Goal: Task Accomplishment & Management: Use online tool/utility

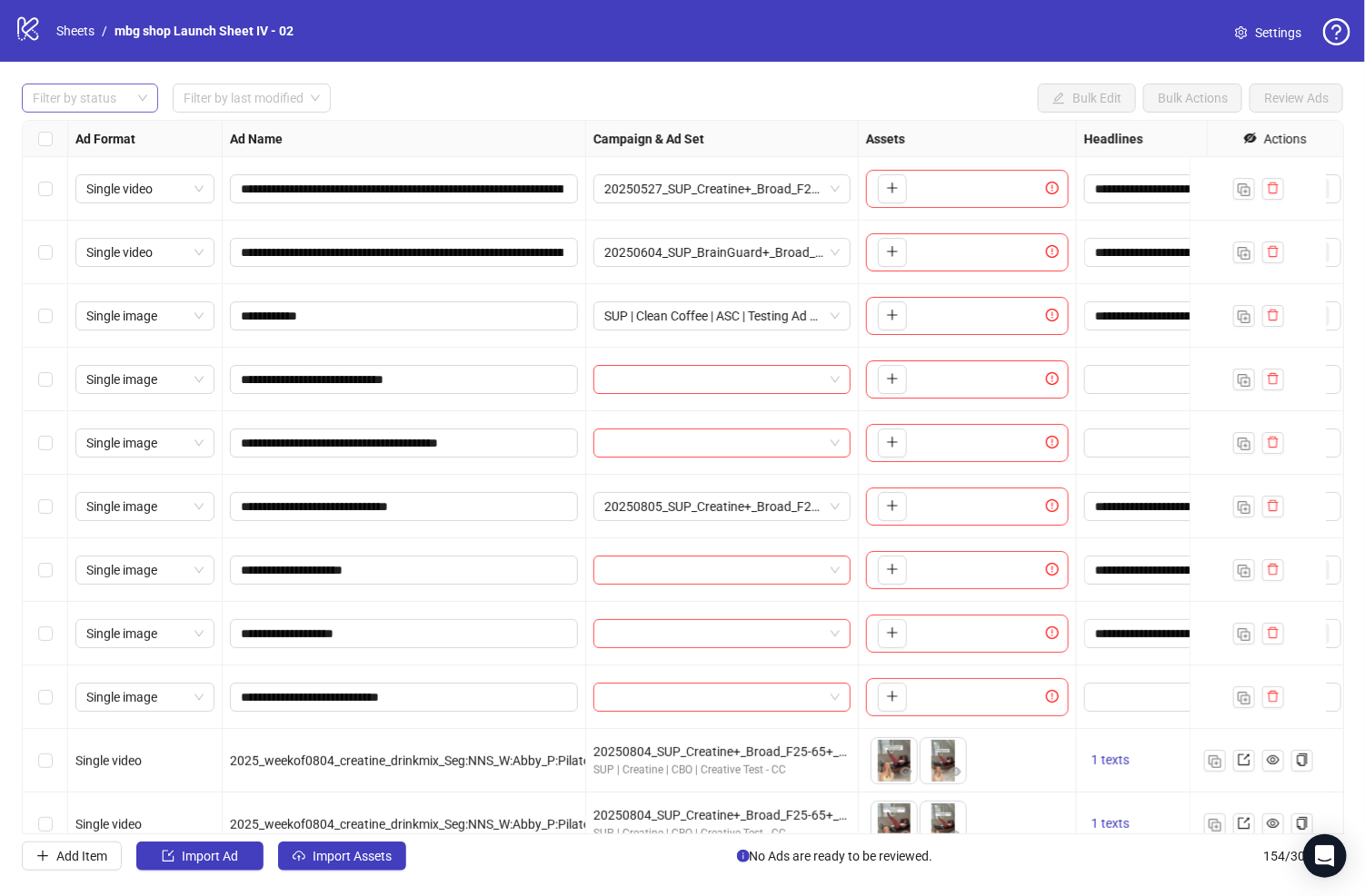
click at [120, 108] on div at bounding box center [80, 97] width 110 height 26
click at [107, 142] on div "Draft" at bounding box center [89, 133] width 107 height 20
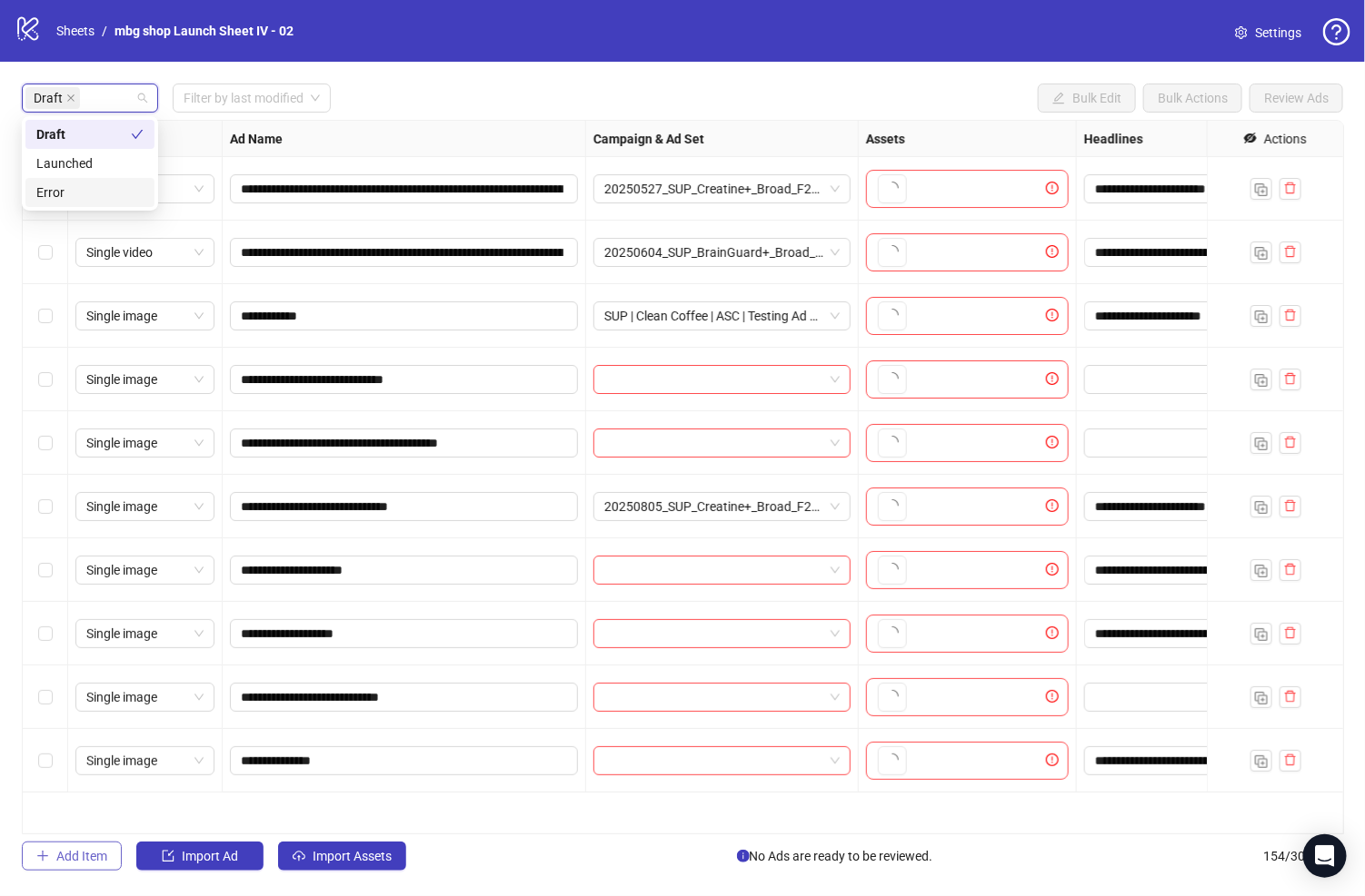
click at [97, 850] on span "Add Item" at bounding box center [82, 855] width 51 height 14
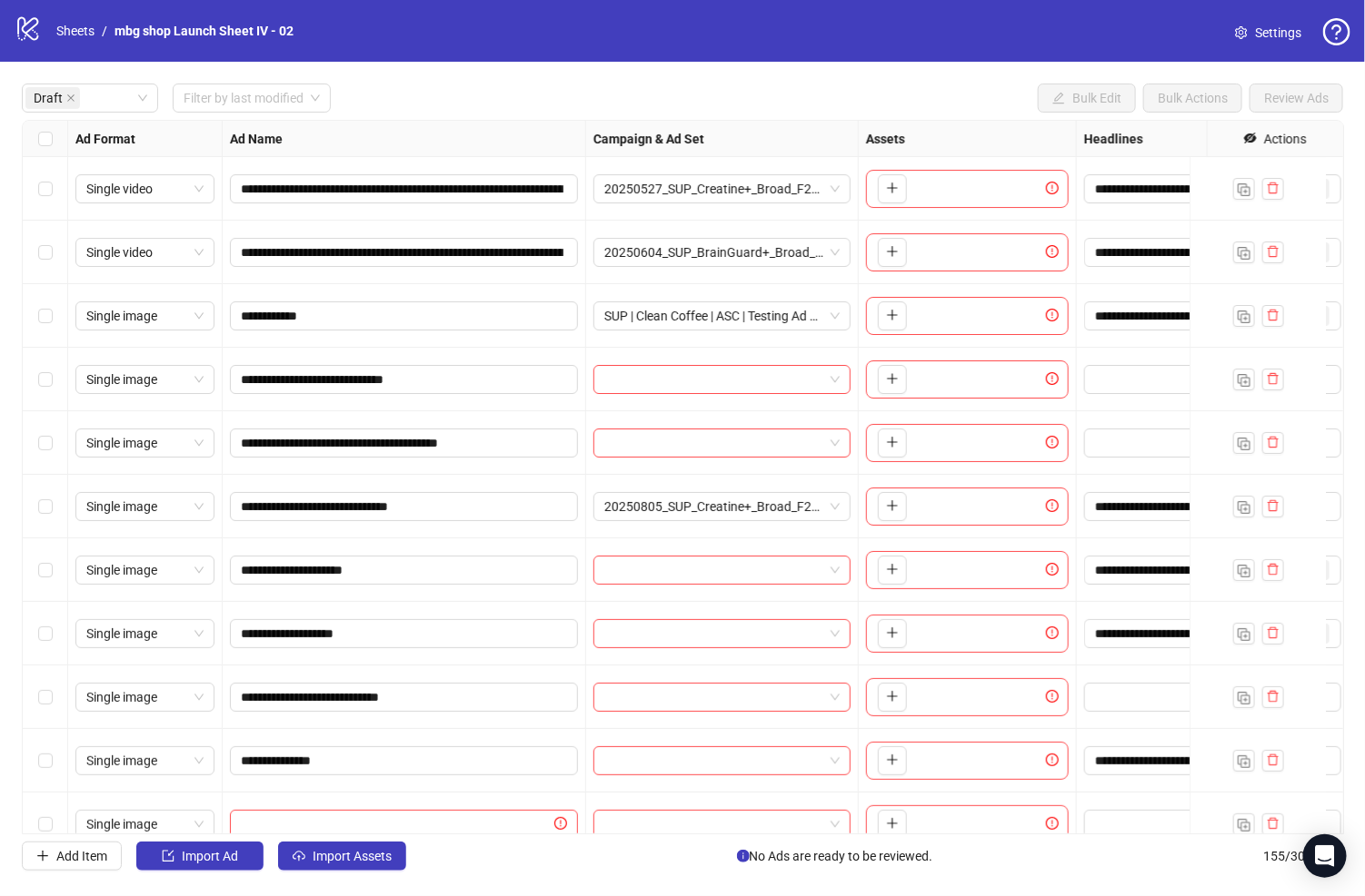
scroll to position [40, 0]
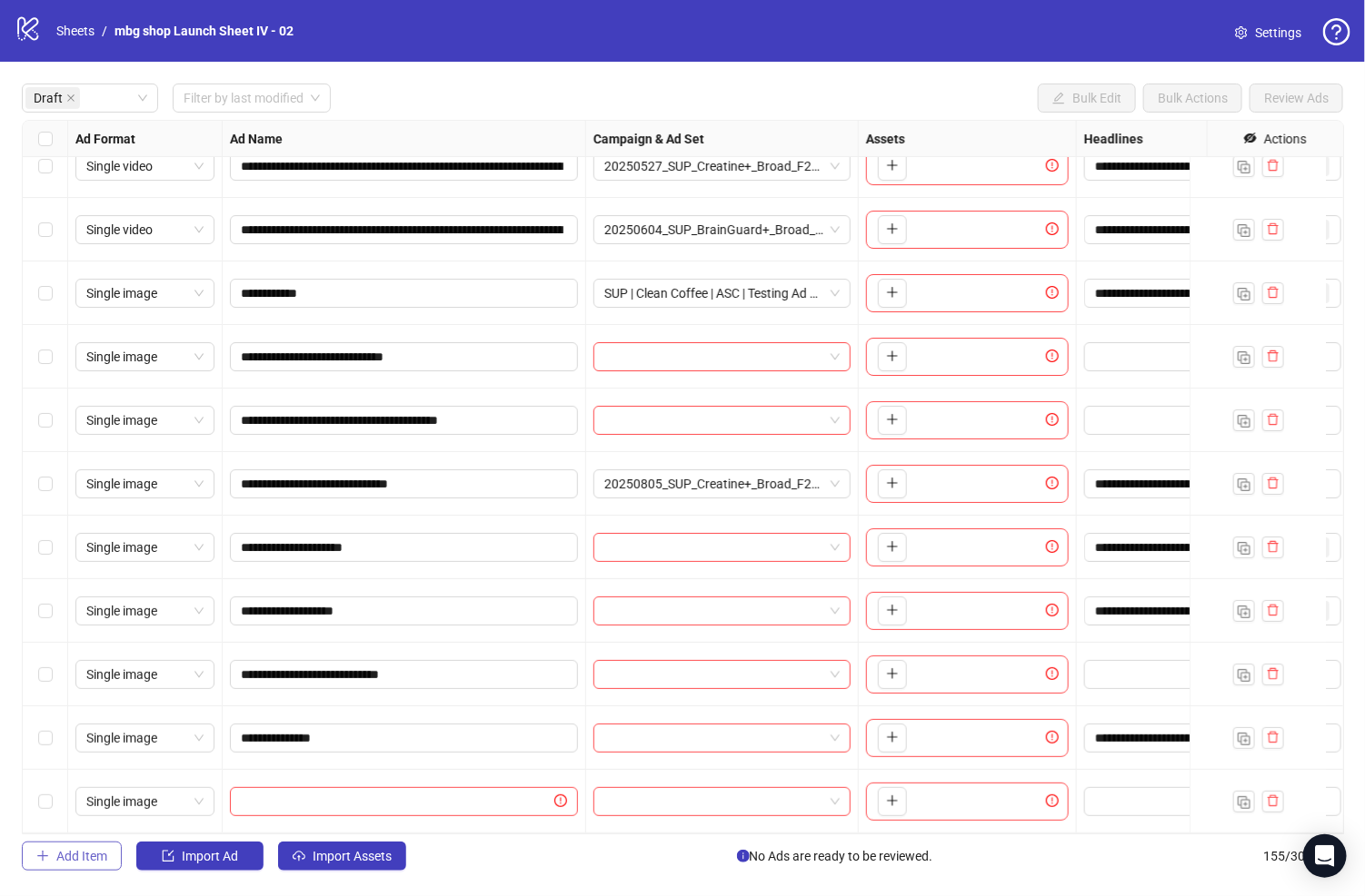
click at [62, 860] on span "Add Item" at bounding box center [82, 855] width 51 height 14
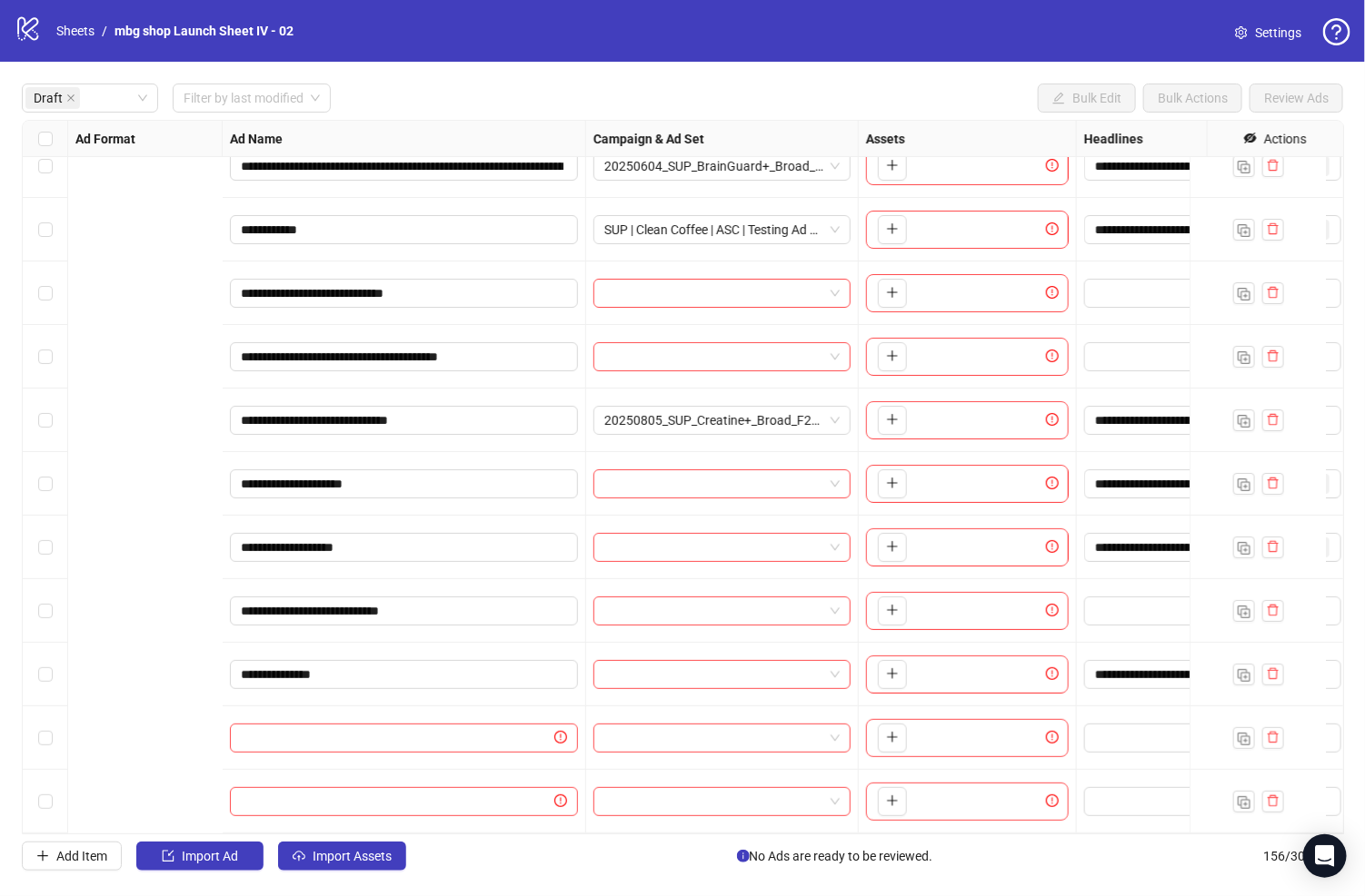
scroll to position [103, 940]
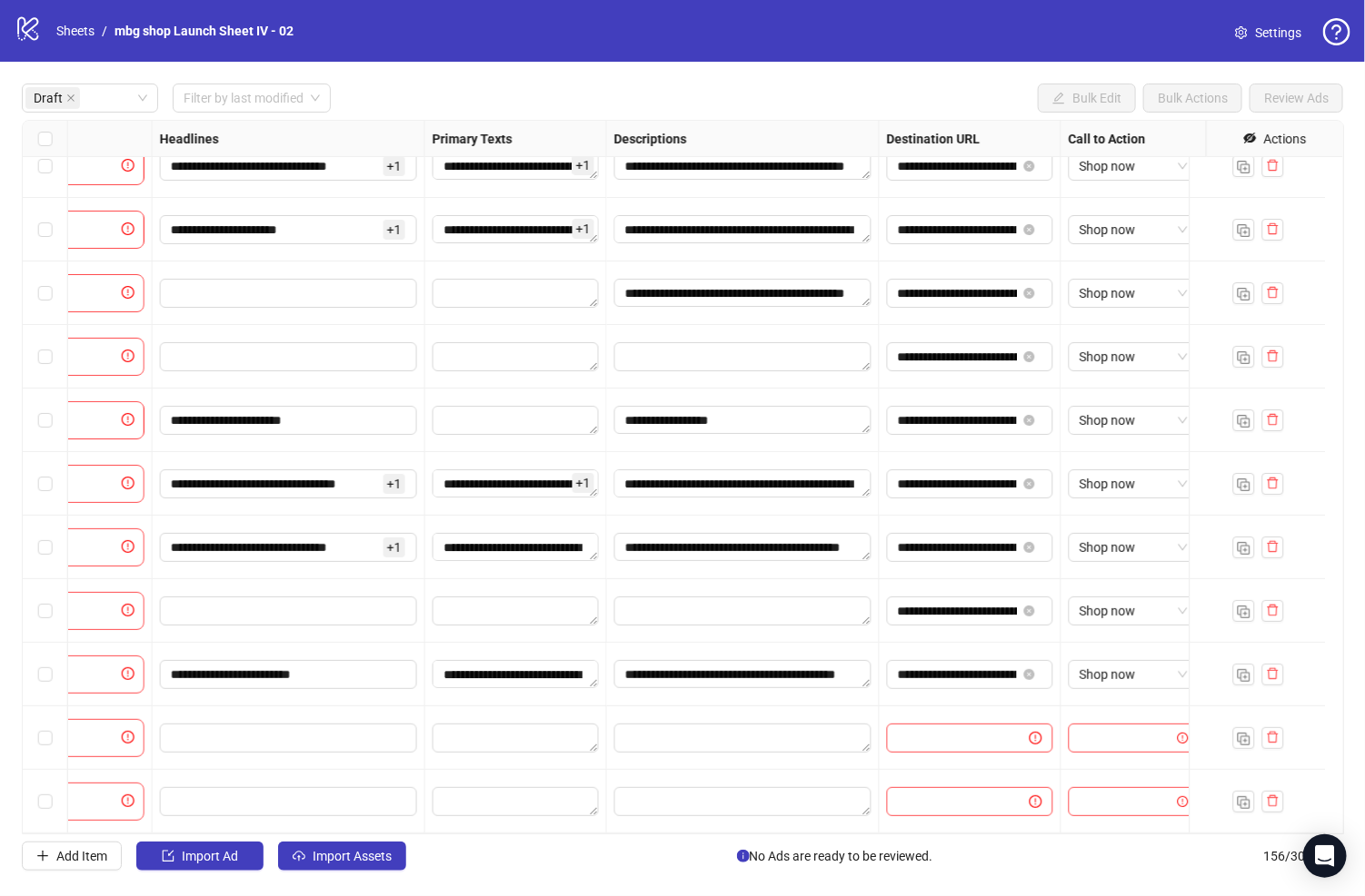
click at [1160, 798] on div at bounding box center [1257, 801] width 136 height 63
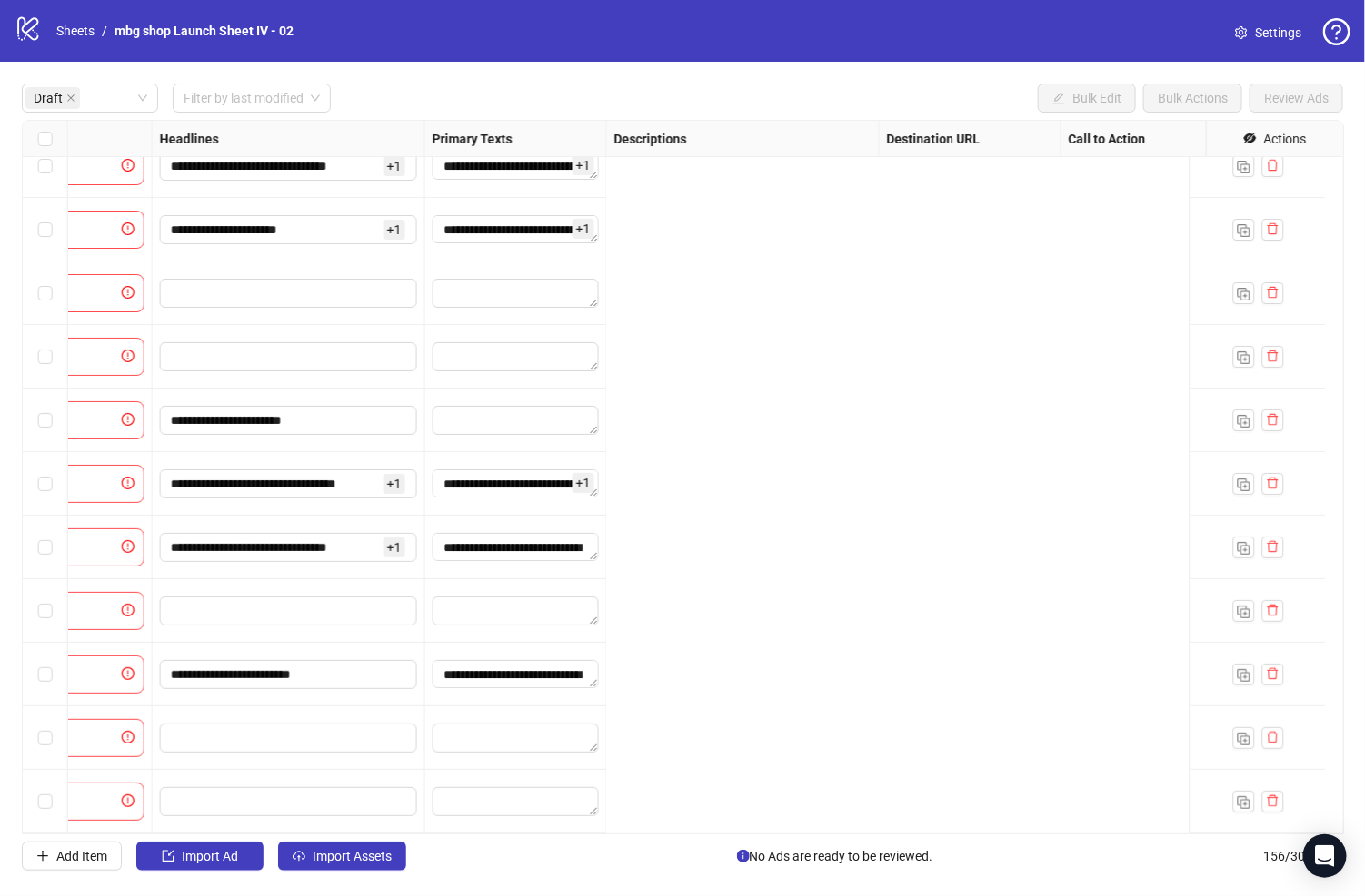
scroll to position [103, 0]
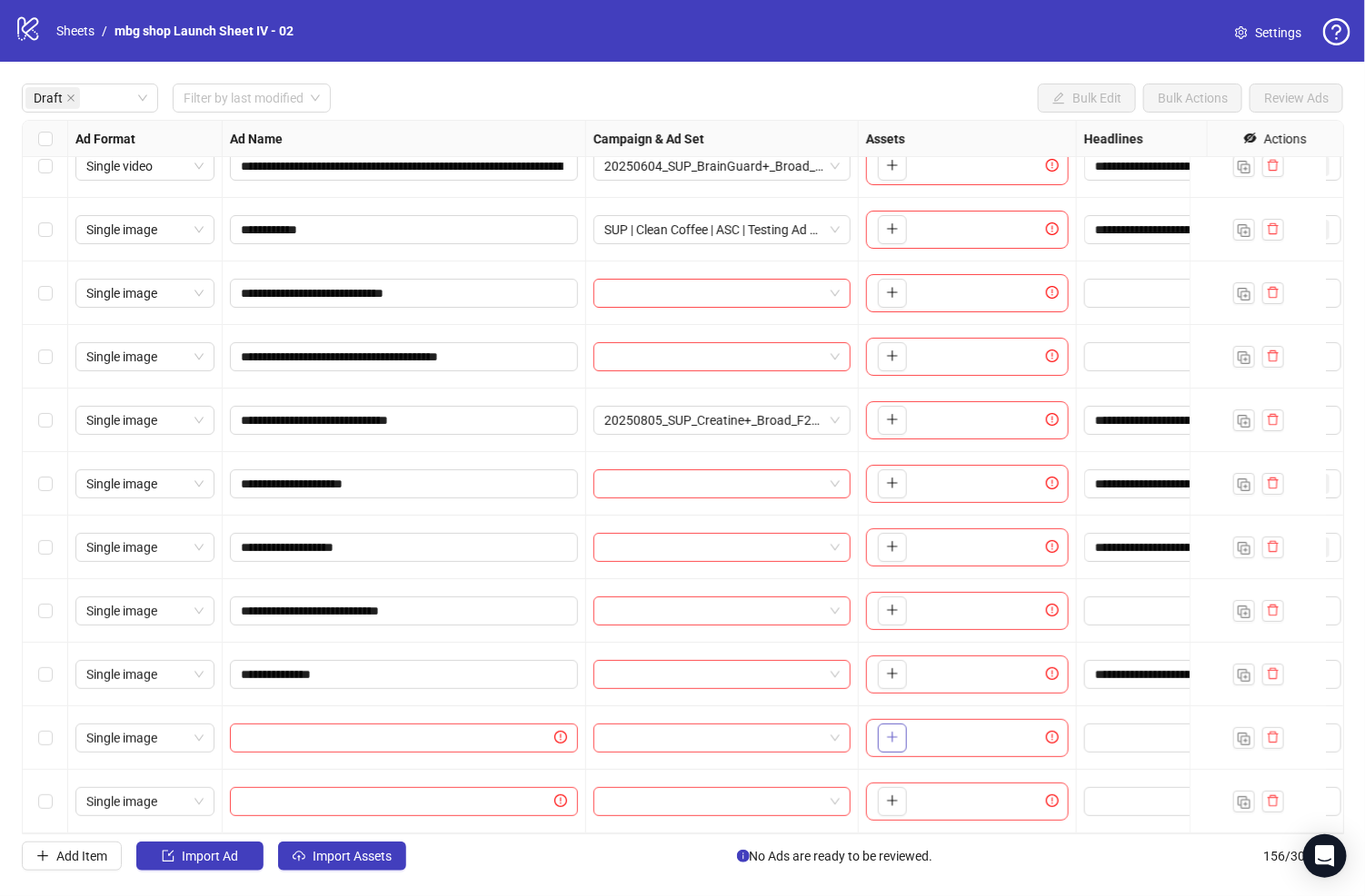
click at [893, 731] on icon "plus" at bounding box center [892, 737] width 12 height 12
drag, startPoint x: 941, startPoint y: 738, endPoint x: 745, endPoint y: 752, distance: 196.5
click at [891, 740] on body "**********" at bounding box center [682, 448] width 1365 height 896
click at [427, 729] on input "text" at bounding box center [395, 738] width 310 height 20
paste input "**********"
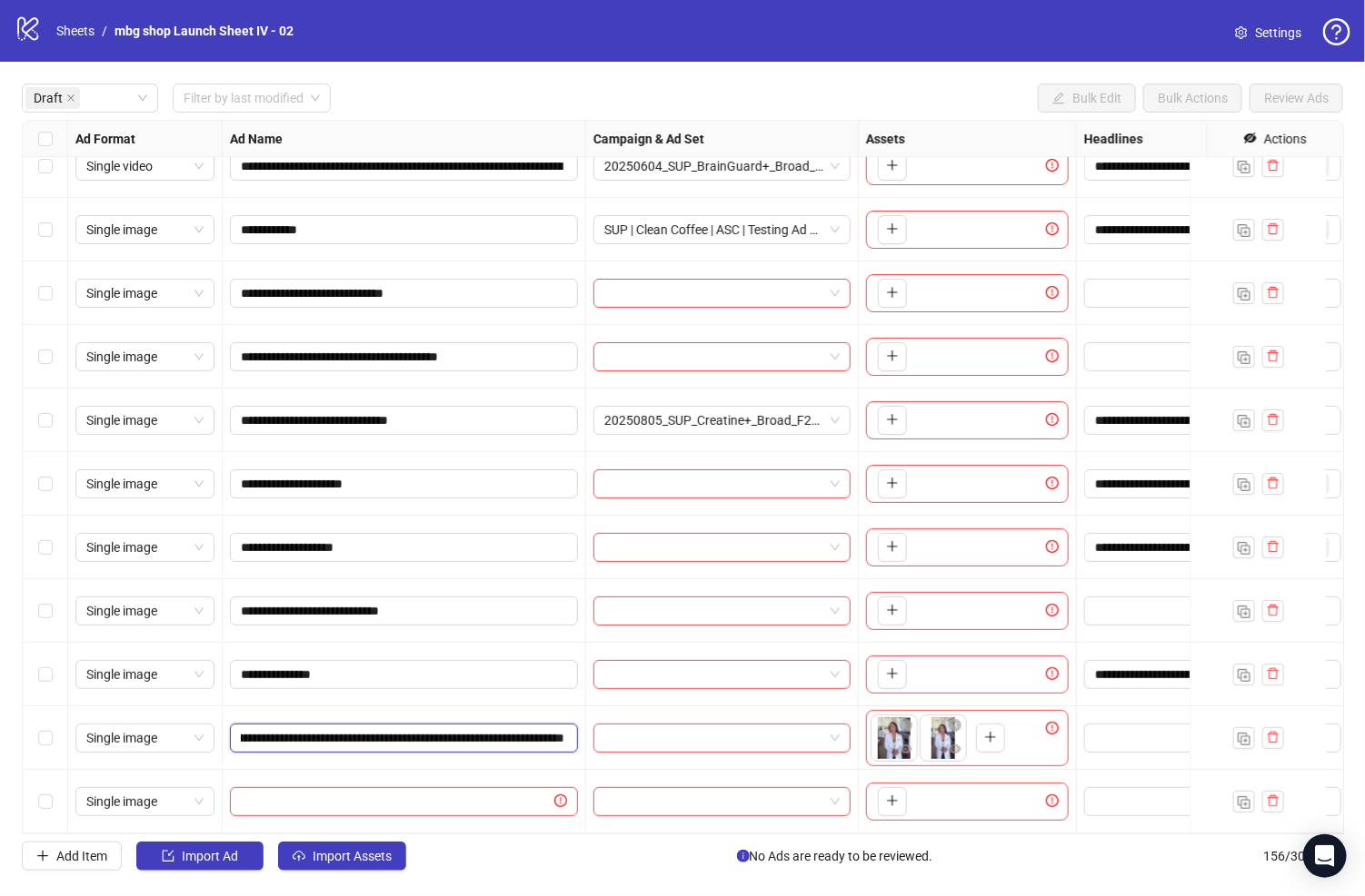
type input "**********"
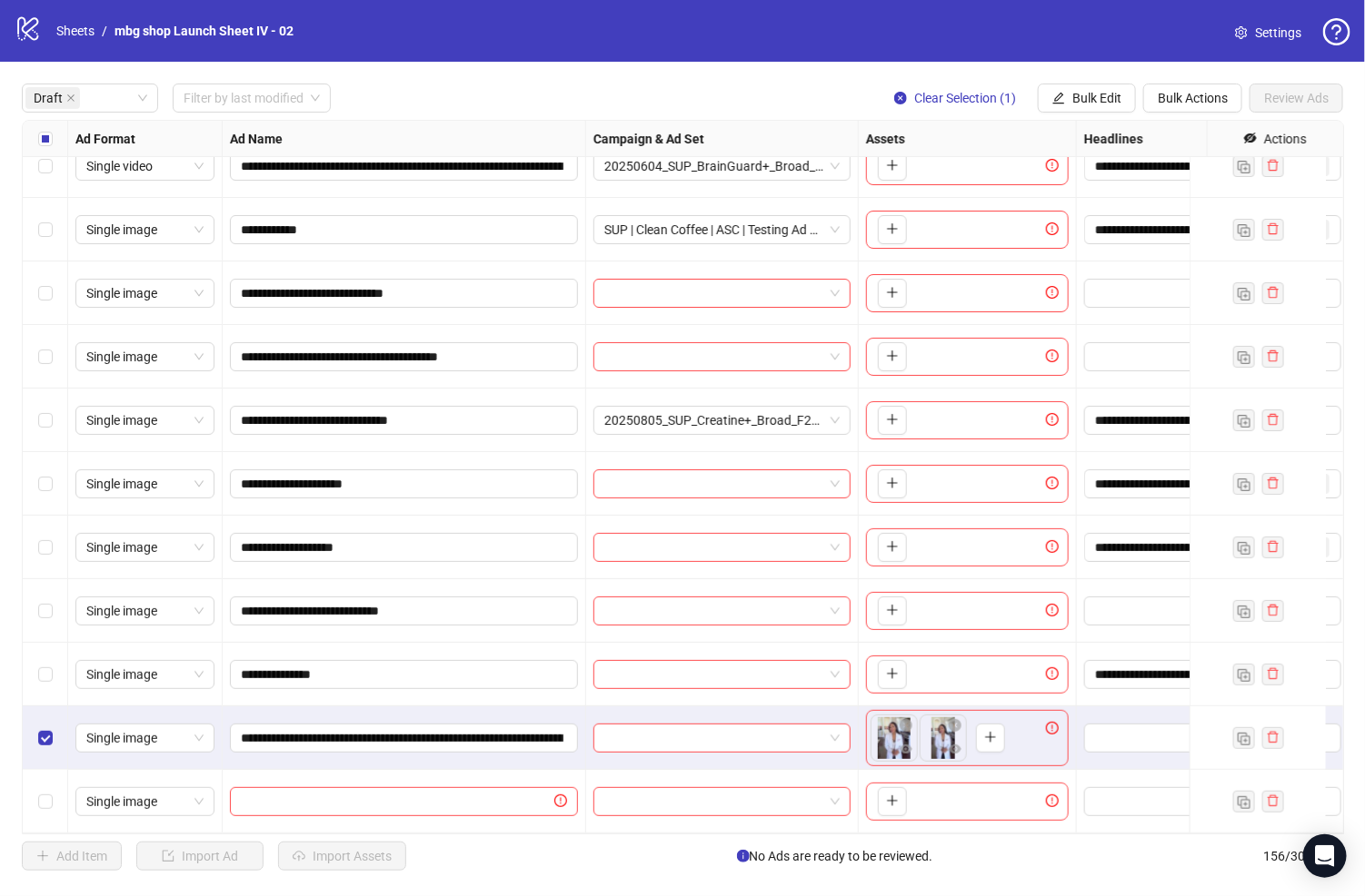
click at [154, 736] on div "Single image" at bounding box center [145, 738] width 154 height 63
click at [151, 729] on span "Single image" at bounding box center [145, 738] width 117 height 27
click at [154, 572] on div "Single video" at bounding box center [145, 567] width 110 height 20
click at [1108, 96] on span "Bulk Edit" at bounding box center [1097, 97] width 49 height 14
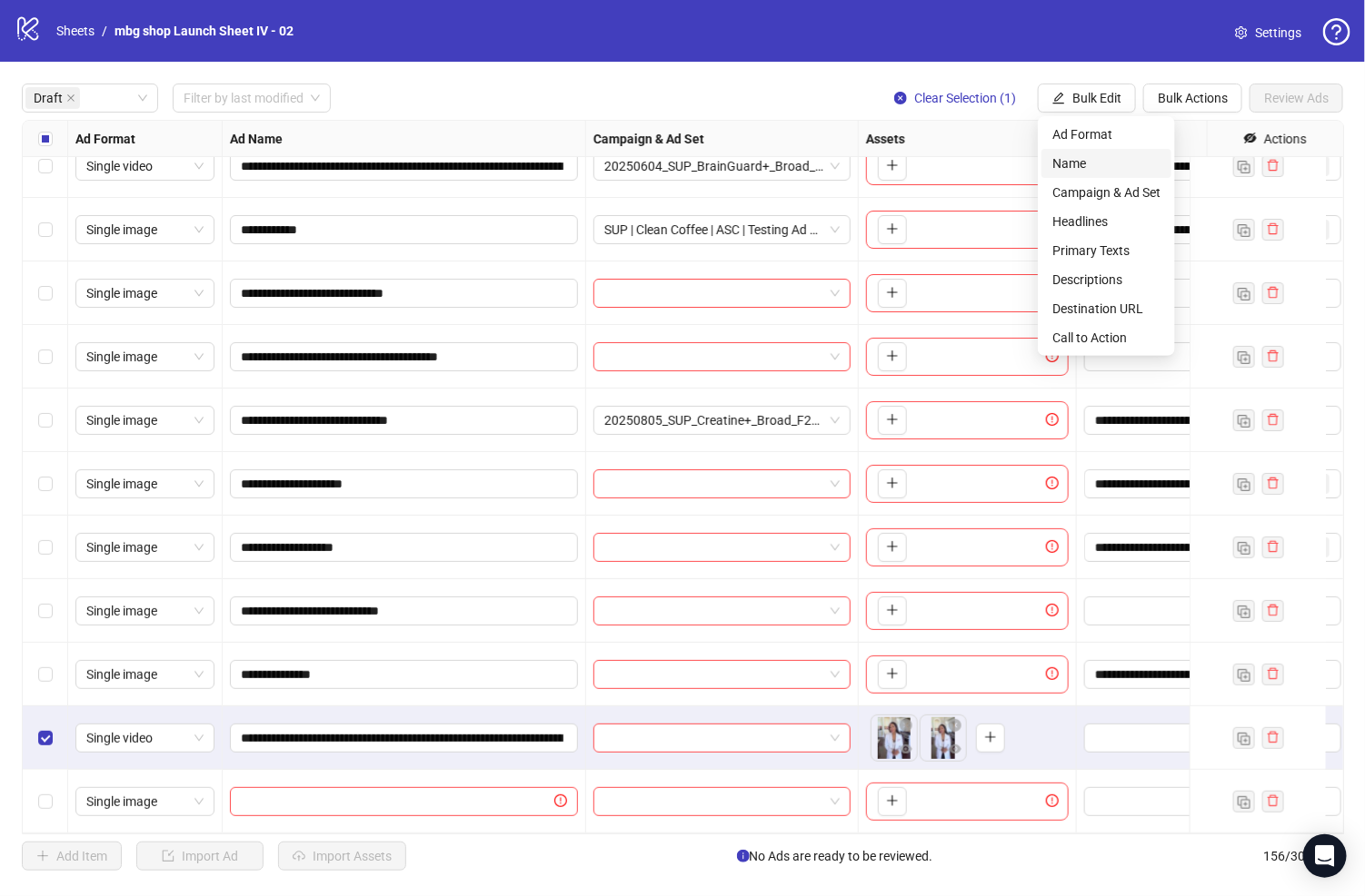
click at [1099, 155] on span "Name" at bounding box center [1106, 163] width 108 height 20
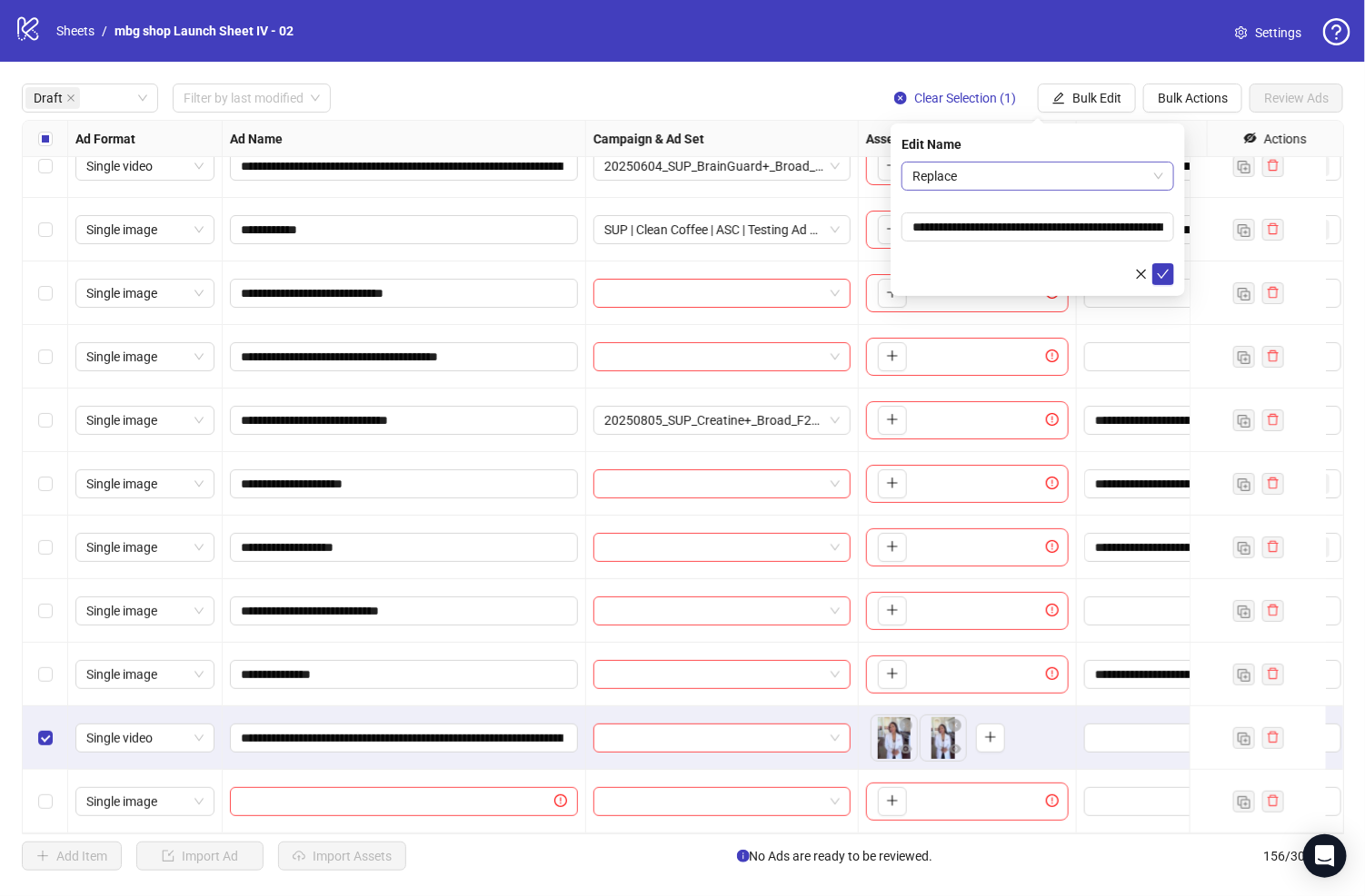
click at [1076, 164] on span "Replace" at bounding box center [1037, 176] width 251 height 27
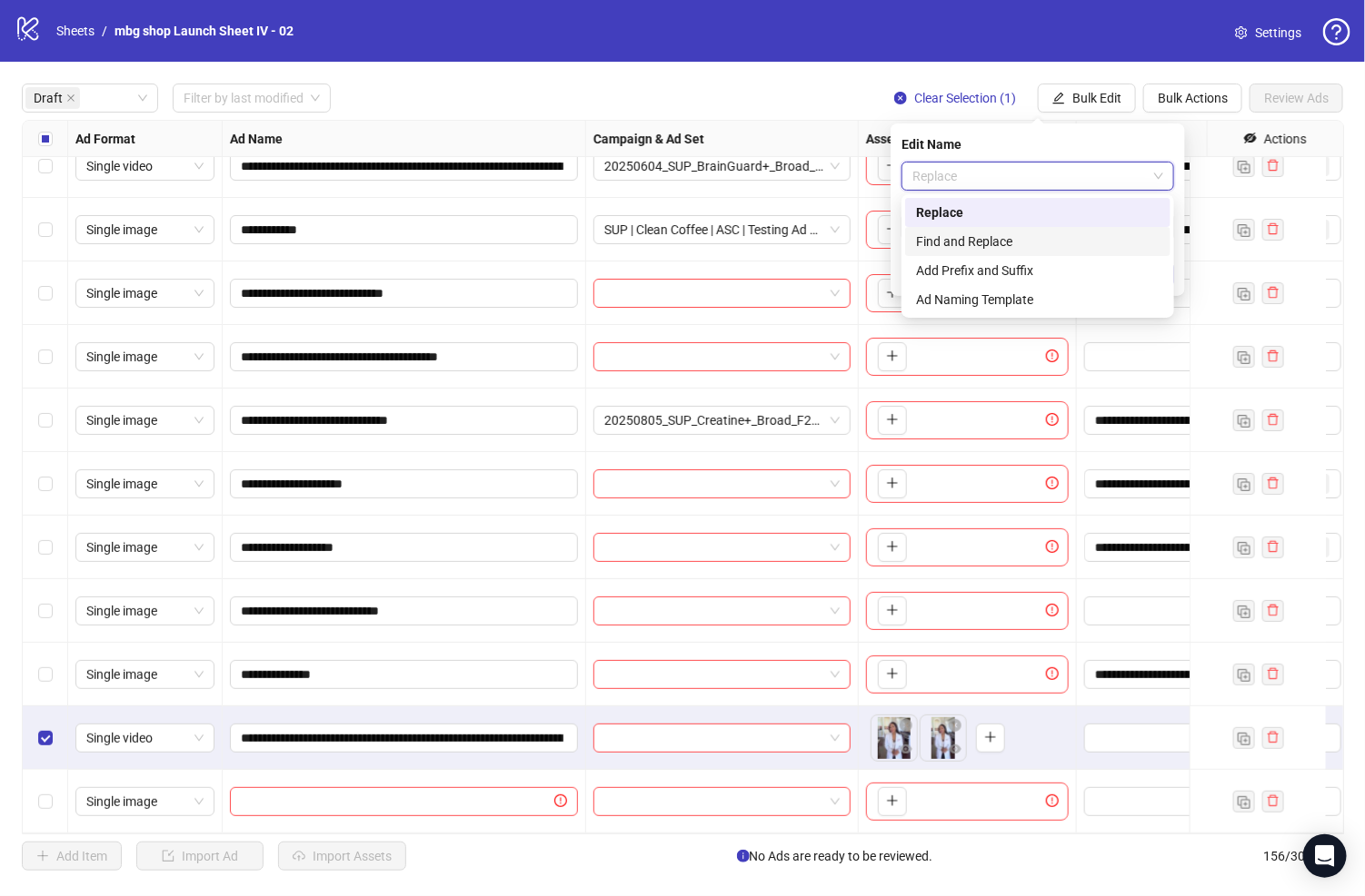
click at [1058, 232] on div "Find and Replace" at bounding box center [1037, 241] width 243 height 20
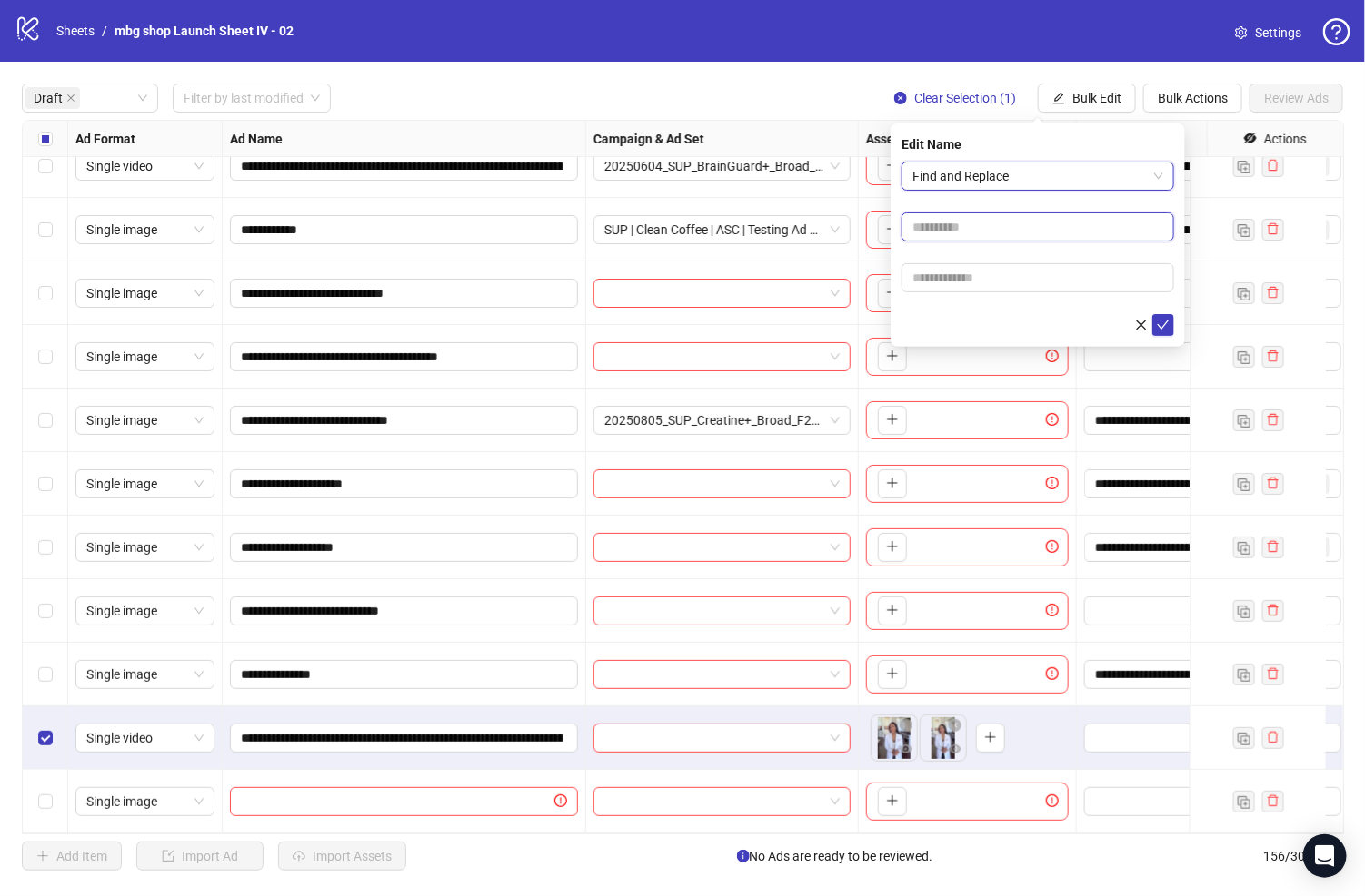
drag, startPoint x: 1063, startPoint y: 224, endPoint x: 1063, endPoint y: 239, distance: 15.0
click at [1063, 224] on input "text" at bounding box center [1037, 227] width 273 height 29
type input "**********"
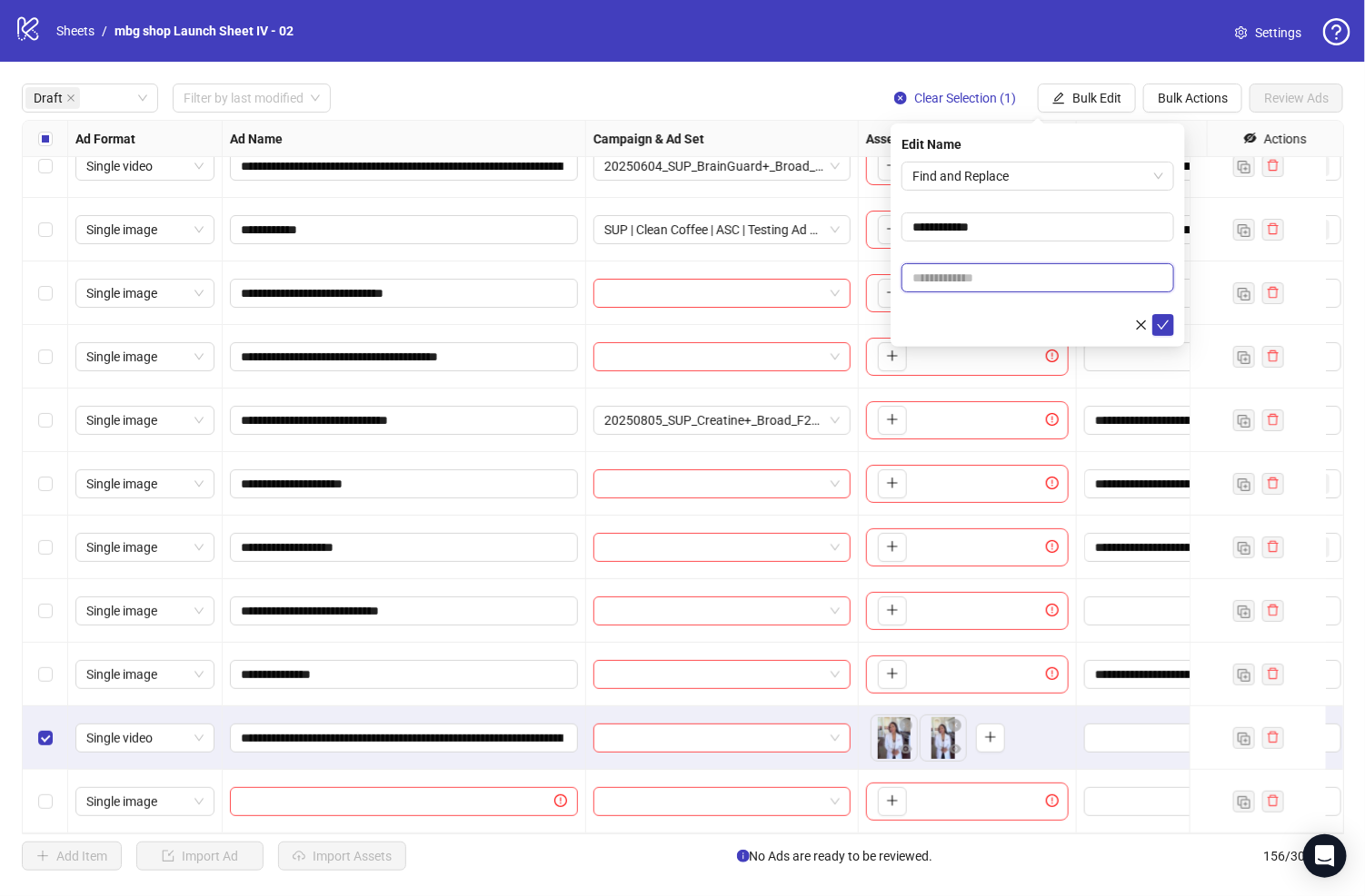
click at [1049, 279] on input "text" at bounding box center [1037, 277] width 273 height 29
type input "**********"
click at [1157, 323] on icon "check" at bounding box center [1162, 325] width 12 height 12
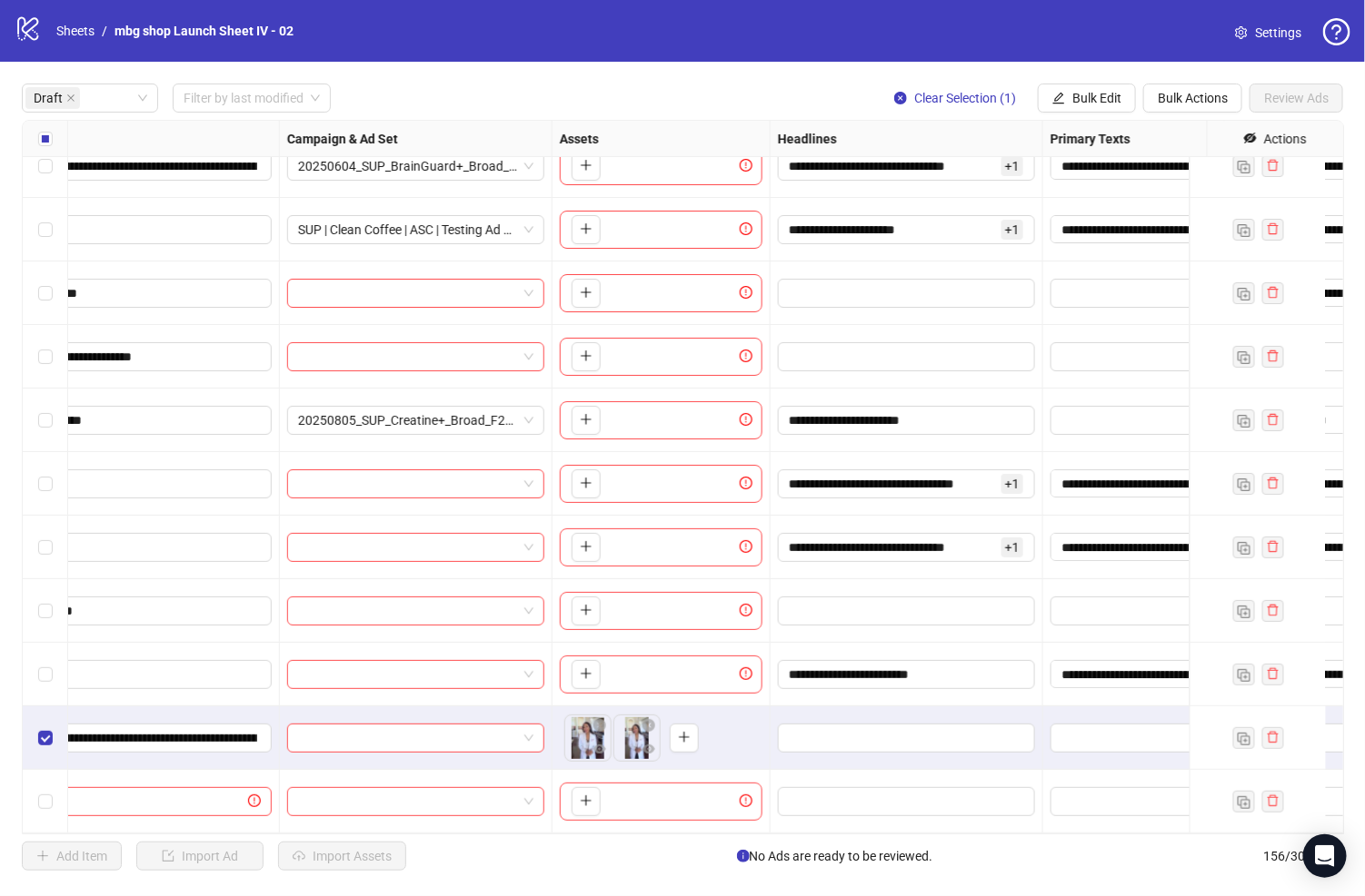
scroll to position [103, 507]
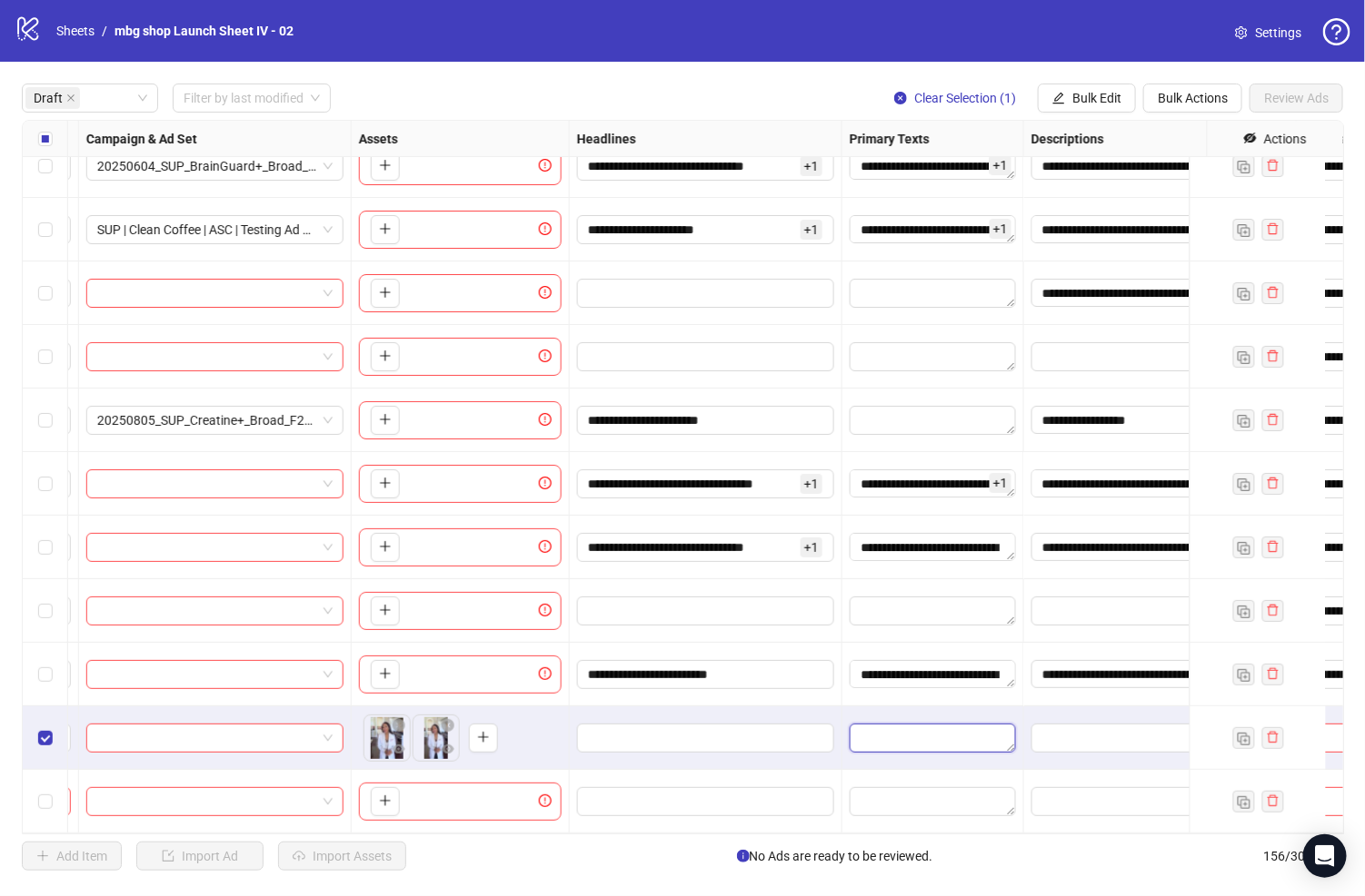
click at [882, 724] on textarea "Edit values" at bounding box center [932, 738] width 167 height 29
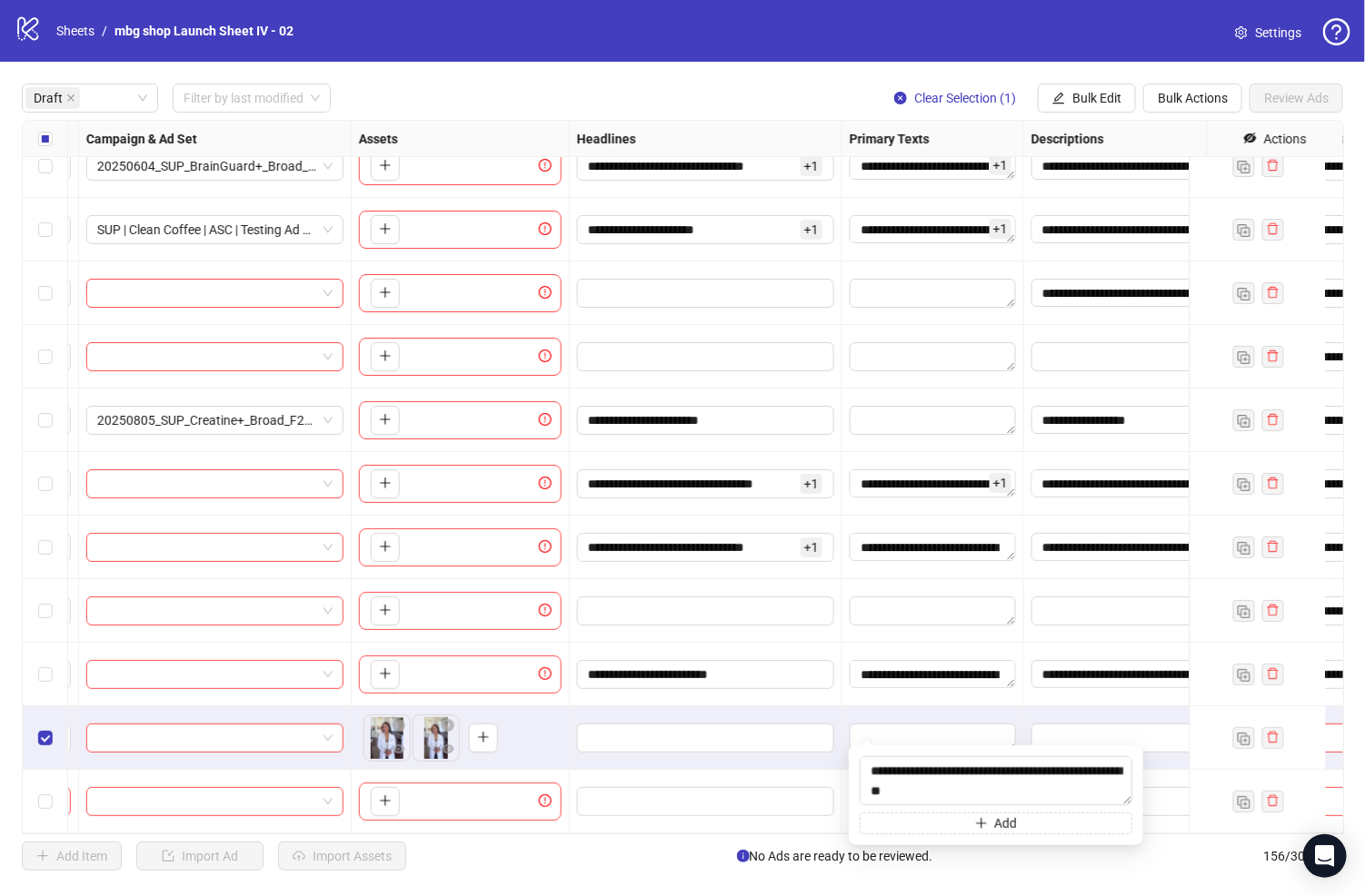
scroll to position [672, 0]
type textarea "**********"
click at [758, 724] on span "Edit values" at bounding box center [705, 738] width 257 height 29
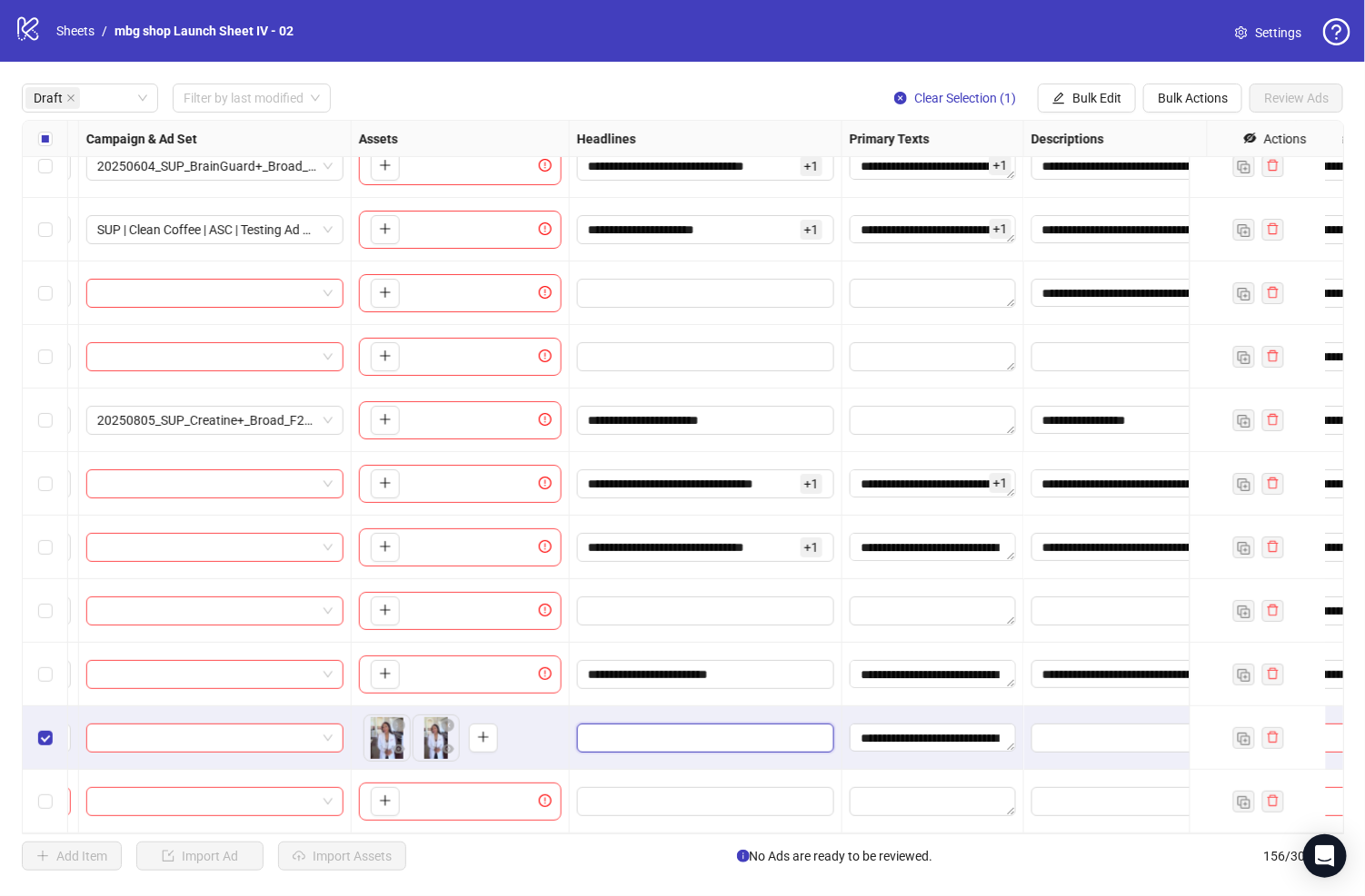
click at [747, 729] on input "Edit values" at bounding box center [703, 738] width 232 height 20
type input "**********"
click at [568, 711] on div "To pick up a draggable item, press the space bar. While dragging, use the arrow…" at bounding box center [460, 738] width 218 height 63
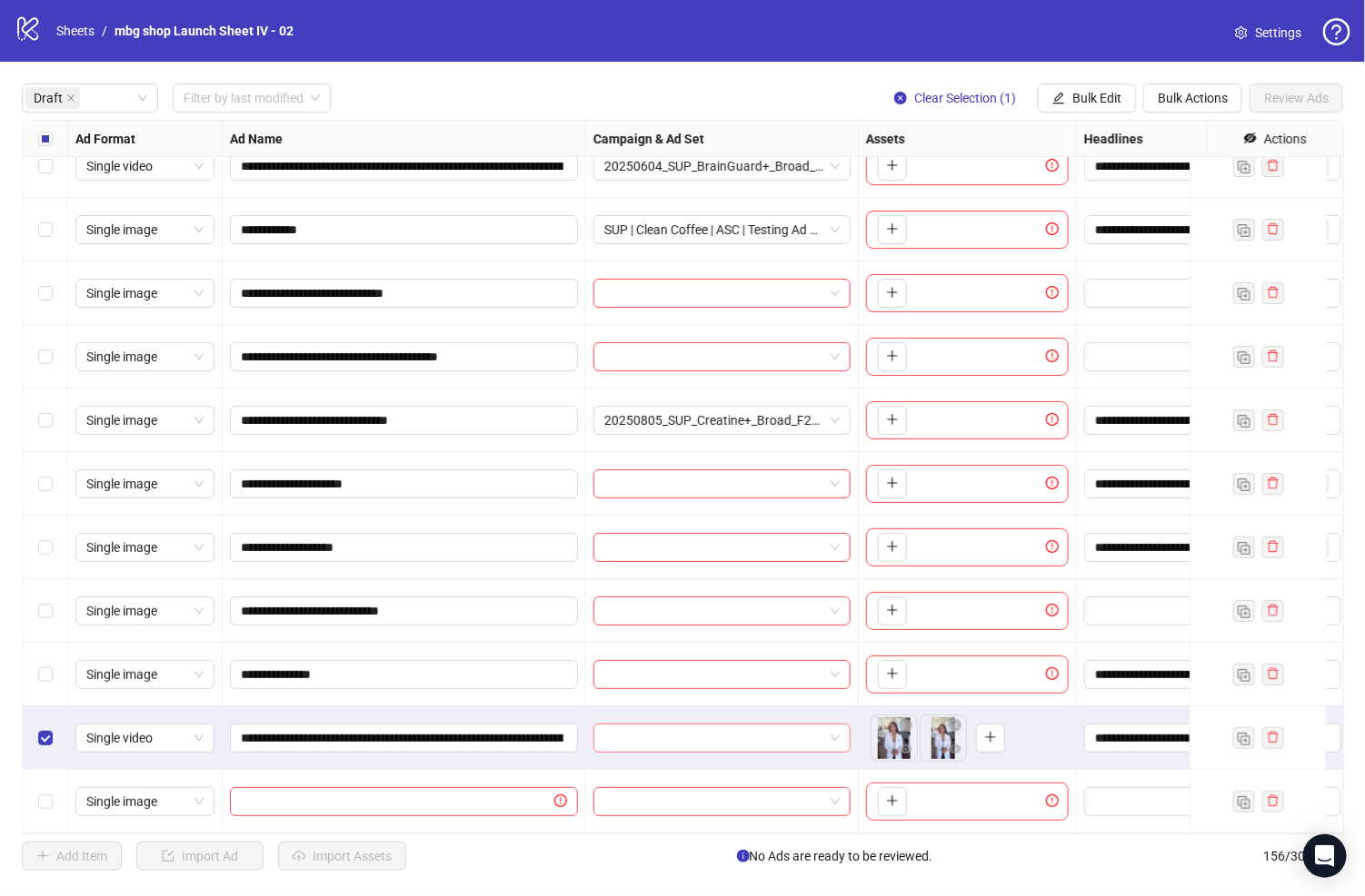
click at [621, 725] on input "search" at bounding box center [713, 738] width 219 height 27
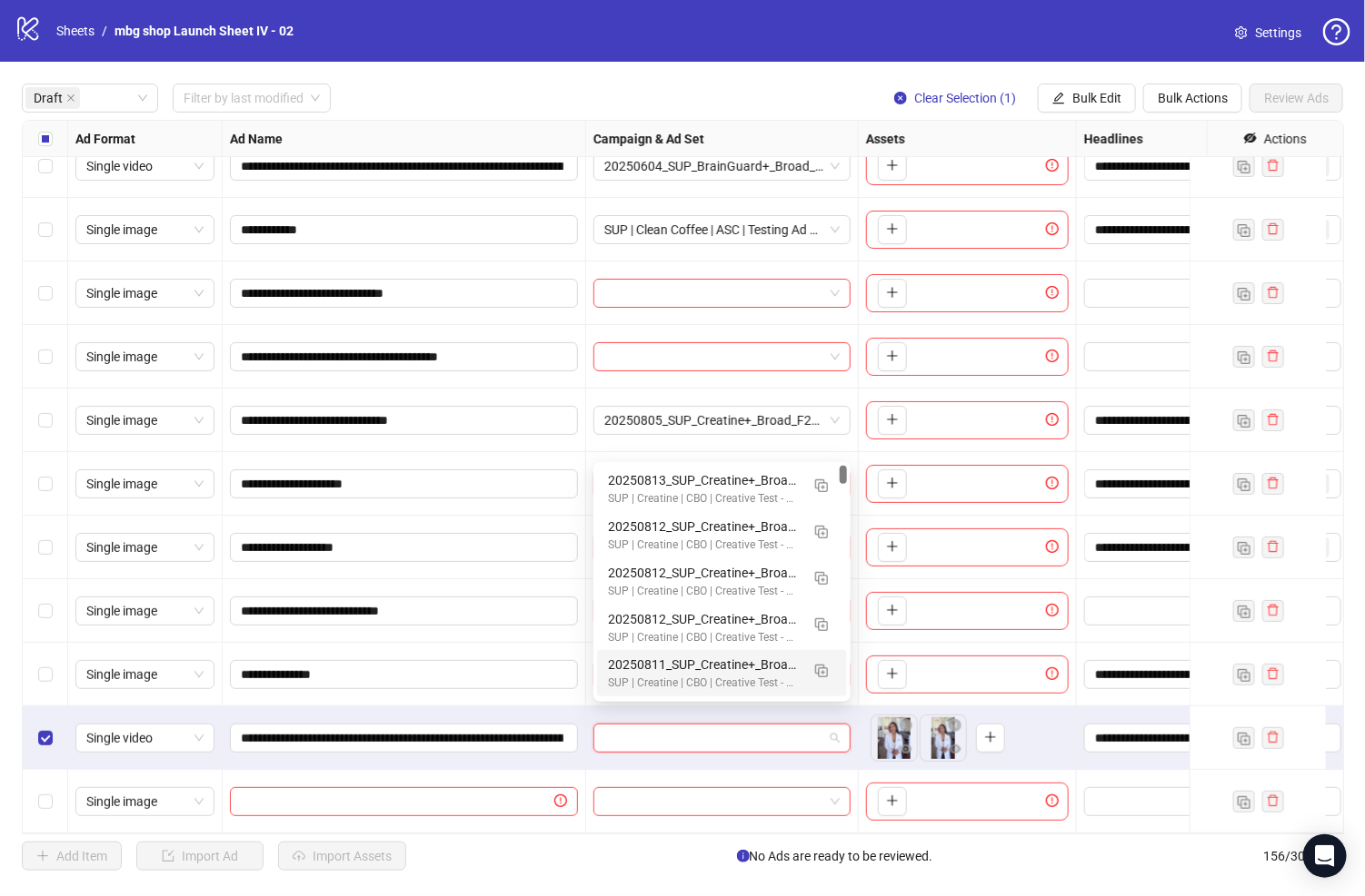
paste input "**********"
type input "**********"
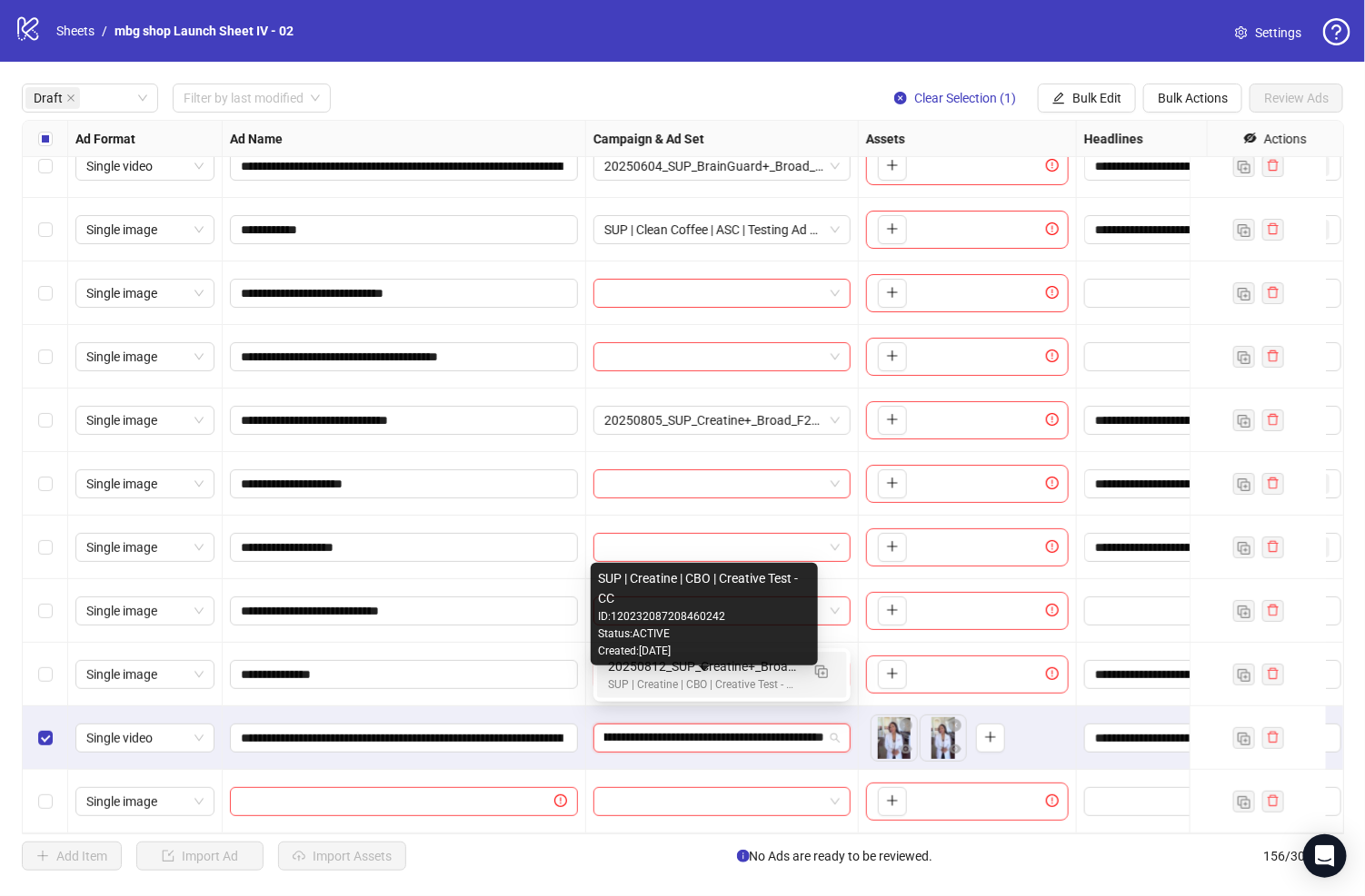
click at [726, 676] on div "20250812_SUP_Creatine+_Broad_F25-65+_Peri/Menopause" at bounding box center [703, 666] width 192 height 20
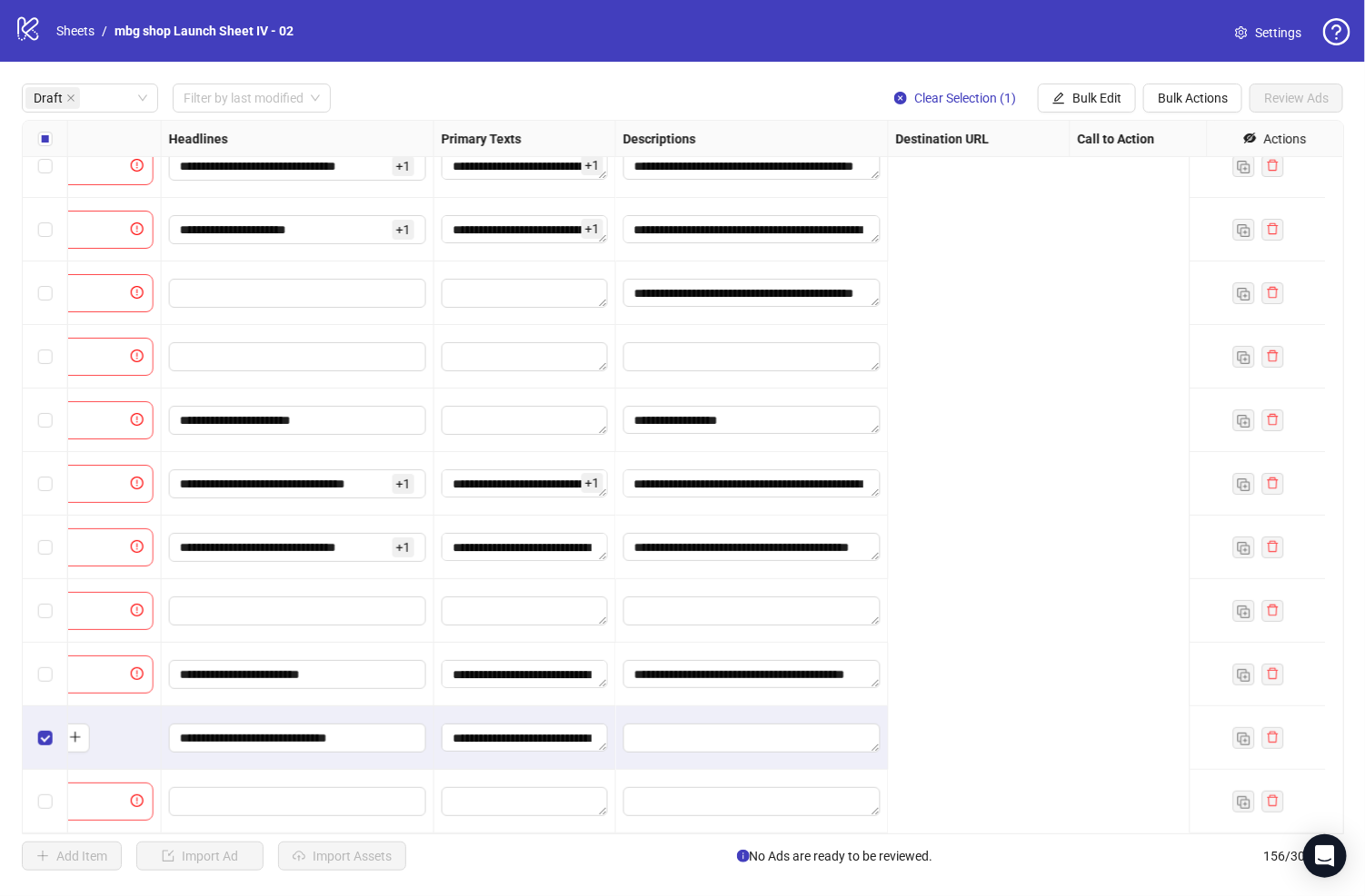
scroll to position [103, 0]
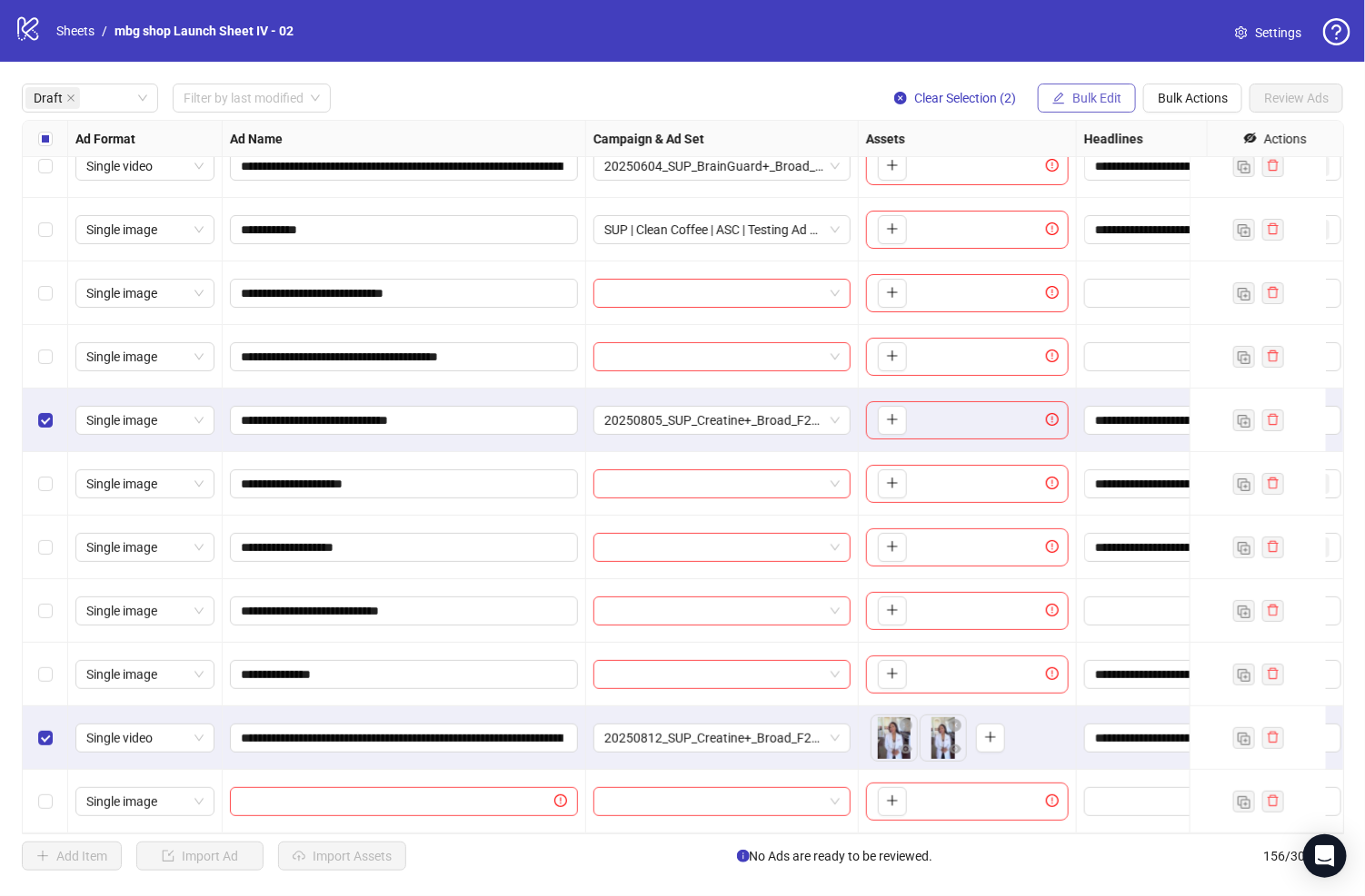
click at [1116, 109] on button "Bulk Edit" at bounding box center [1087, 97] width 98 height 29
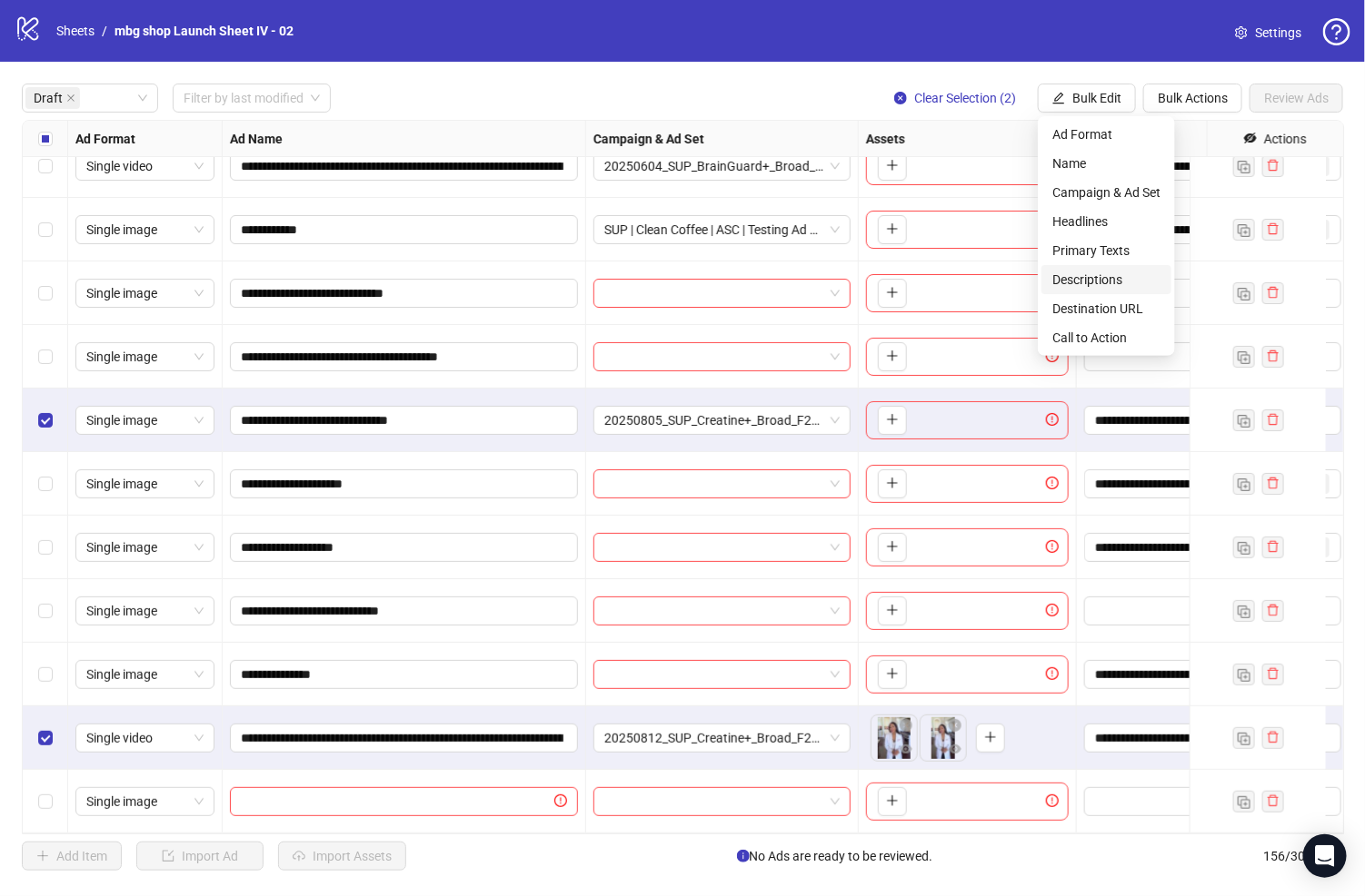
click at [1123, 283] on span "Descriptions" at bounding box center [1106, 279] width 108 height 20
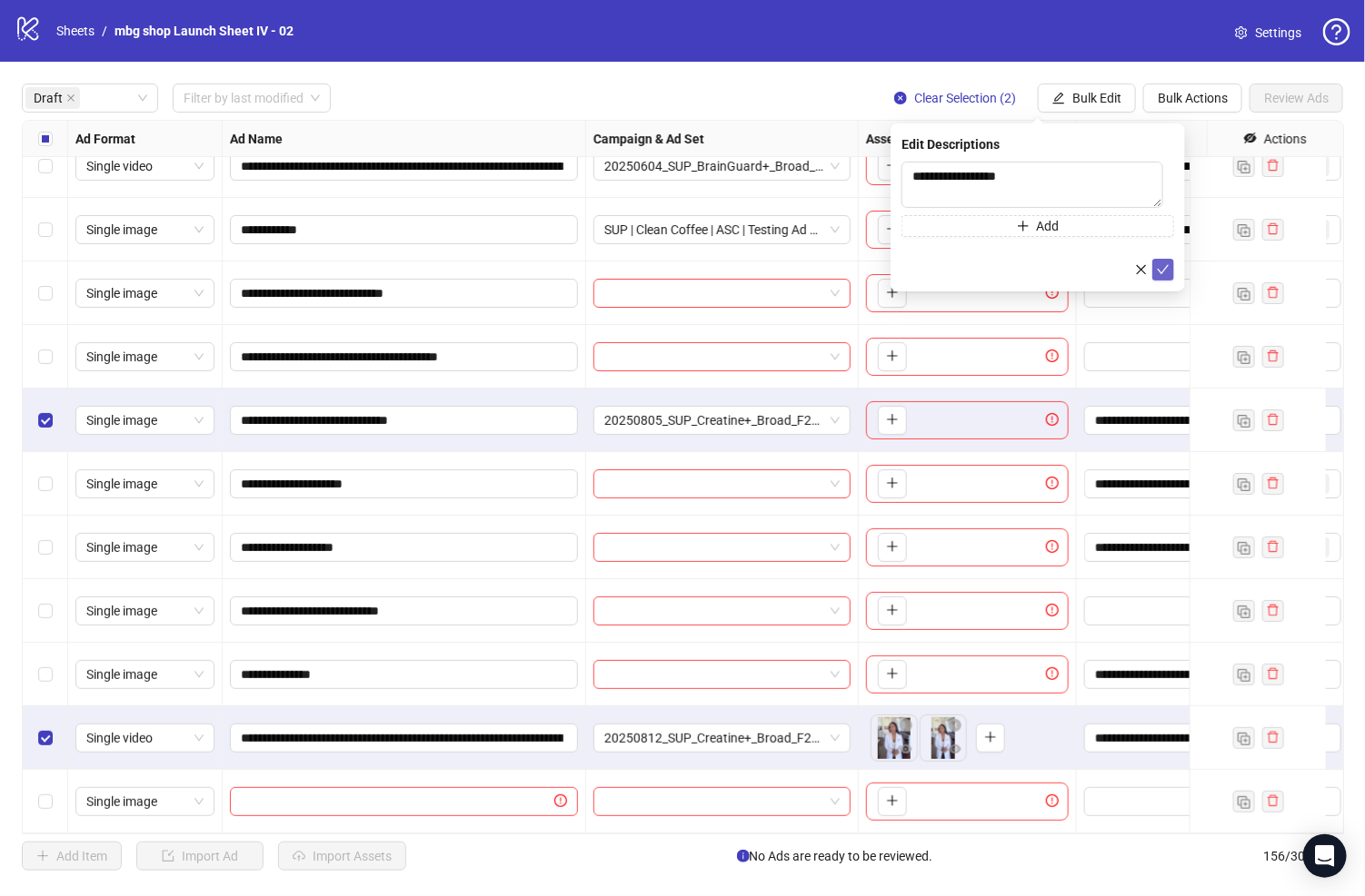
click at [1160, 272] on button "submit" at bounding box center [1162, 270] width 22 height 22
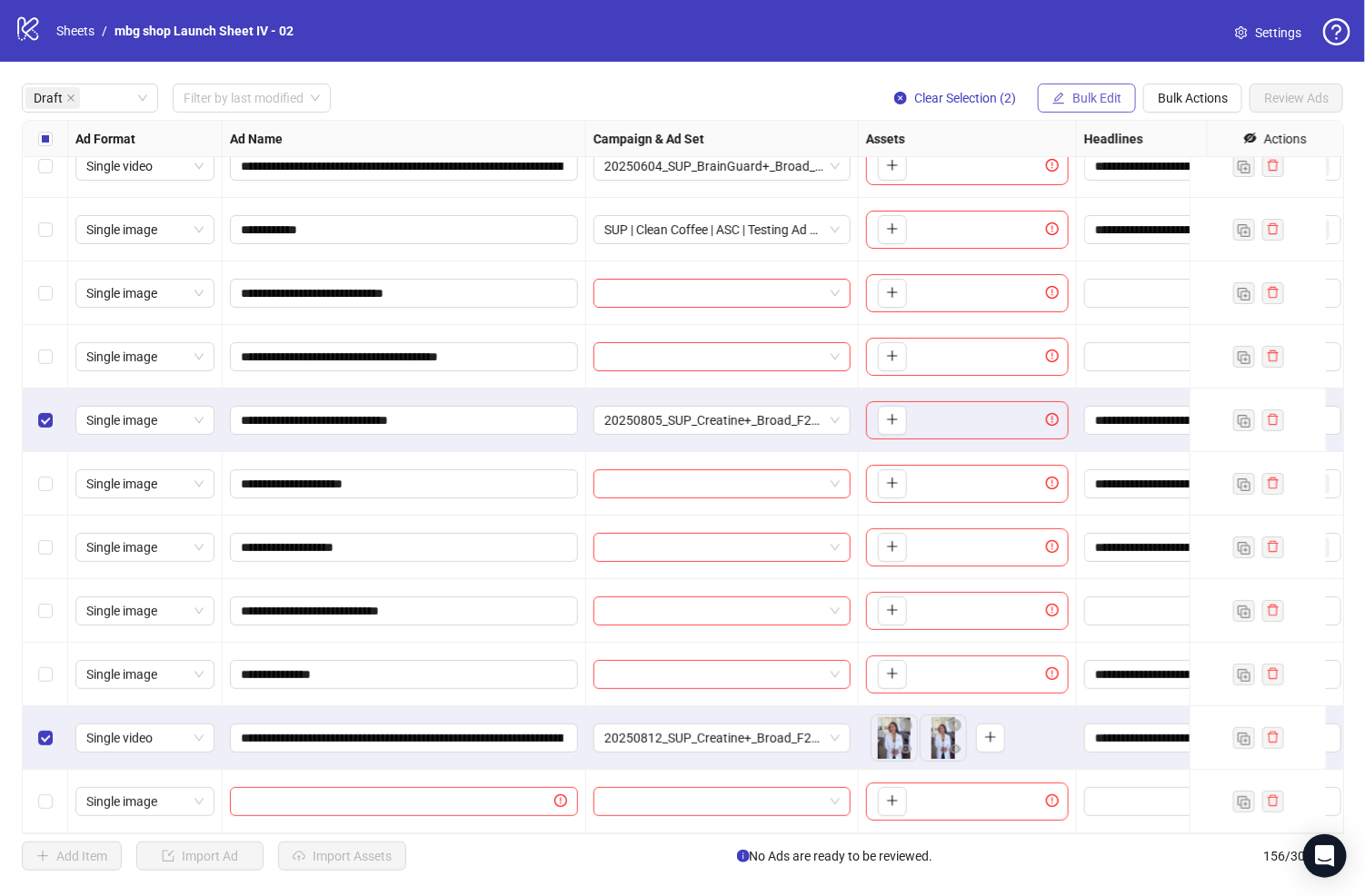
click at [1061, 83] on button "Bulk Edit" at bounding box center [1087, 97] width 98 height 29
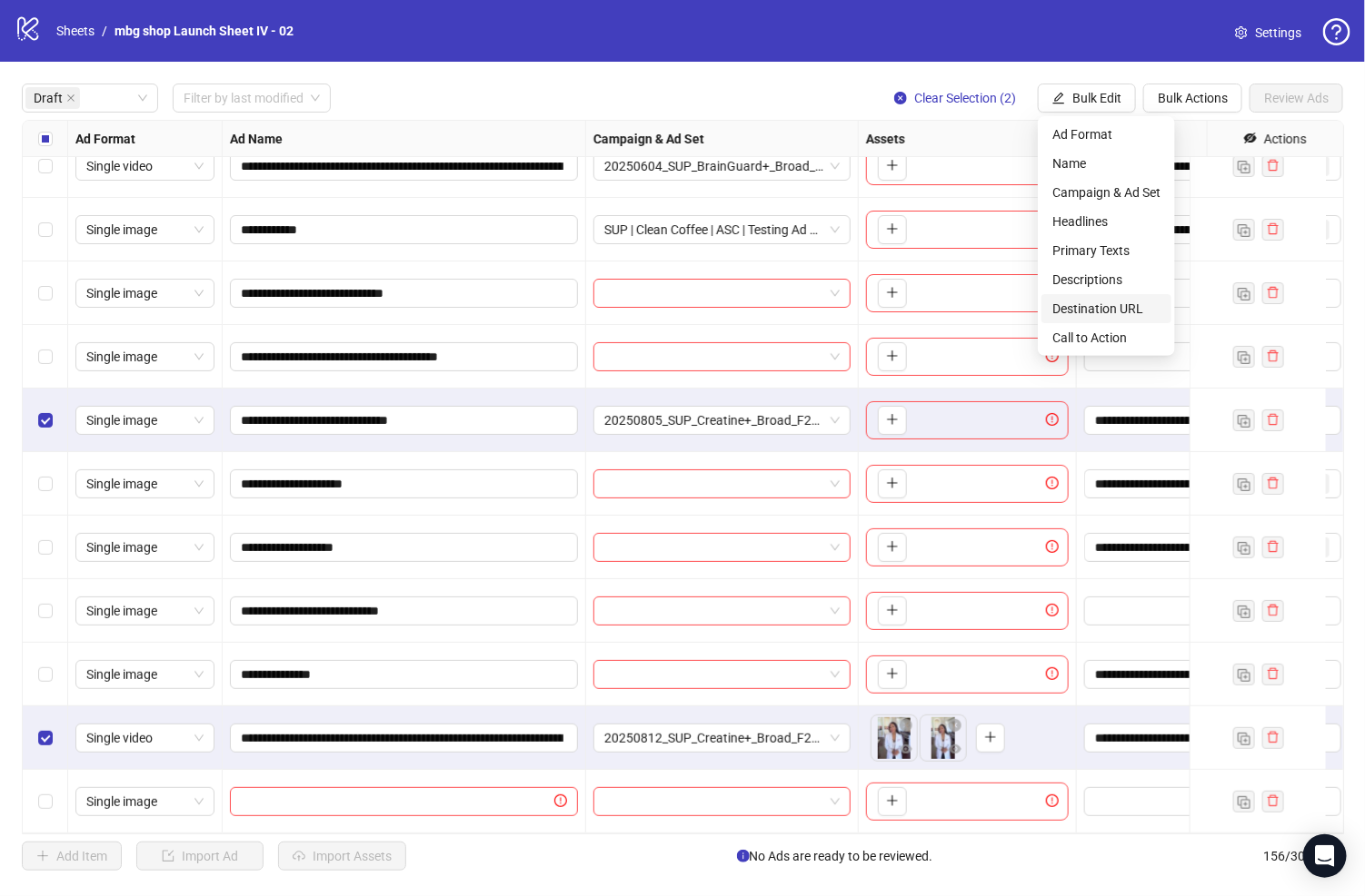
click at [1113, 306] on span "Destination URL" at bounding box center [1106, 308] width 108 height 20
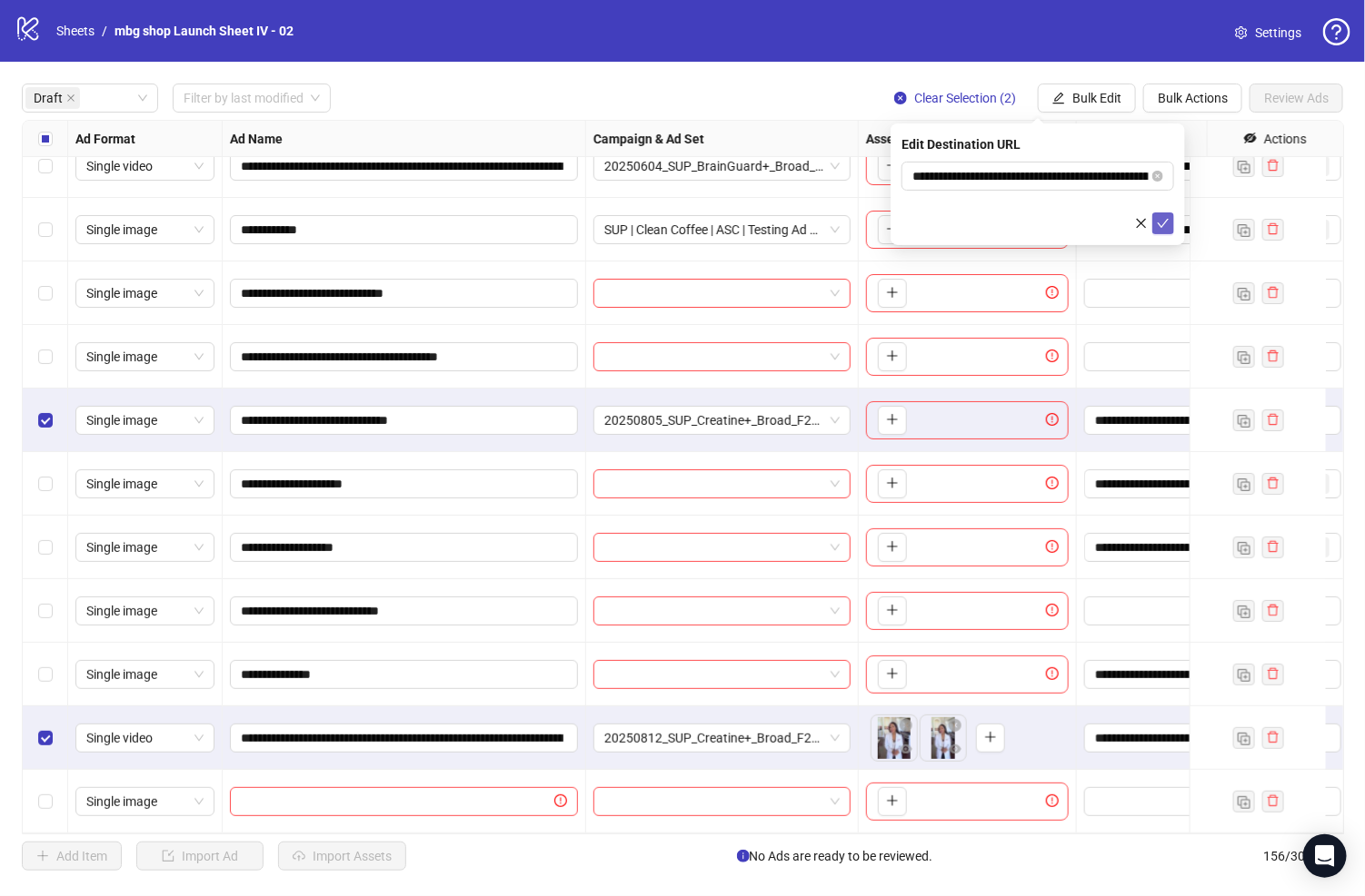
click at [1160, 225] on icon "check" at bounding box center [1162, 222] width 12 height 12
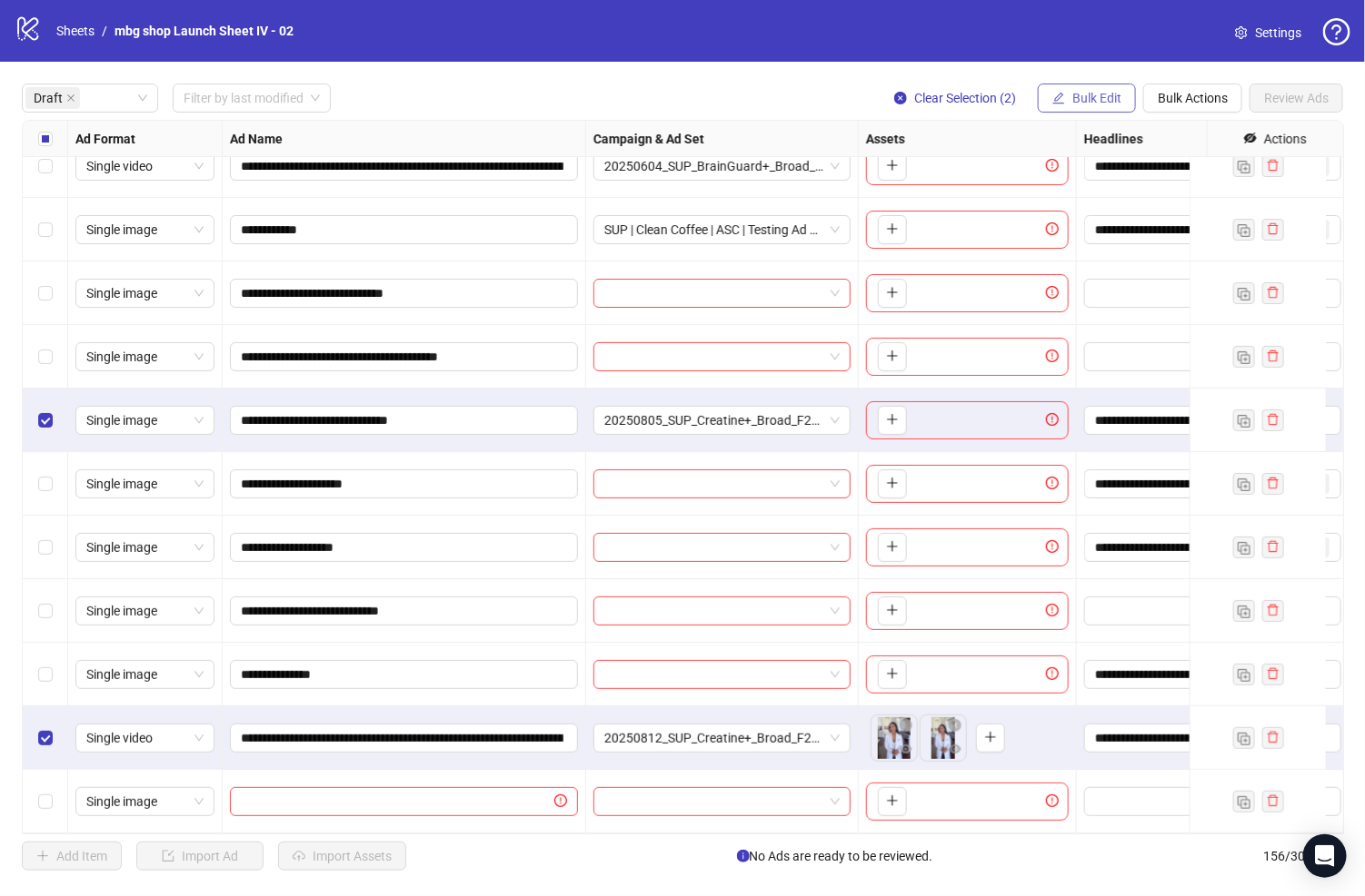
click at [1090, 99] on span "Bulk Edit" at bounding box center [1097, 97] width 49 height 14
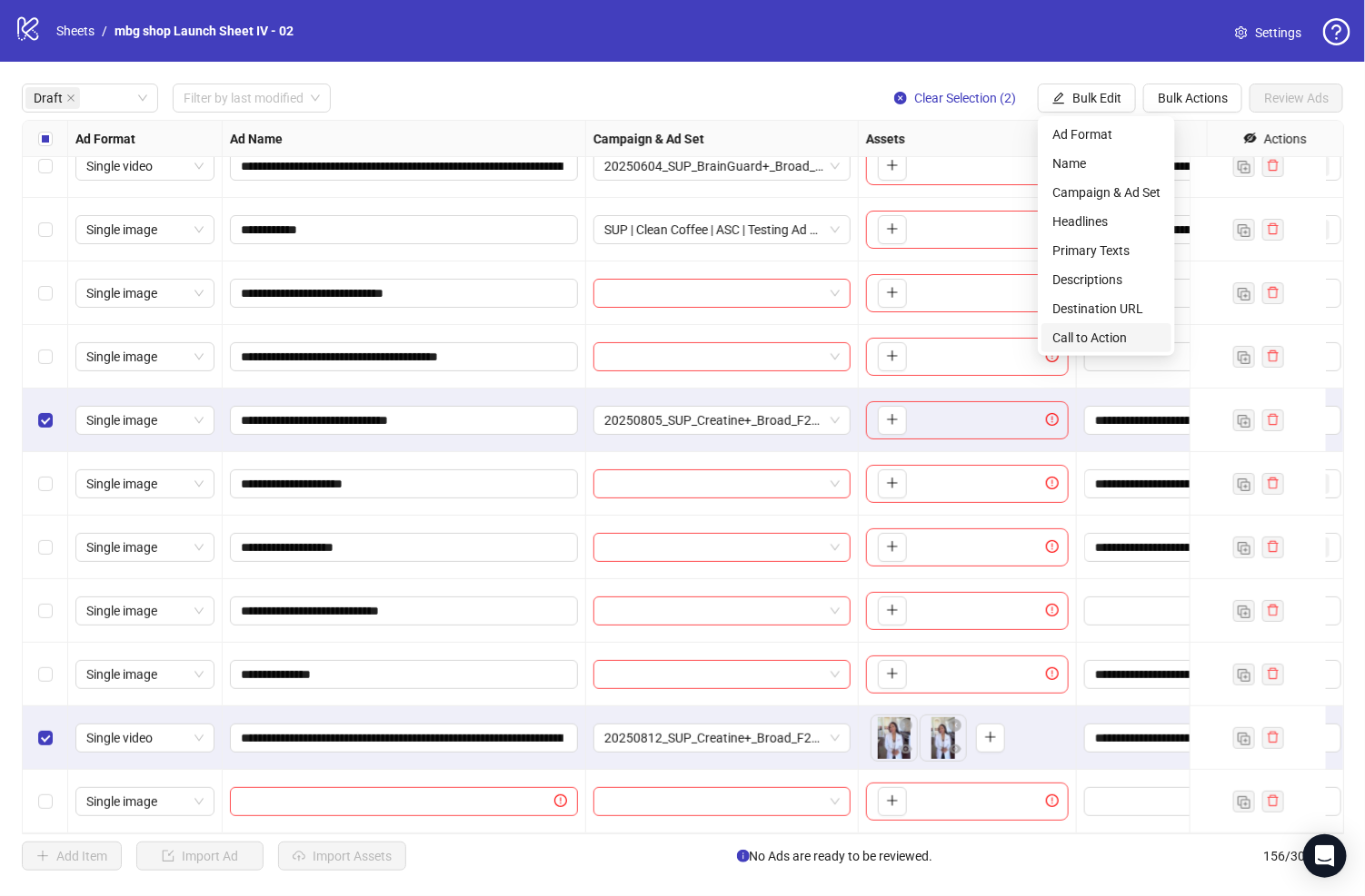
click at [1121, 328] on span "Call to Action" at bounding box center [1106, 337] width 108 height 20
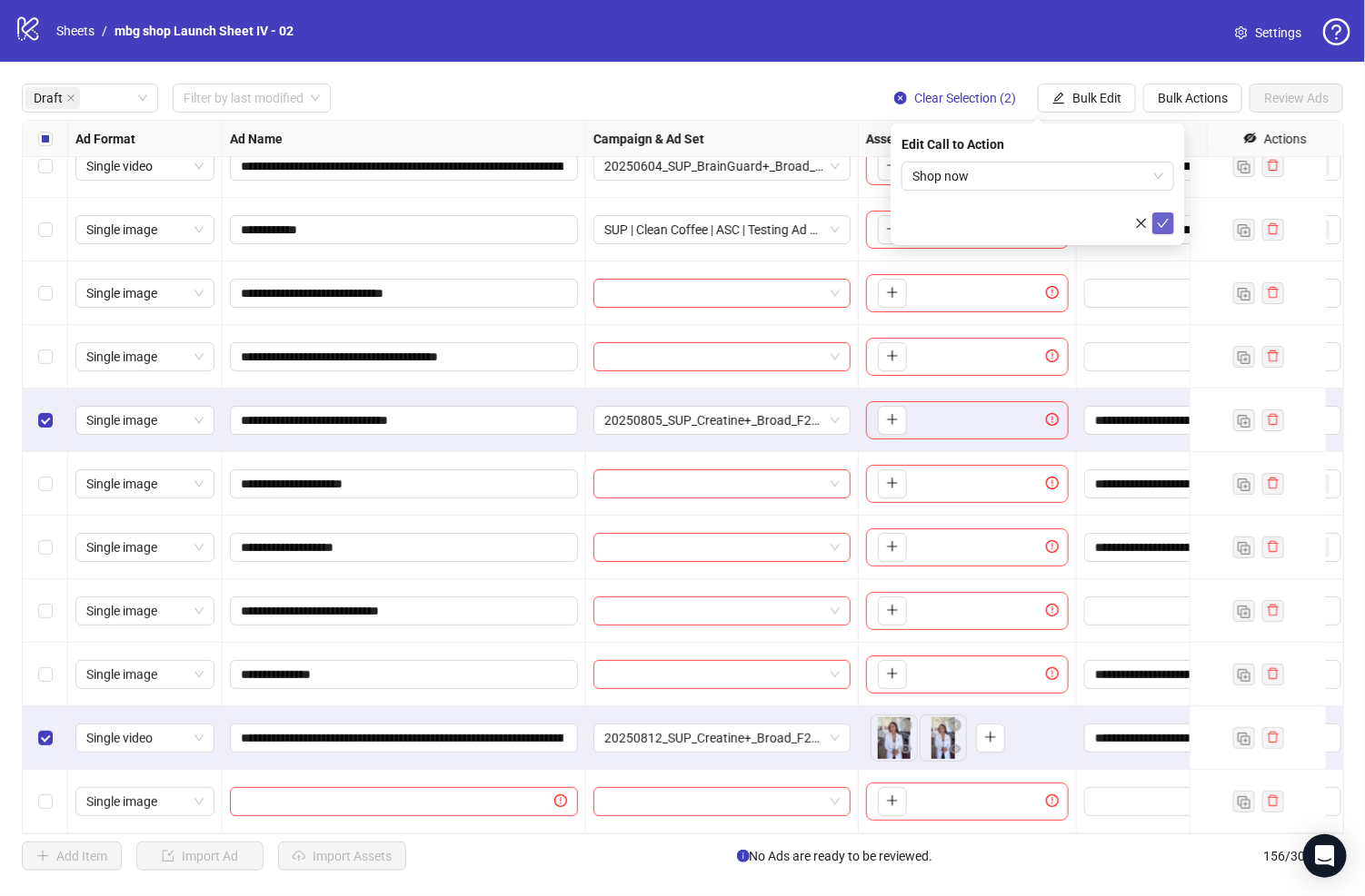
click at [1160, 231] on button "submit" at bounding box center [1162, 223] width 22 height 22
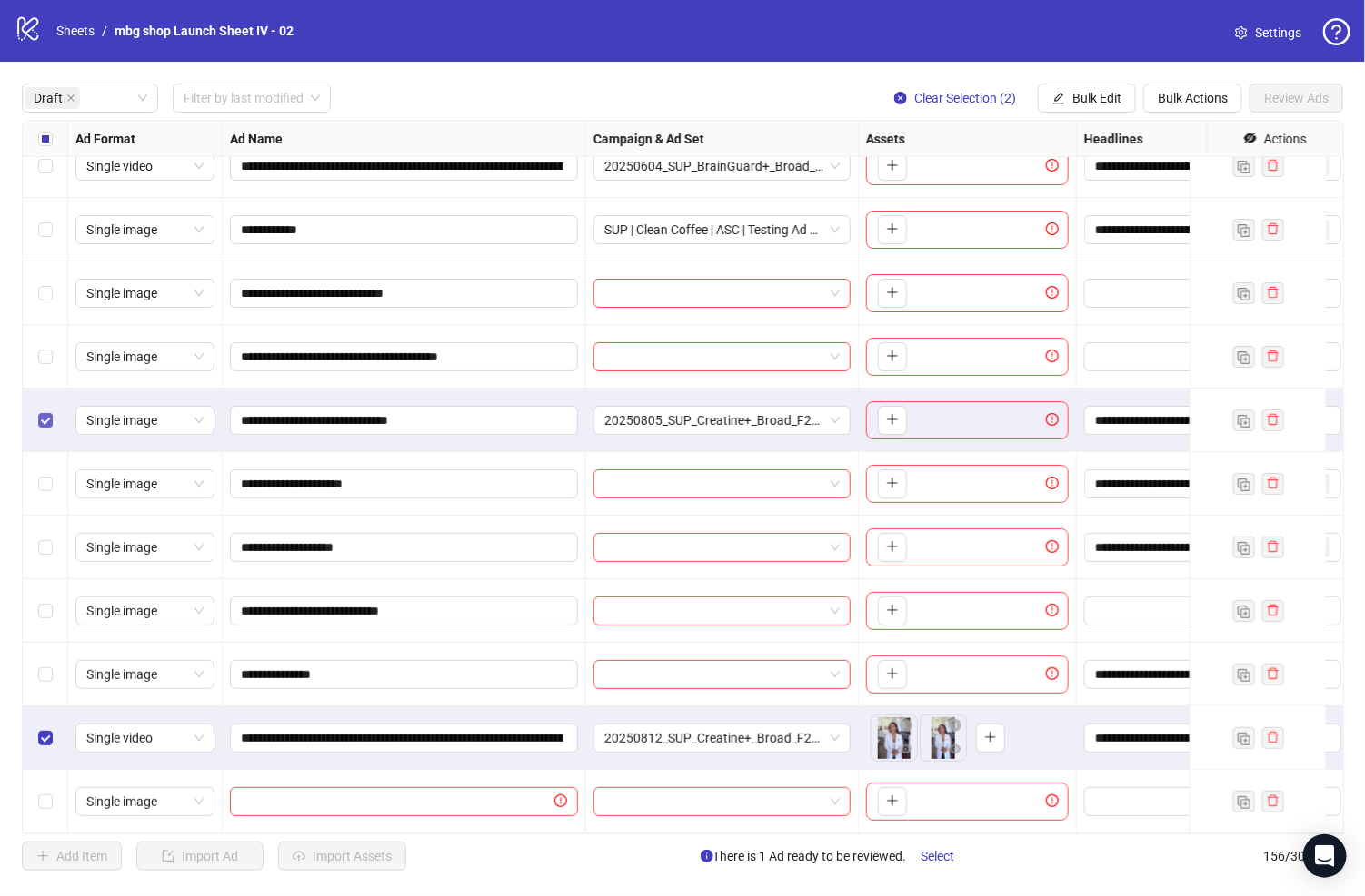
click at [38, 411] on label "Select row 6" at bounding box center [44, 420] width 14 height 20
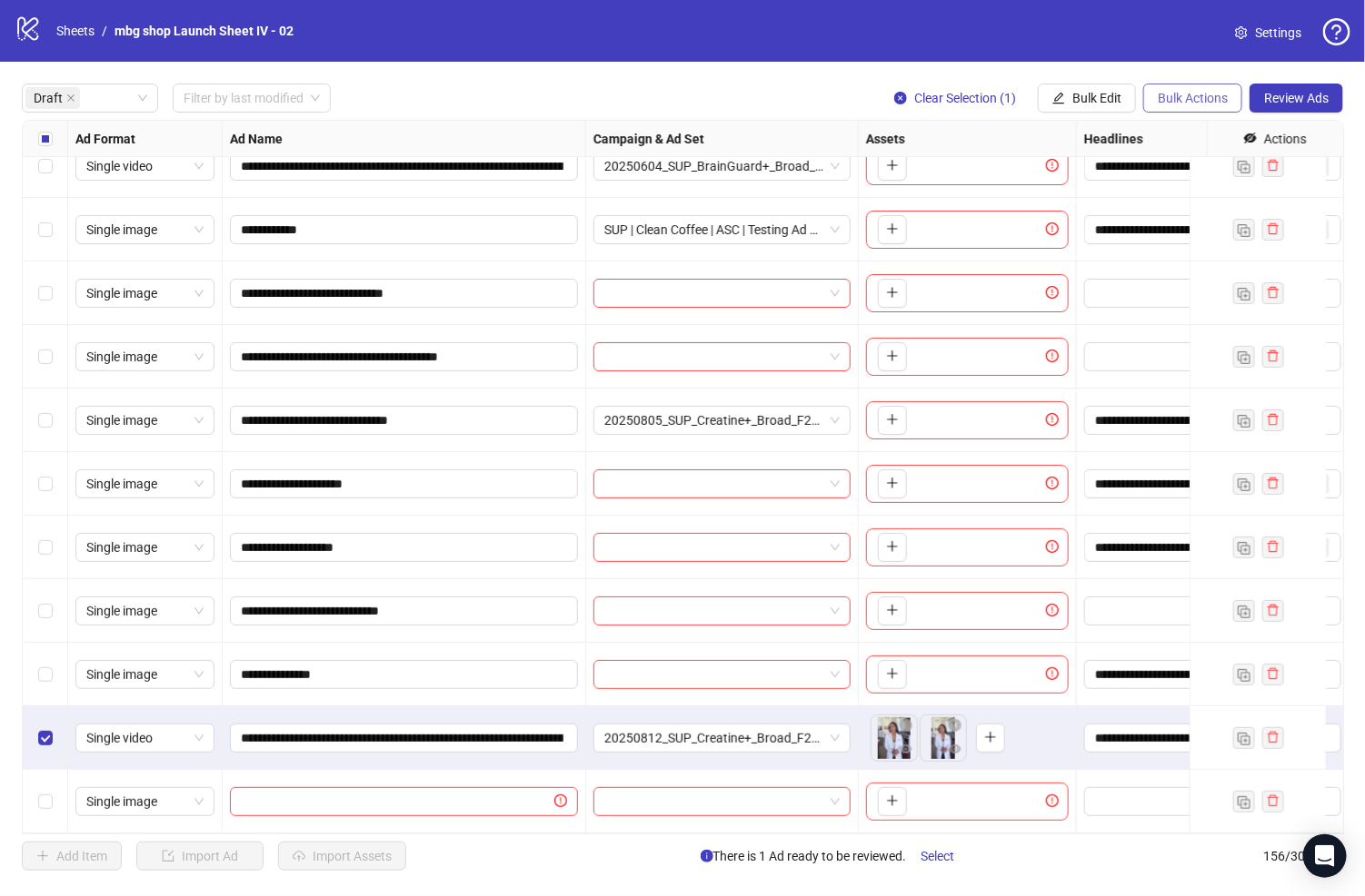
click at [1160, 97] on span "Bulk Actions" at bounding box center [1193, 97] width 70 height 14
click at [1160, 227] on span "Copy to another sheet" at bounding box center [1219, 221] width 124 height 20
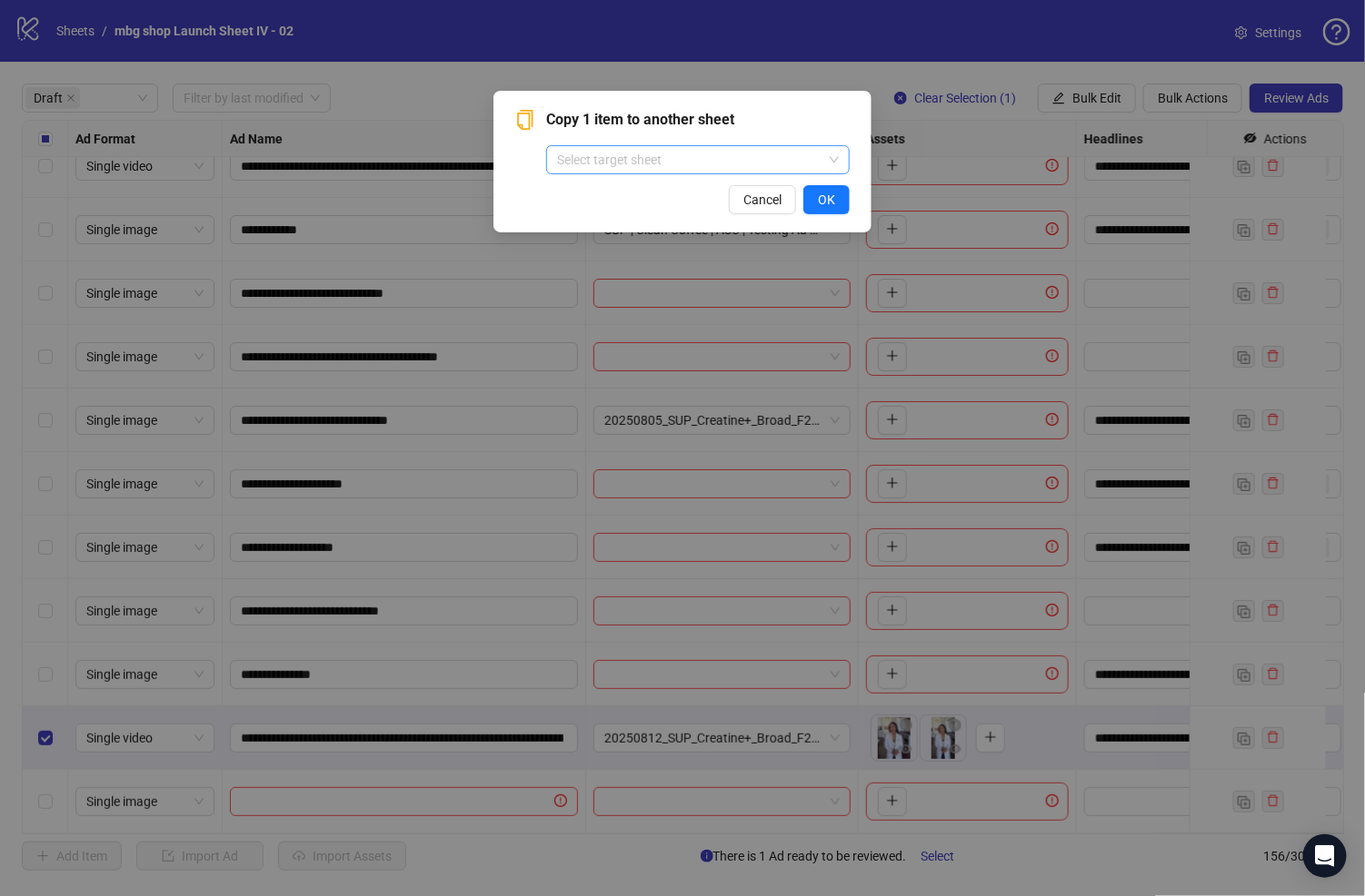
click at [803, 167] on input "search" at bounding box center [689, 160] width 265 height 27
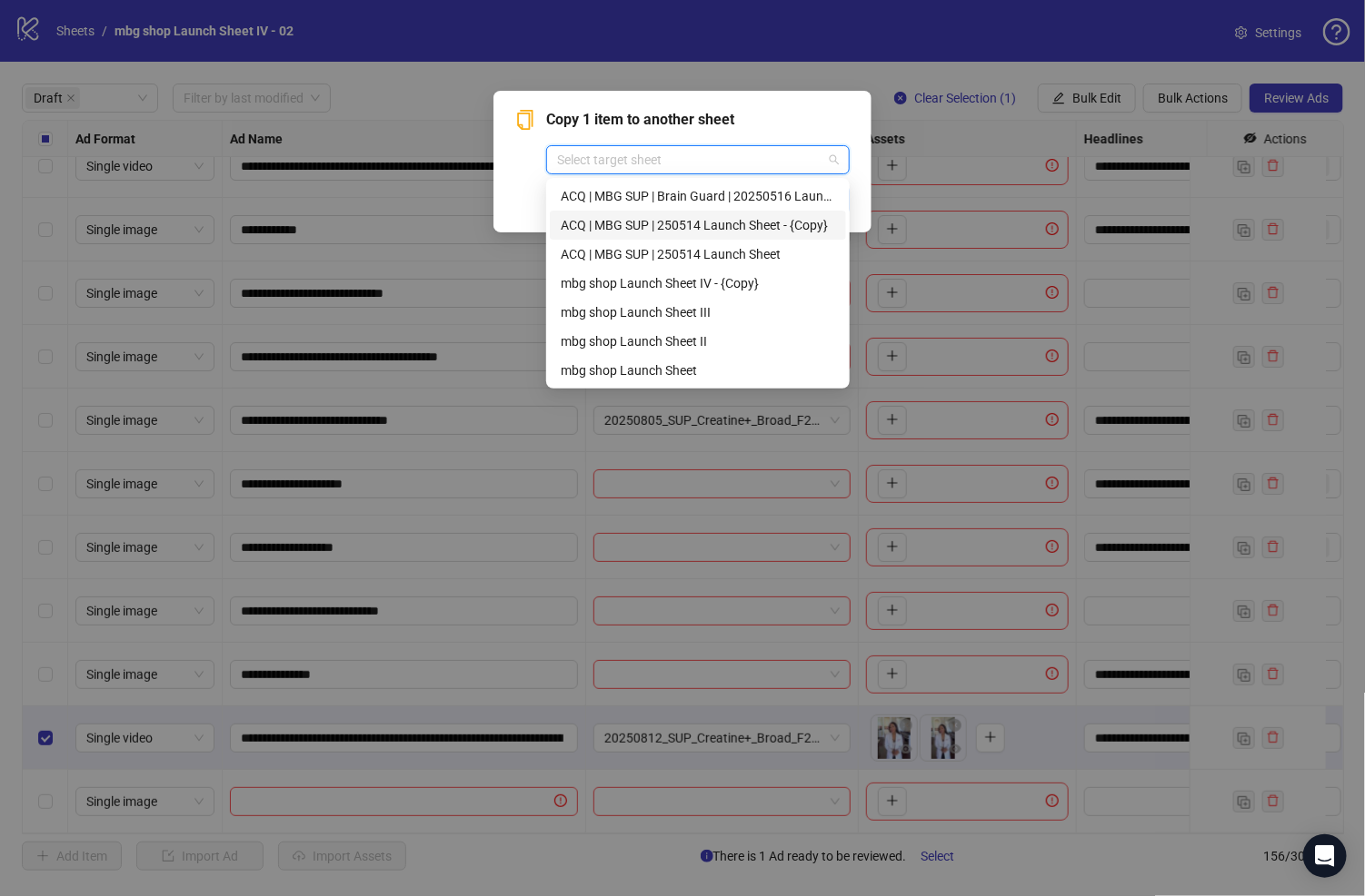
click at [787, 223] on div "ACQ | MBG SUP | 250514 Launch Sheet - {Copy}" at bounding box center [698, 224] width 275 height 20
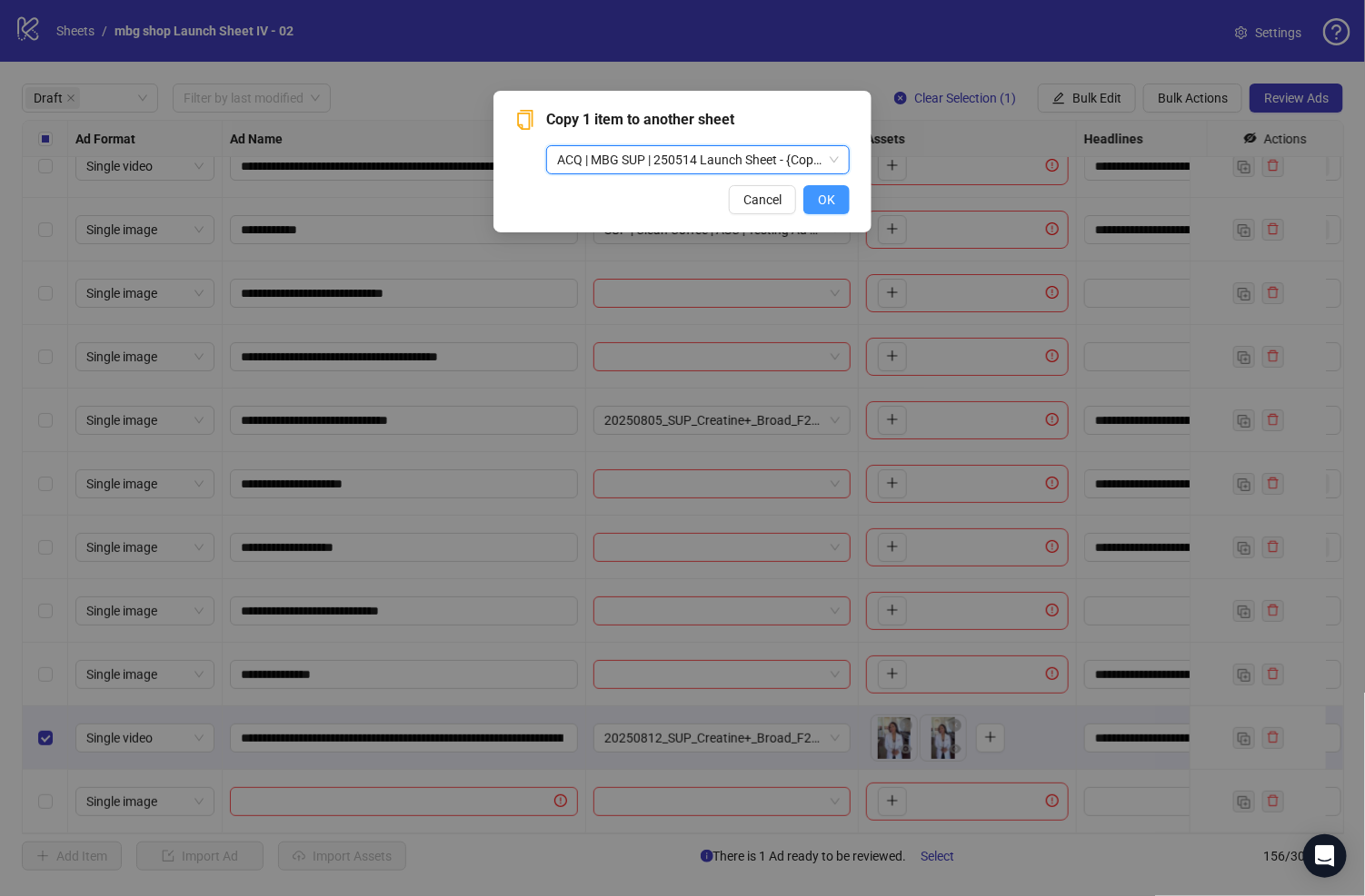
click at [848, 202] on button "OK" at bounding box center [825, 200] width 46 height 29
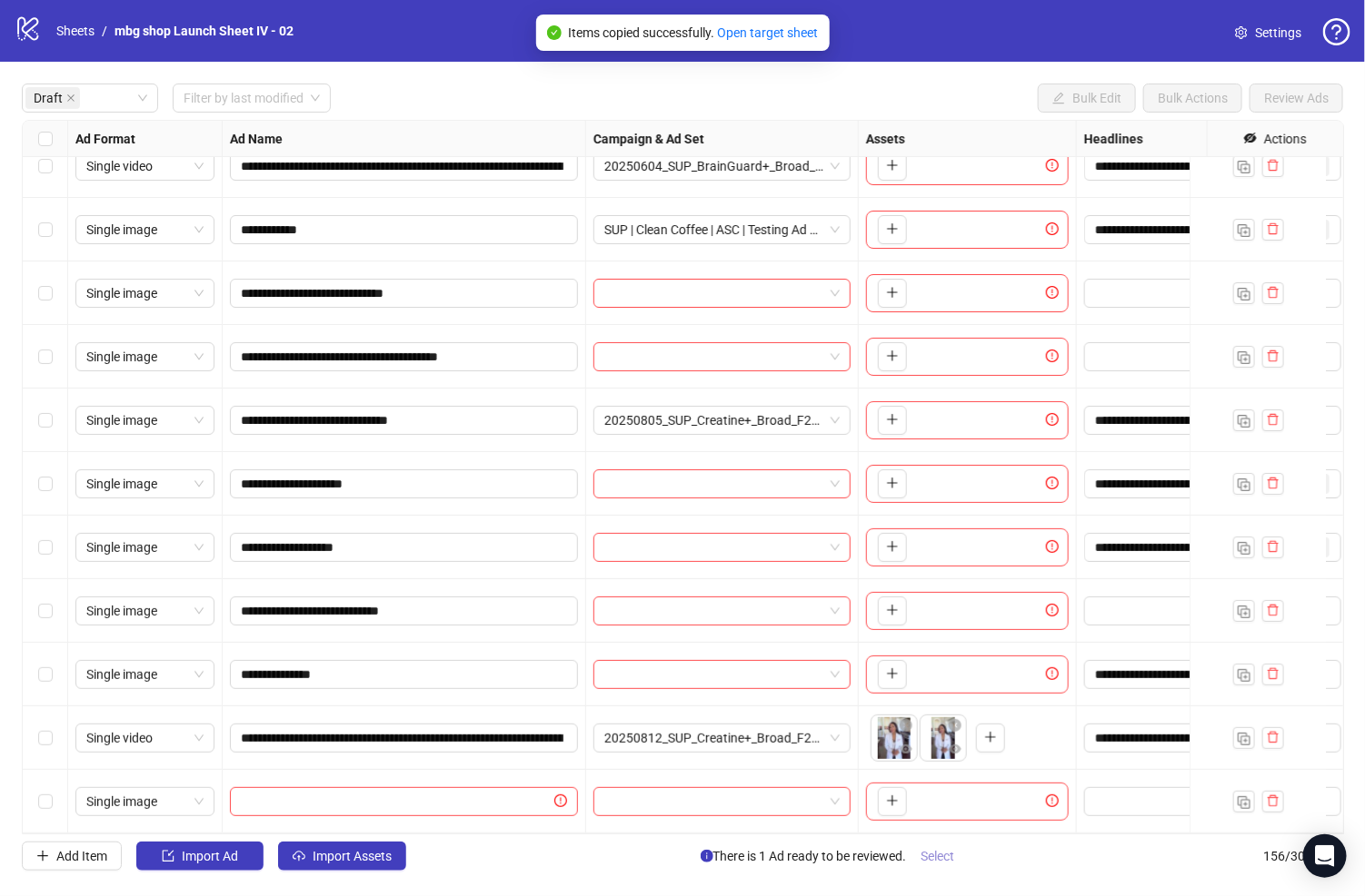
click at [936, 851] on span "Select" at bounding box center [938, 855] width 34 height 14
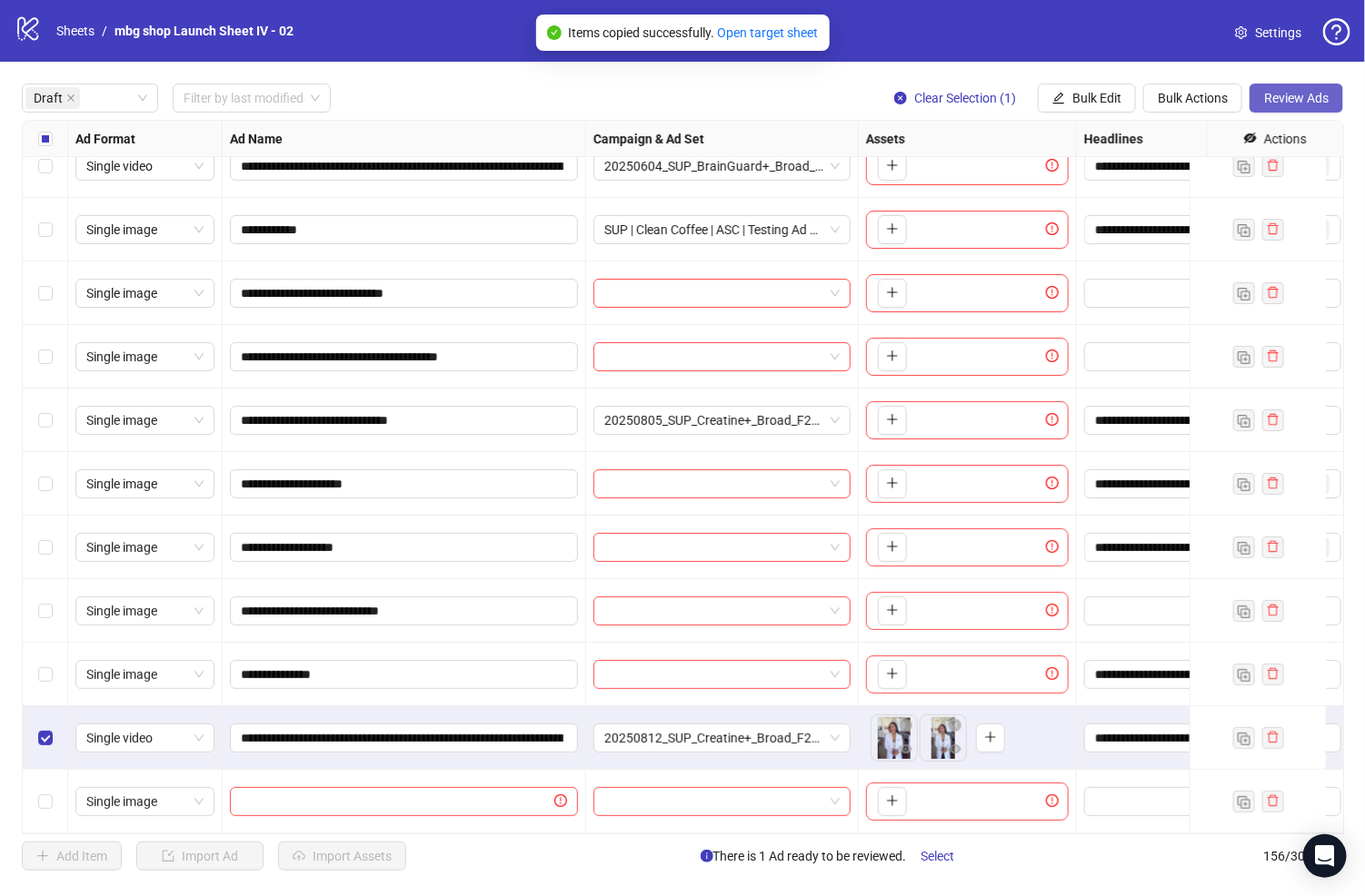
click at [1160, 83] on button "Review Ads" at bounding box center [1296, 97] width 94 height 29
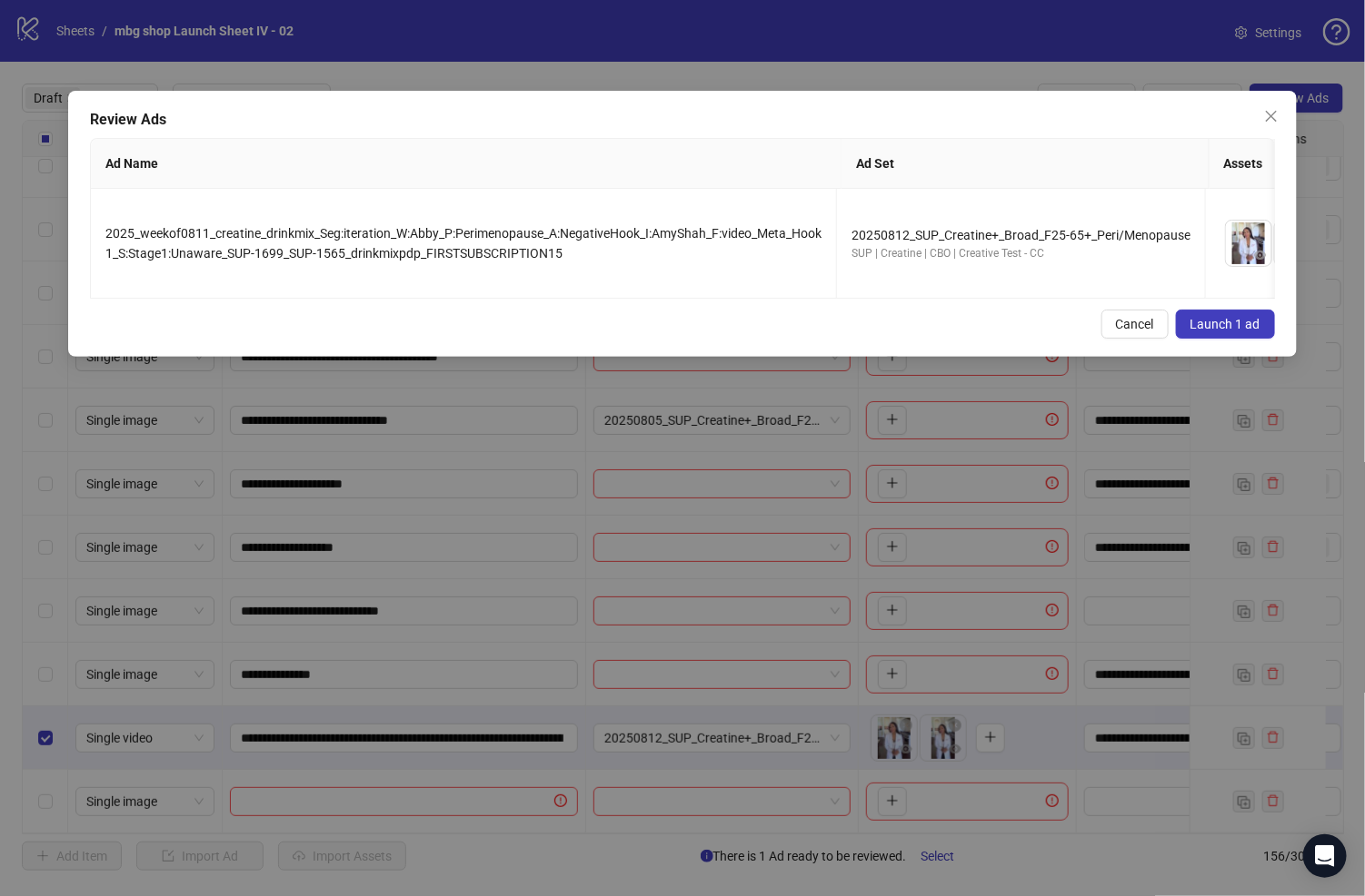
click at [1160, 331] on span "Launch 1 ad" at bounding box center [1225, 324] width 70 height 14
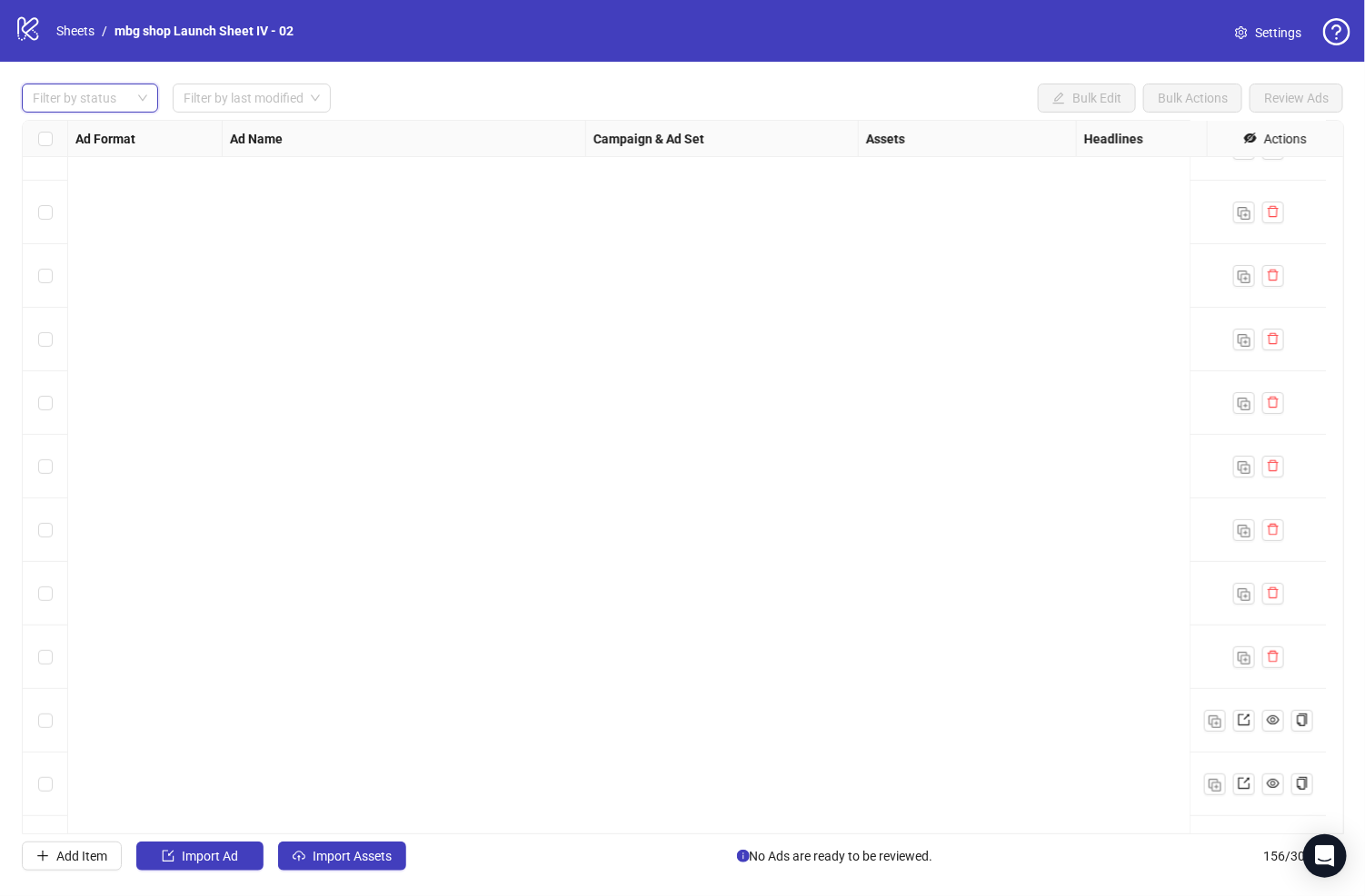
scroll to position [9257, 0]
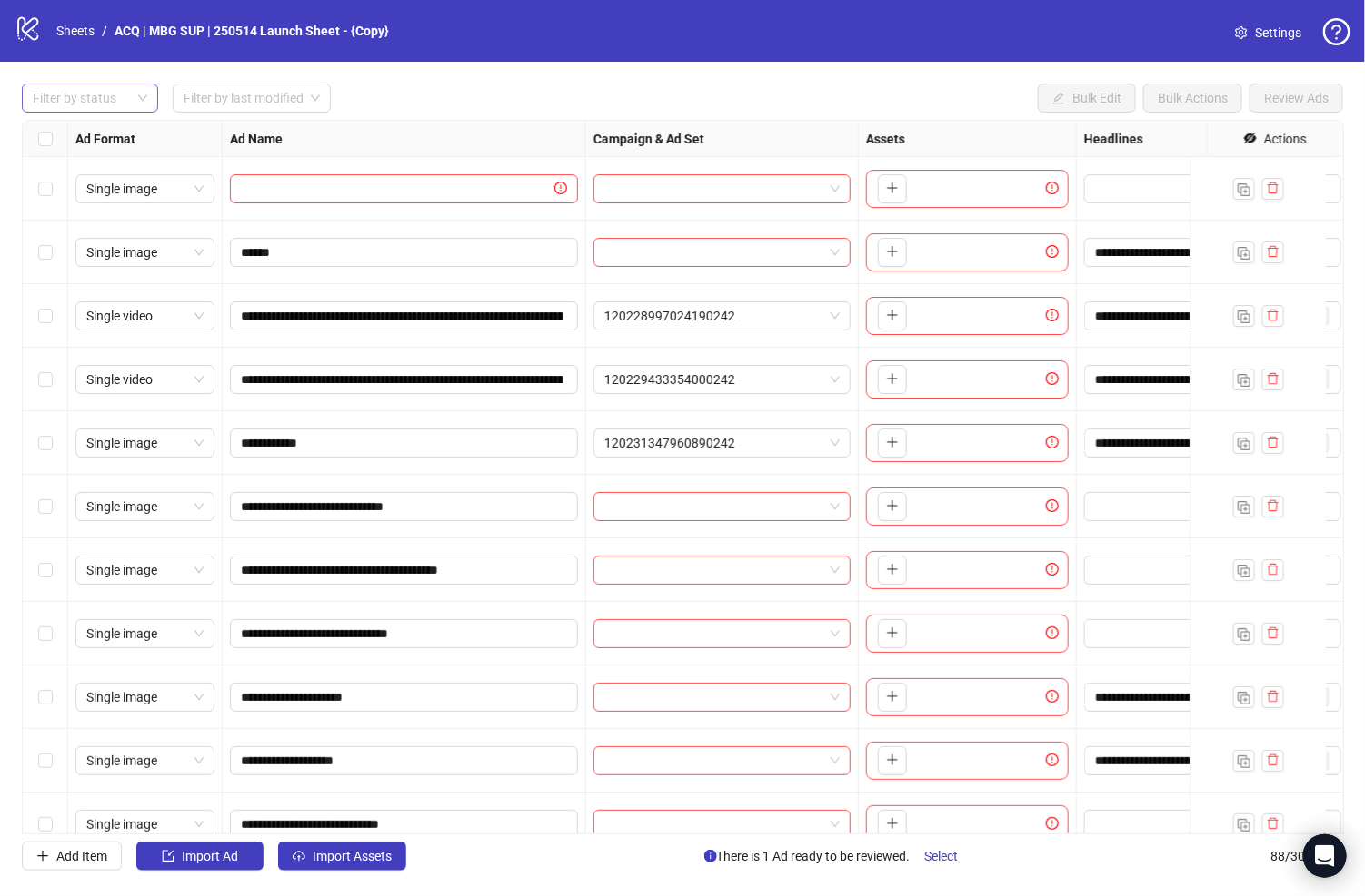
click at [116, 97] on div at bounding box center [80, 97] width 110 height 26
click at [112, 128] on div "Draft" at bounding box center [89, 133] width 107 height 20
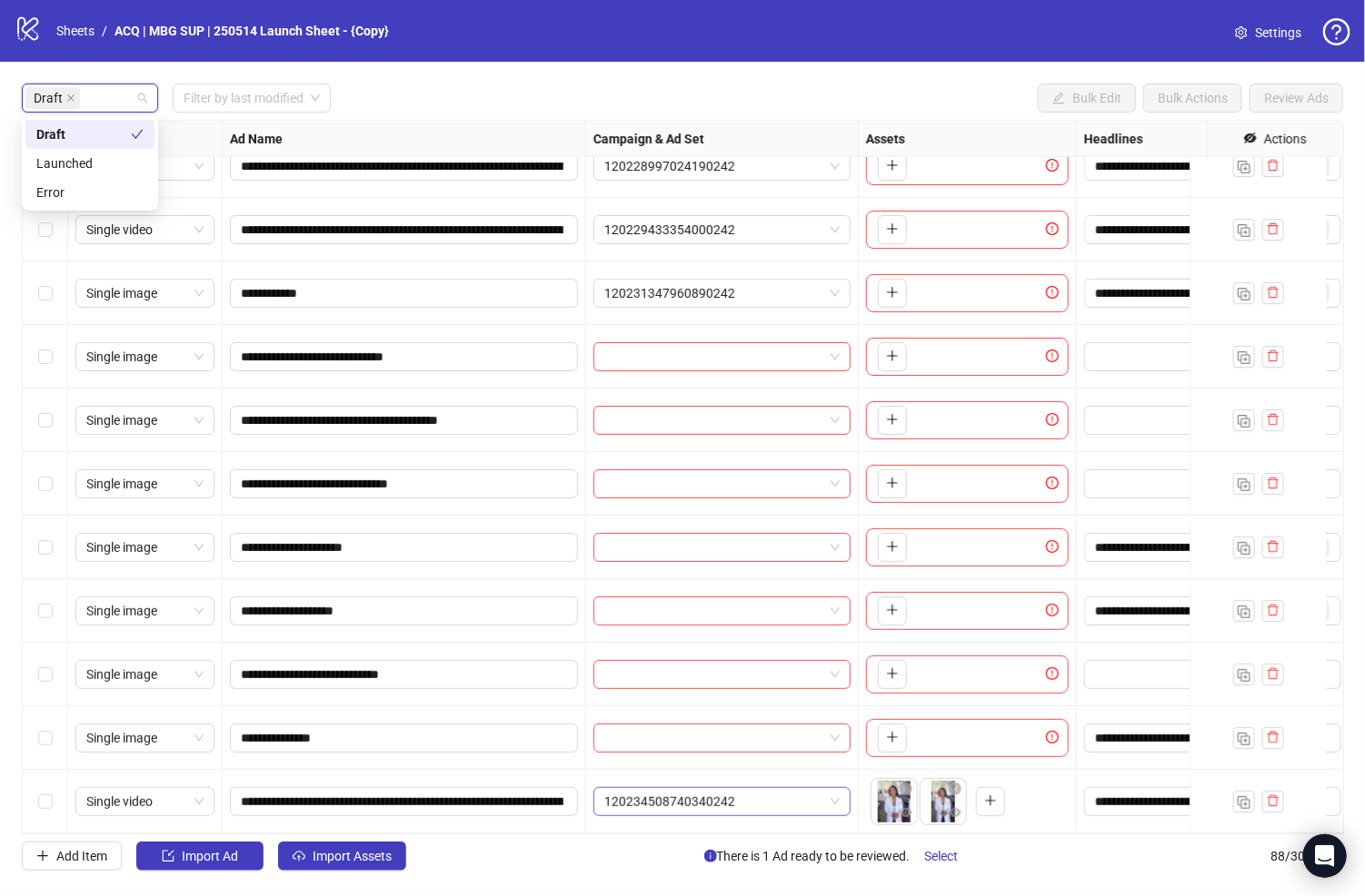
click at [783, 788] on span "120234508740340242" at bounding box center [721, 801] width 236 height 27
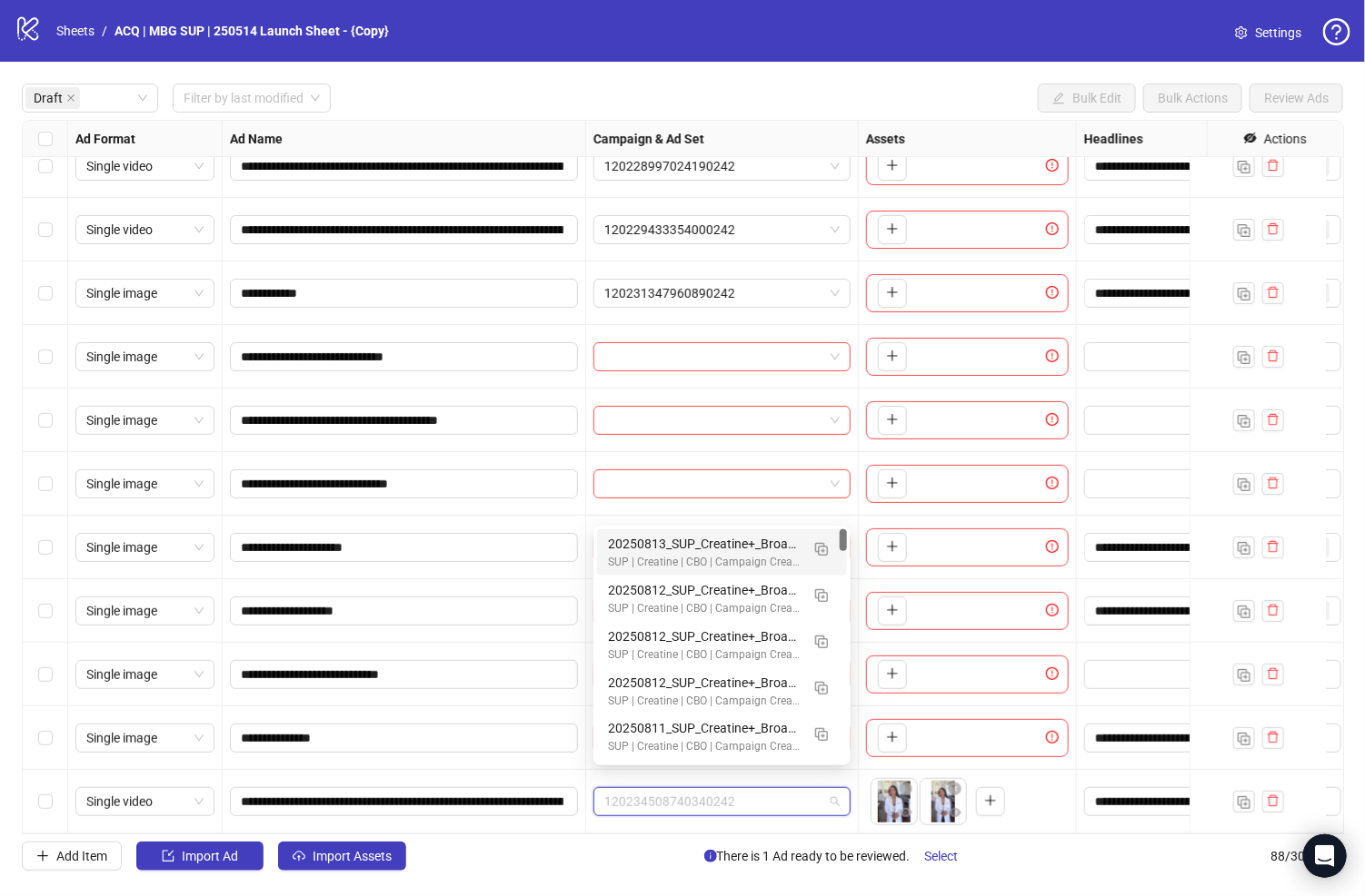
paste input "**********"
type input "**********"
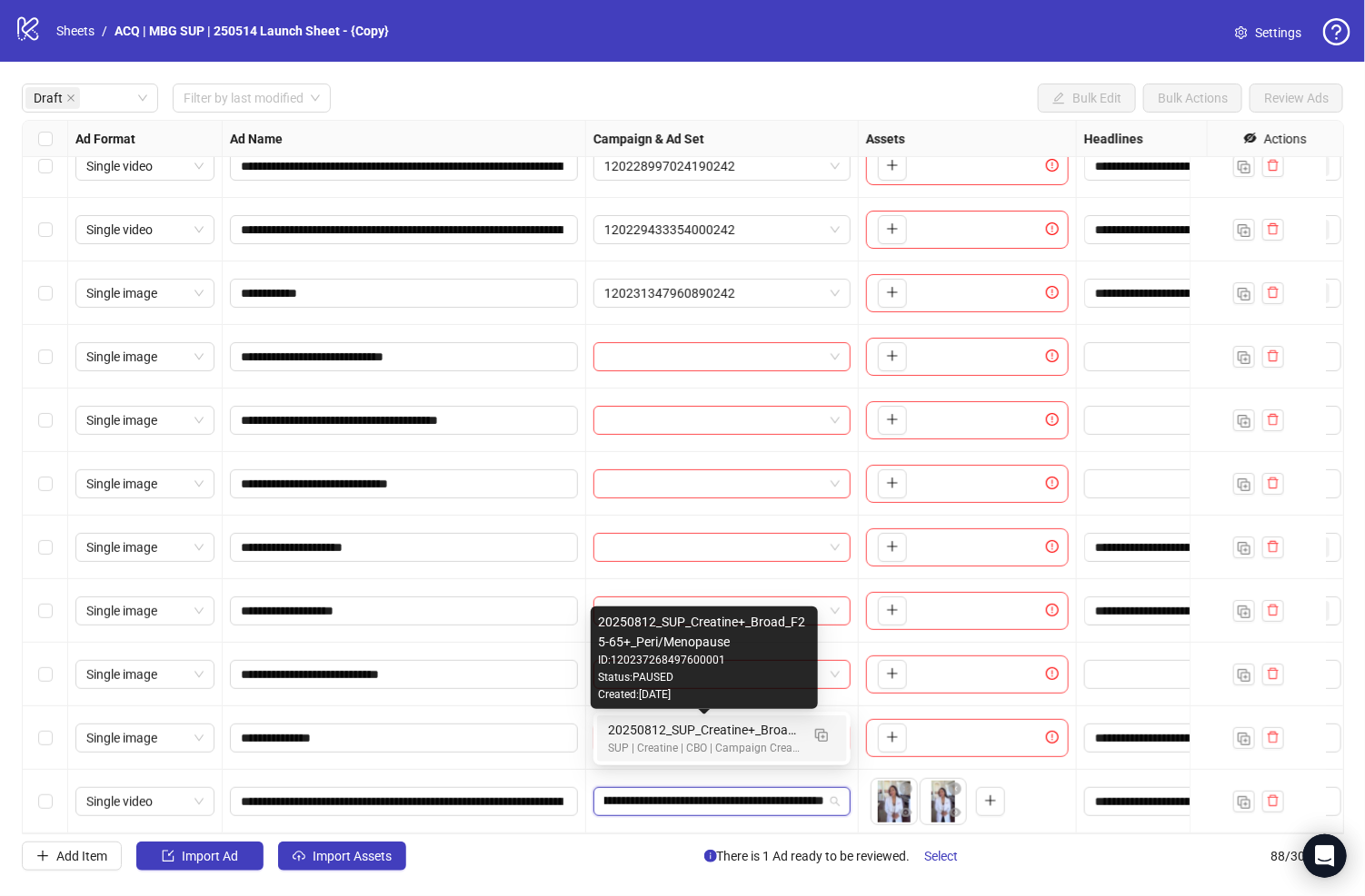
click at [752, 730] on div "20250812_SUP_Creatine+_Broad_F25-65+_Peri/Menopause" at bounding box center [703, 729] width 192 height 20
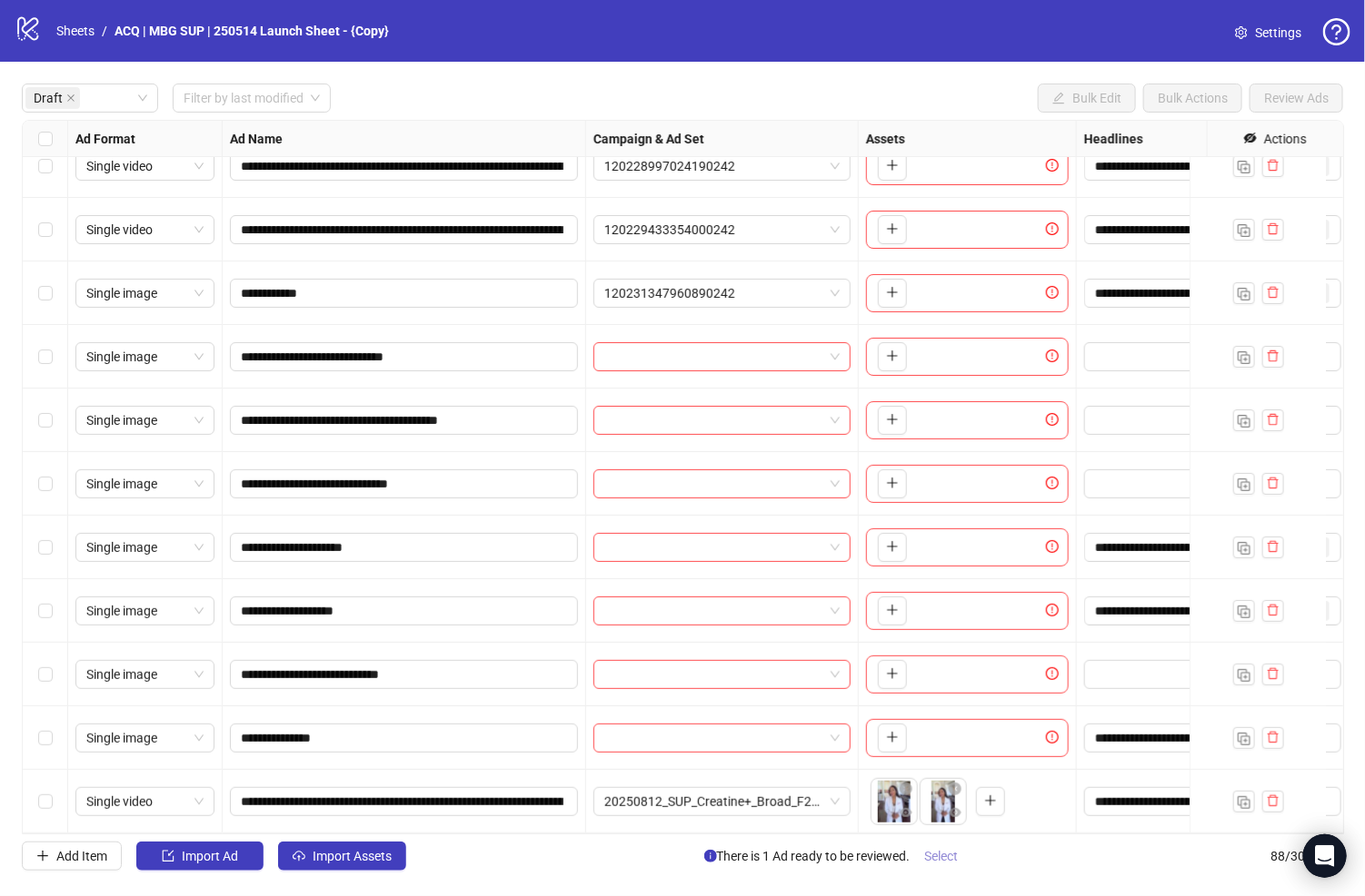
click at [939, 852] on span "Select" at bounding box center [942, 855] width 34 height 14
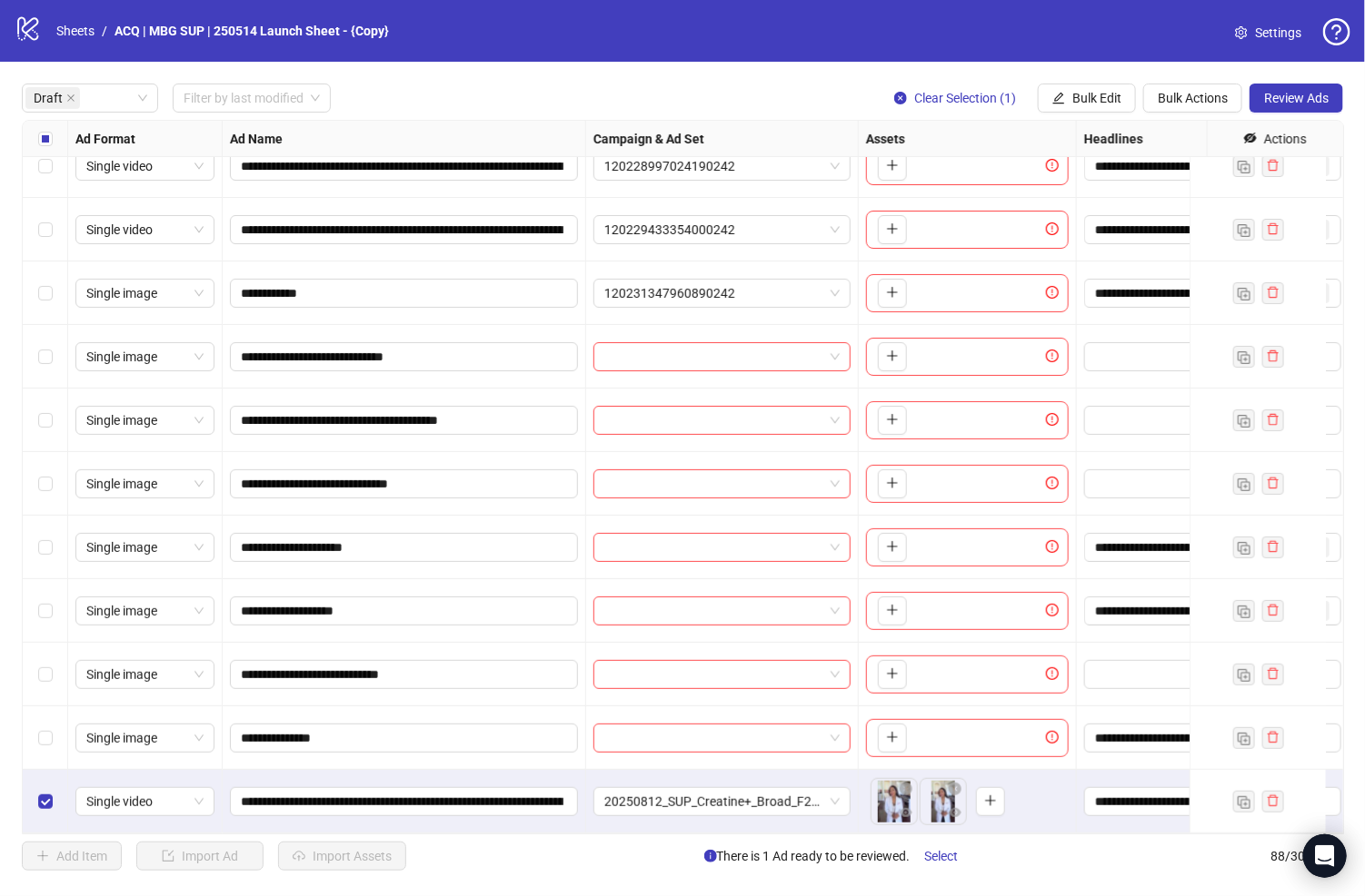
click at [1247, 95] on div "Clear Selection (1) Bulk Edit Bulk Actions Review Ads" at bounding box center [1110, 97] width 463 height 29
click at [1255, 96] on button "Review Ads" at bounding box center [1296, 97] width 94 height 29
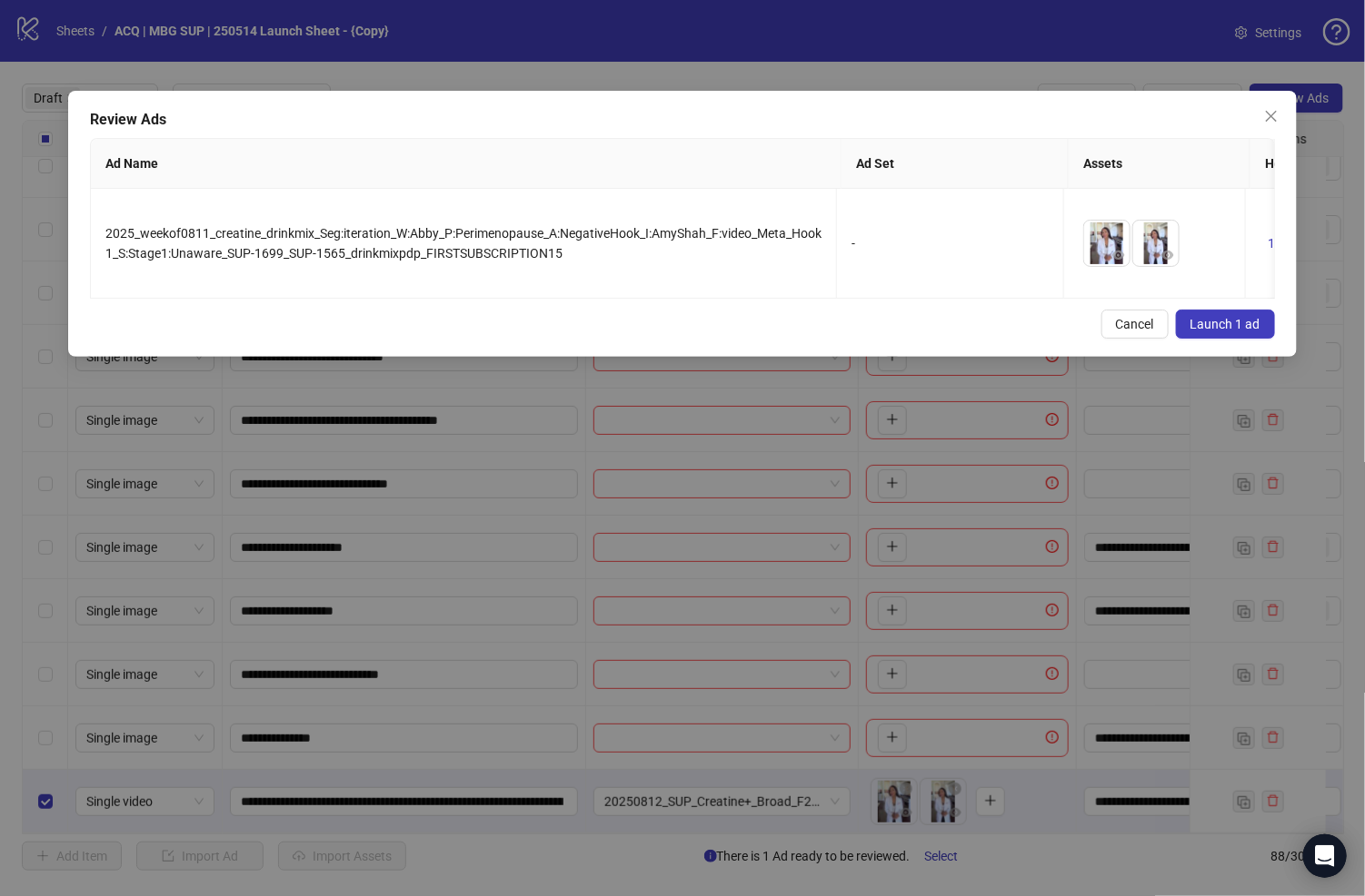
click at [1232, 331] on span "Launch 1 ad" at bounding box center [1225, 324] width 70 height 14
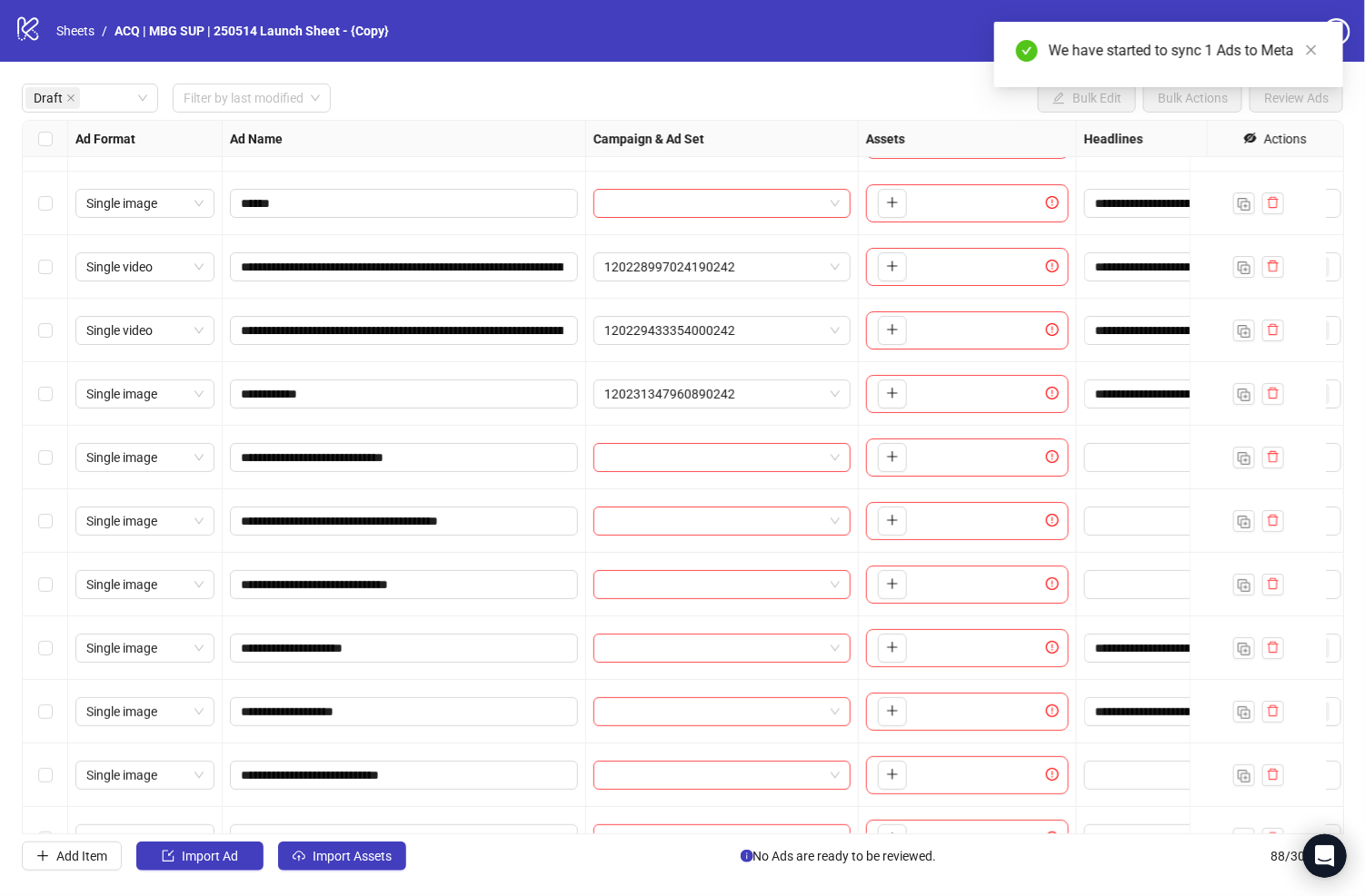
scroll to position [103, 0]
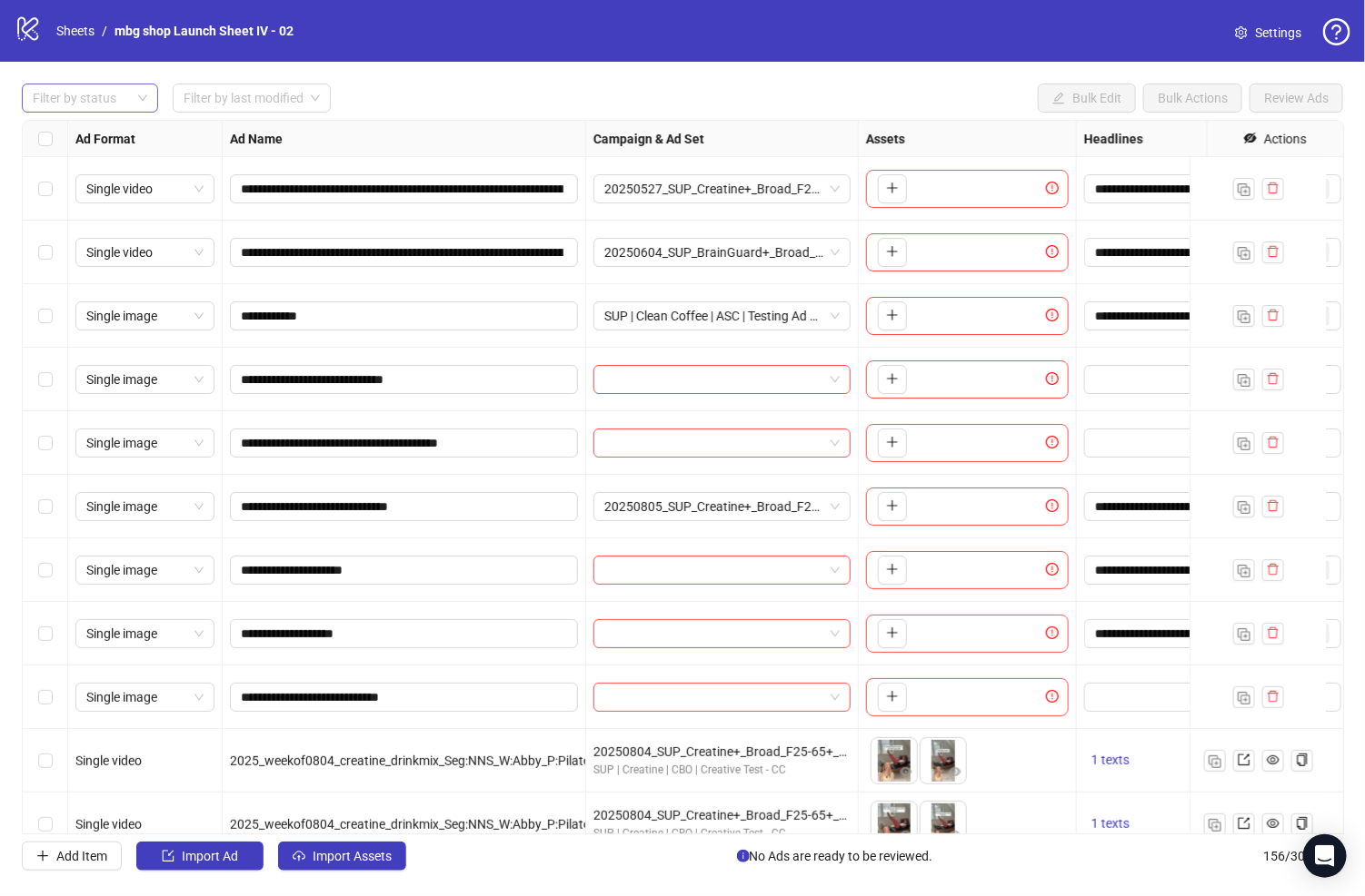
click at [142, 98] on div "Filter by status" at bounding box center [90, 97] width 136 height 29
click at [127, 133] on div "Draft" at bounding box center [89, 133] width 107 height 20
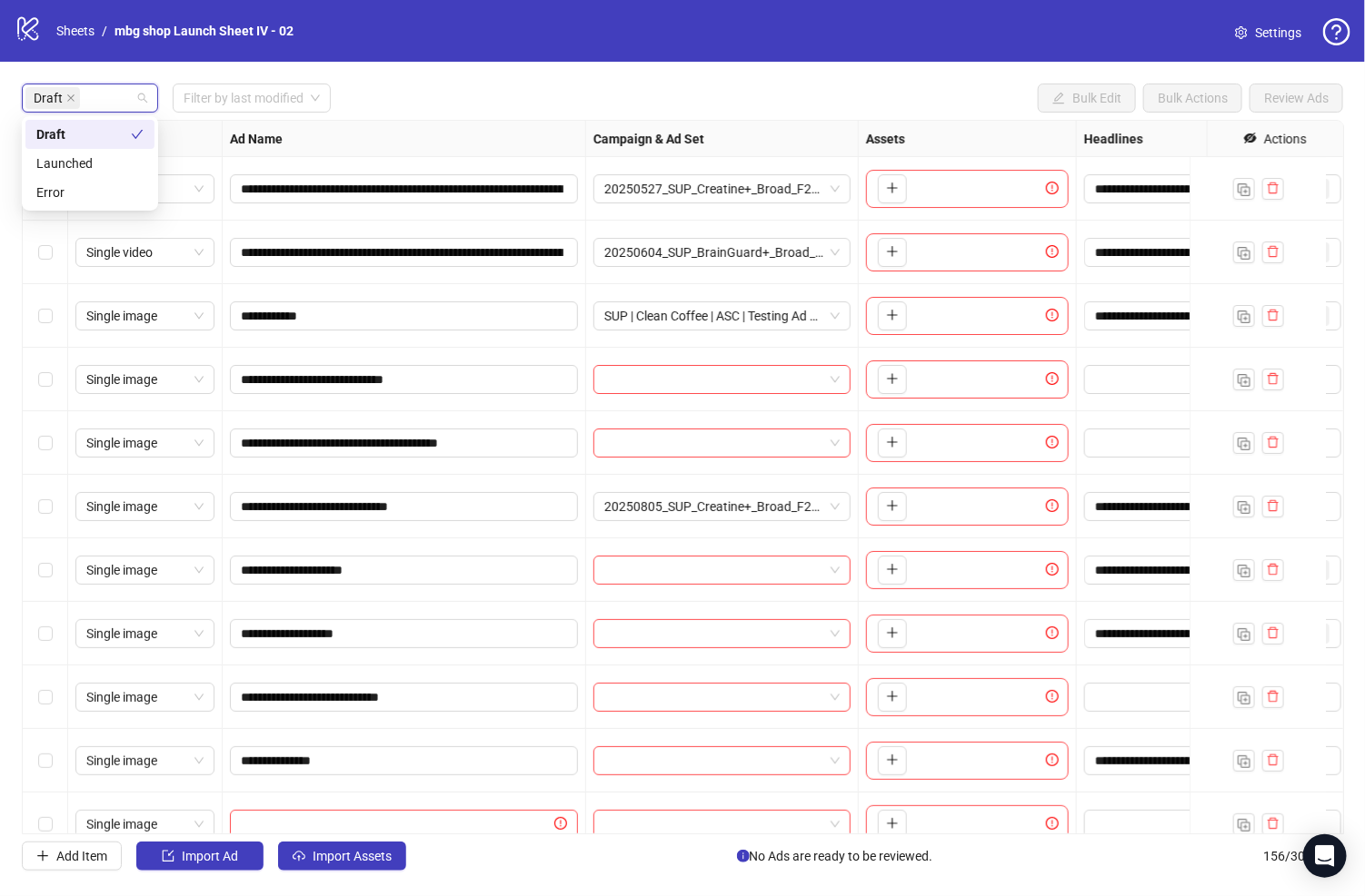
scroll to position [40, 0]
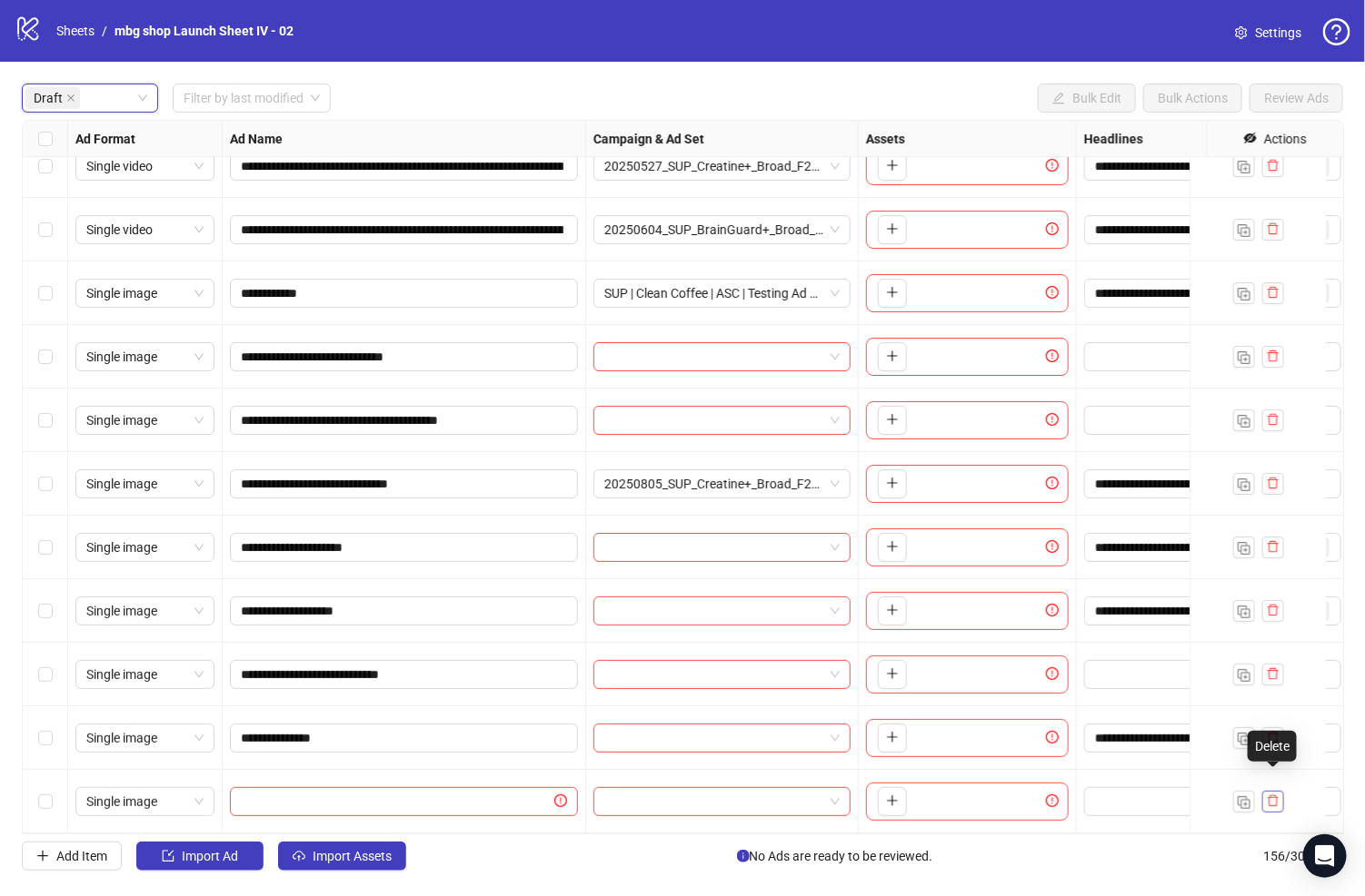
click at [1271, 795] on icon "delete" at bounding box center [1272, 800] width 12 height 12
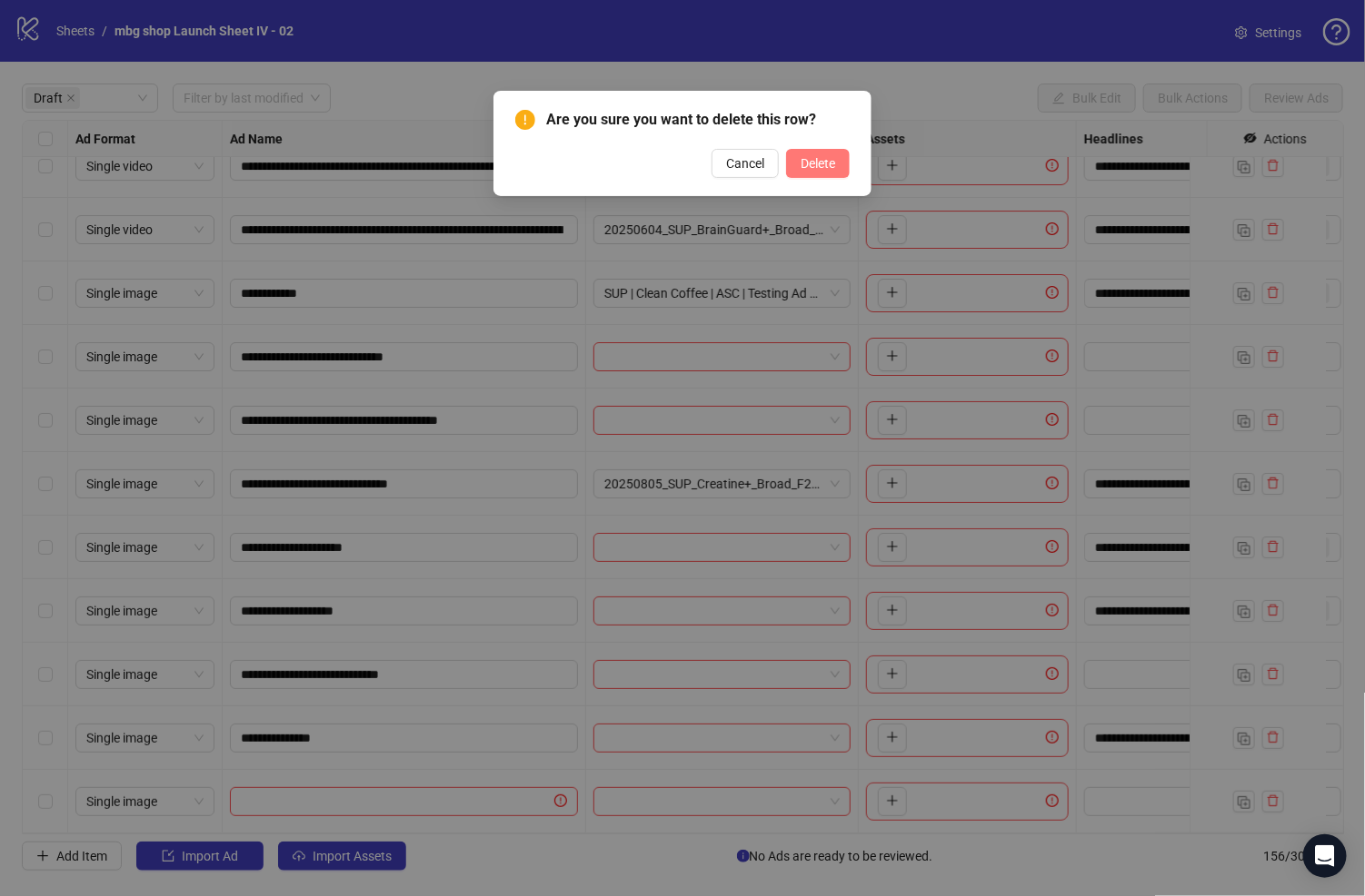
click at [824, 169] on span "Delete" at bounding box center [818, 163] width 34 height 14
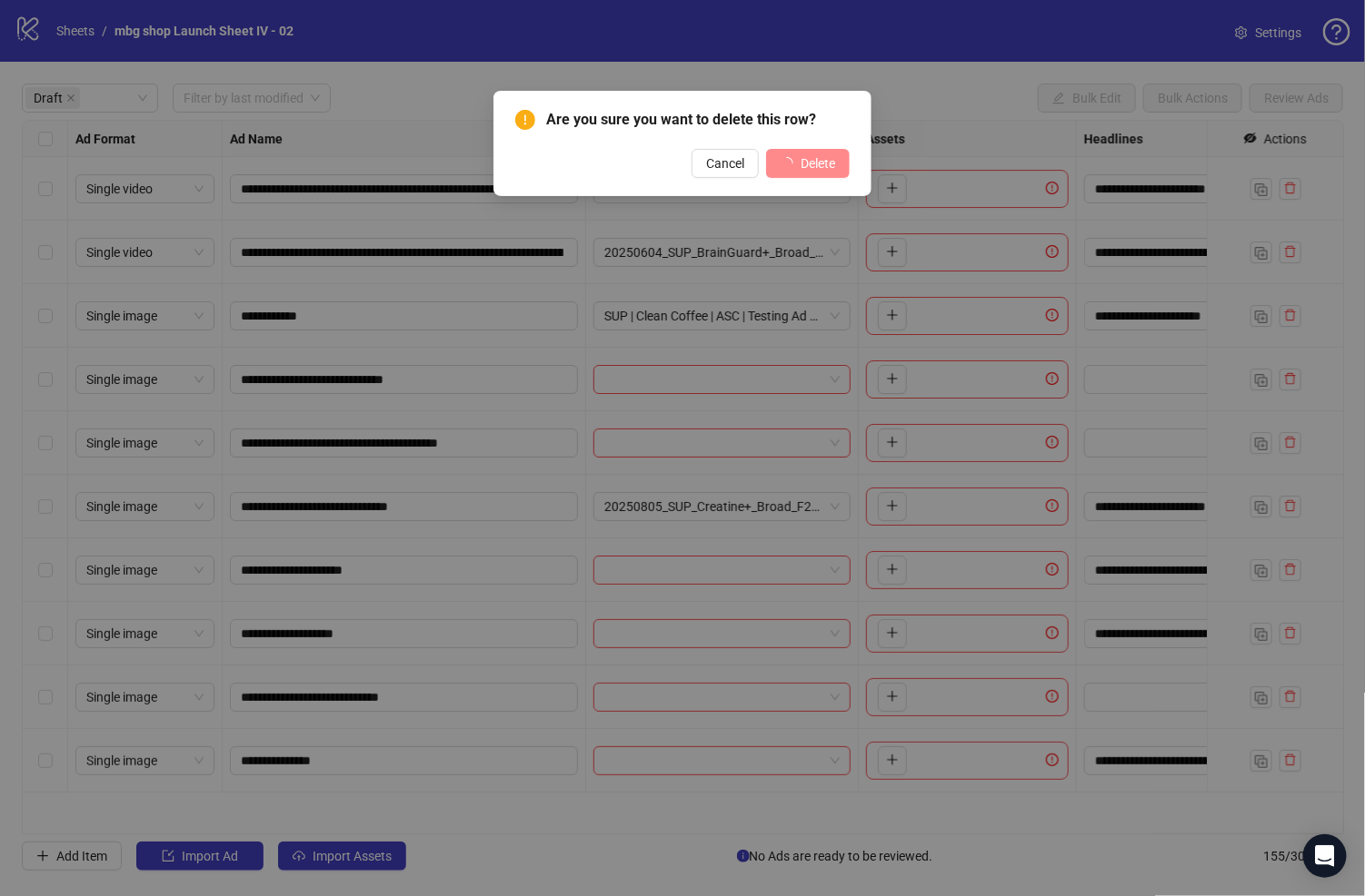
scroll to position [0, 0]
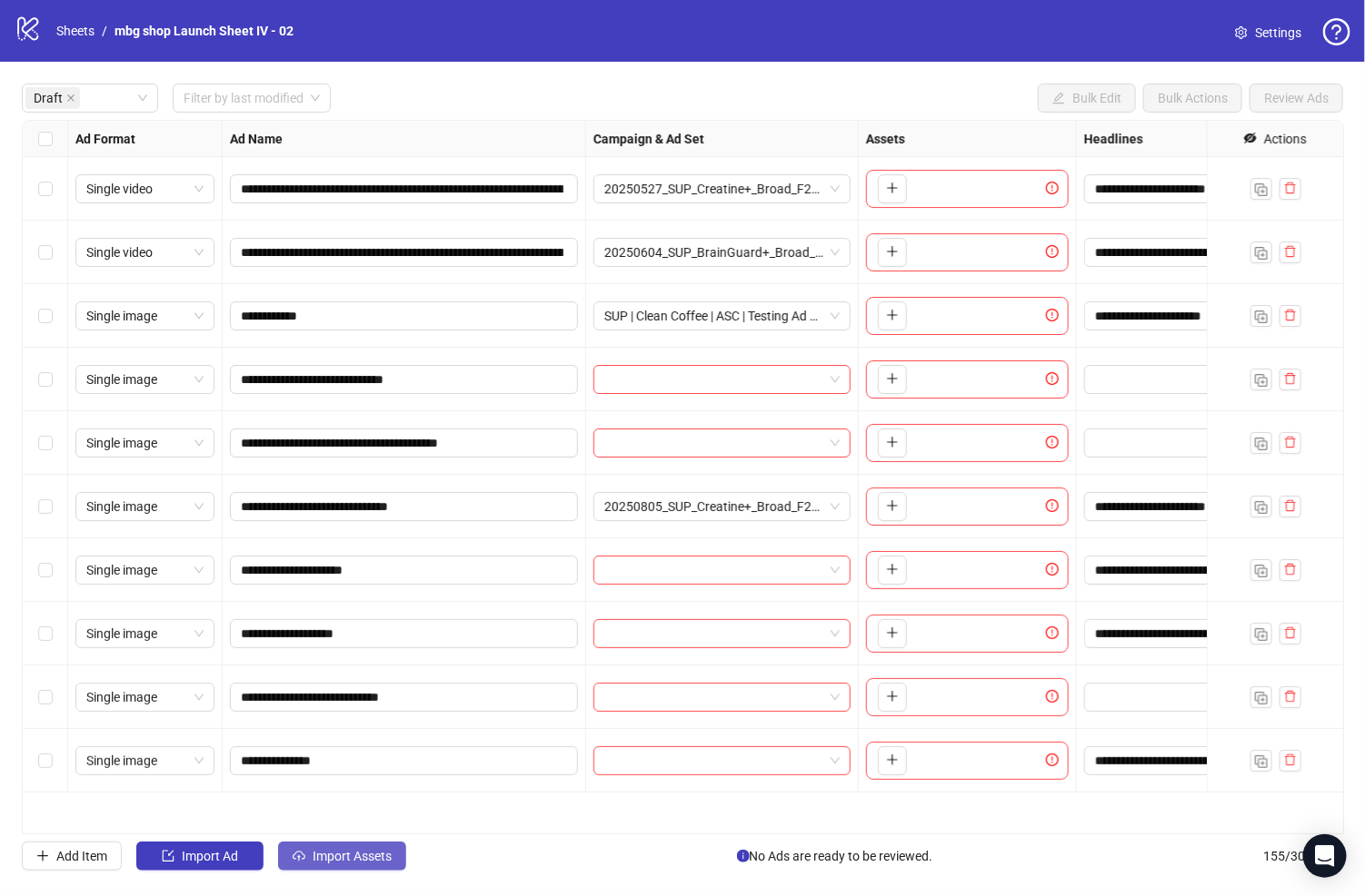
click at [370, 868] on button "Import Assets" at bounding box center [342, 856] width 128 height 29
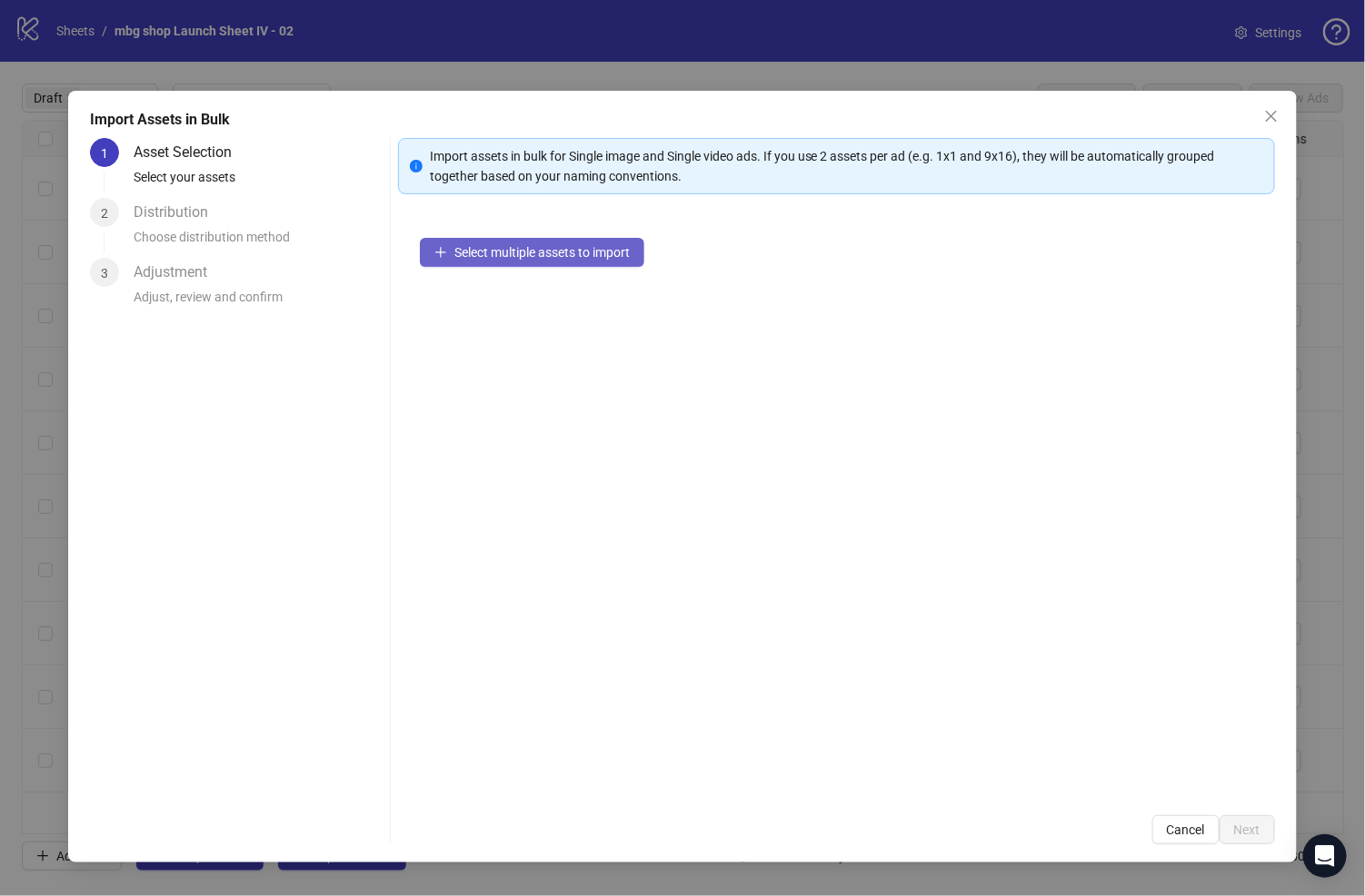
click at [513, 260] on button "Select multiple assets to import" at bounding box center [531, 252] width 224 height 29
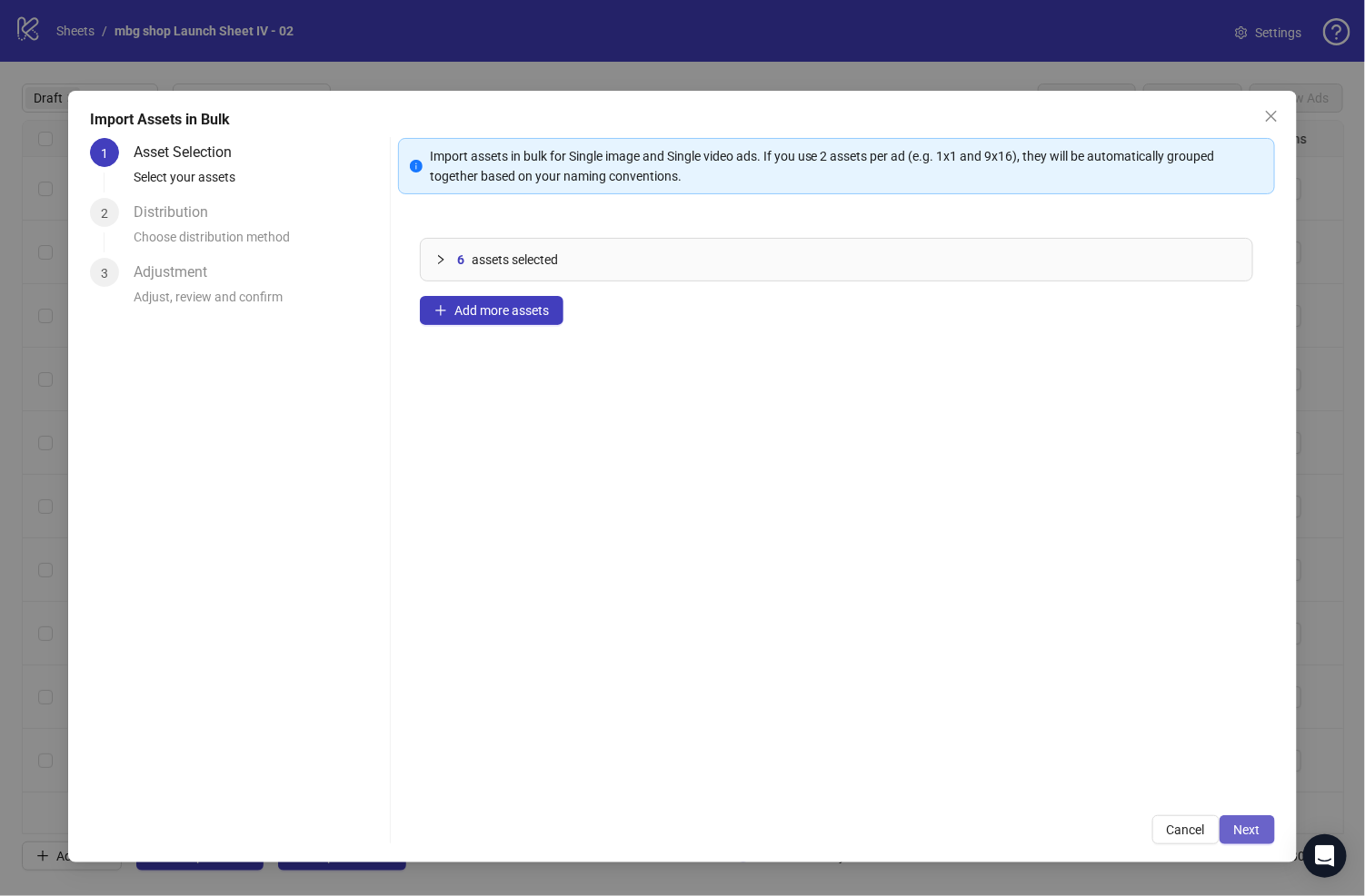
click at [1244, 836] on span "Next" at bounding box center [1247, 830] width 27 height 14
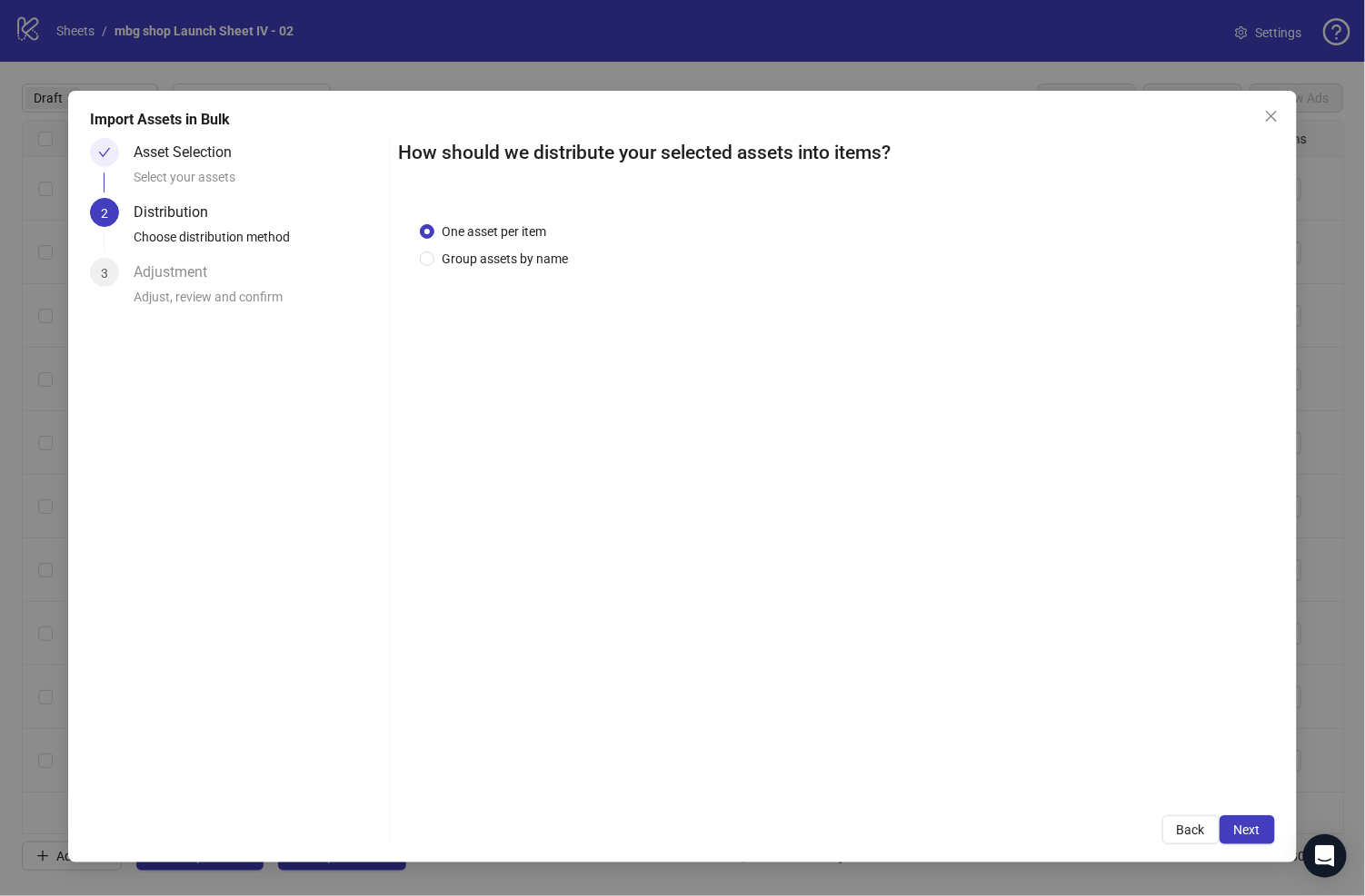
click at [512, 272] on div "One asset per item Group assets by name" at bounding box center [836, 497] width 877 height 595
click at [508, 271] on div "One asset per item Group assets by name" at bounding box center [836, 497] width 877 height 595
click at [503, 263] on span "Group assets by name" at bounding box center [505, 258] width 141 height 20
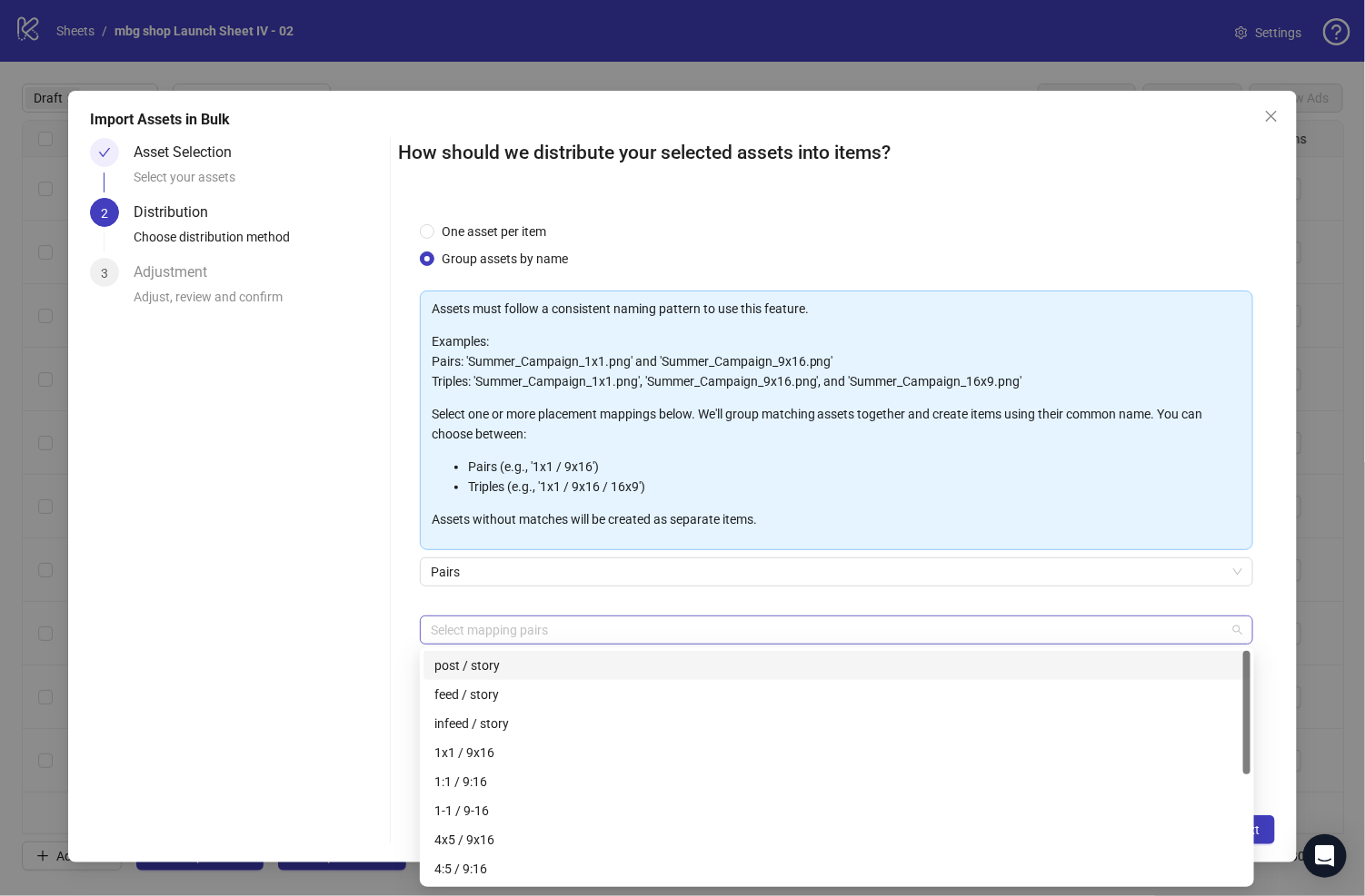
click at [612, 619] on div at bounding box center [826, 630] width 807 height 26
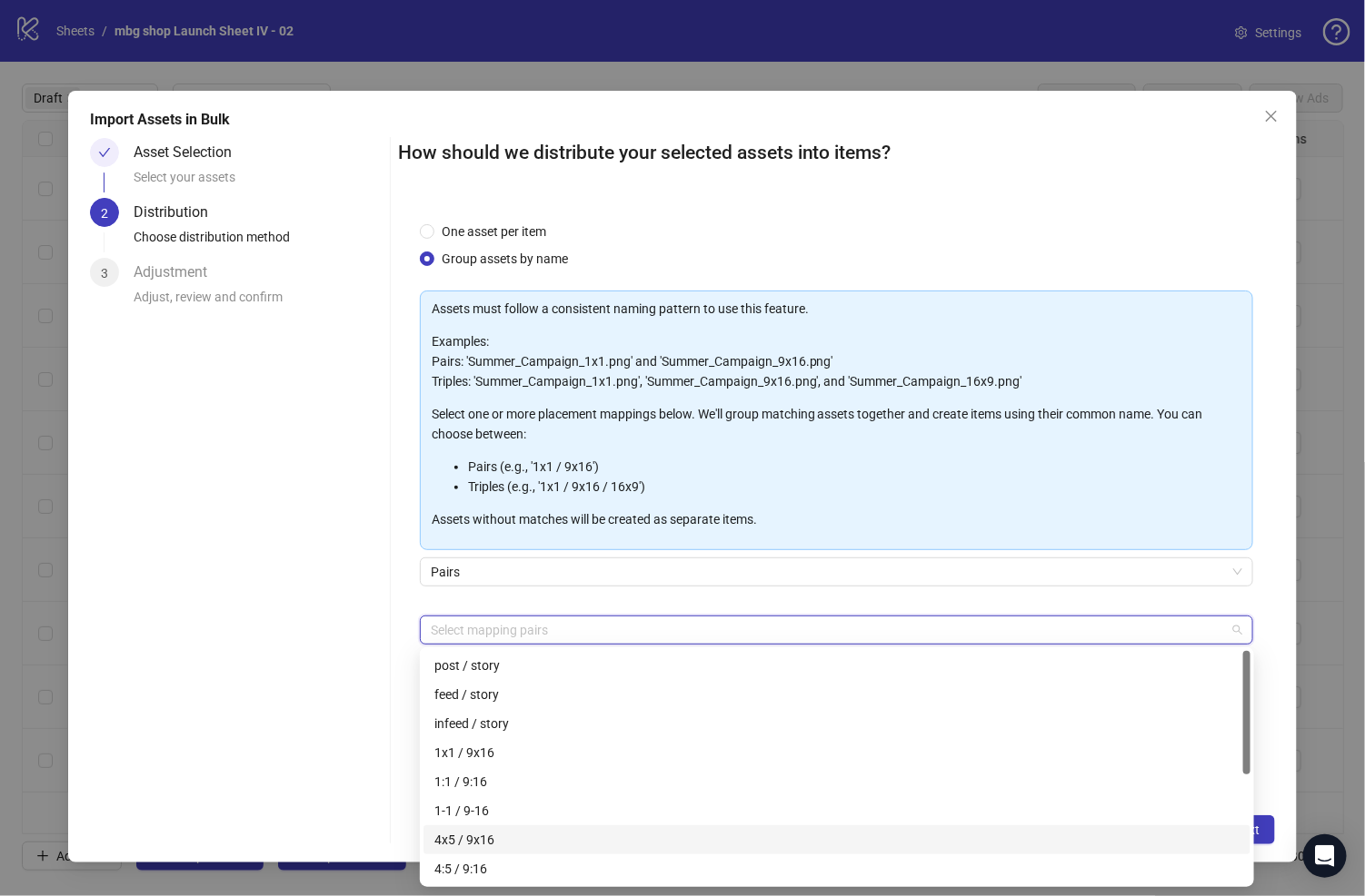
click at [649, 834] on div "4x5 / 9x16" at bounding box center [837, 839] width 805 height 20
click at [290, 641] on div "Asset Selection Select your assets 2 Distribution Choose distribution method 3 …" at bounding box center [236, 491] width 292 height 707
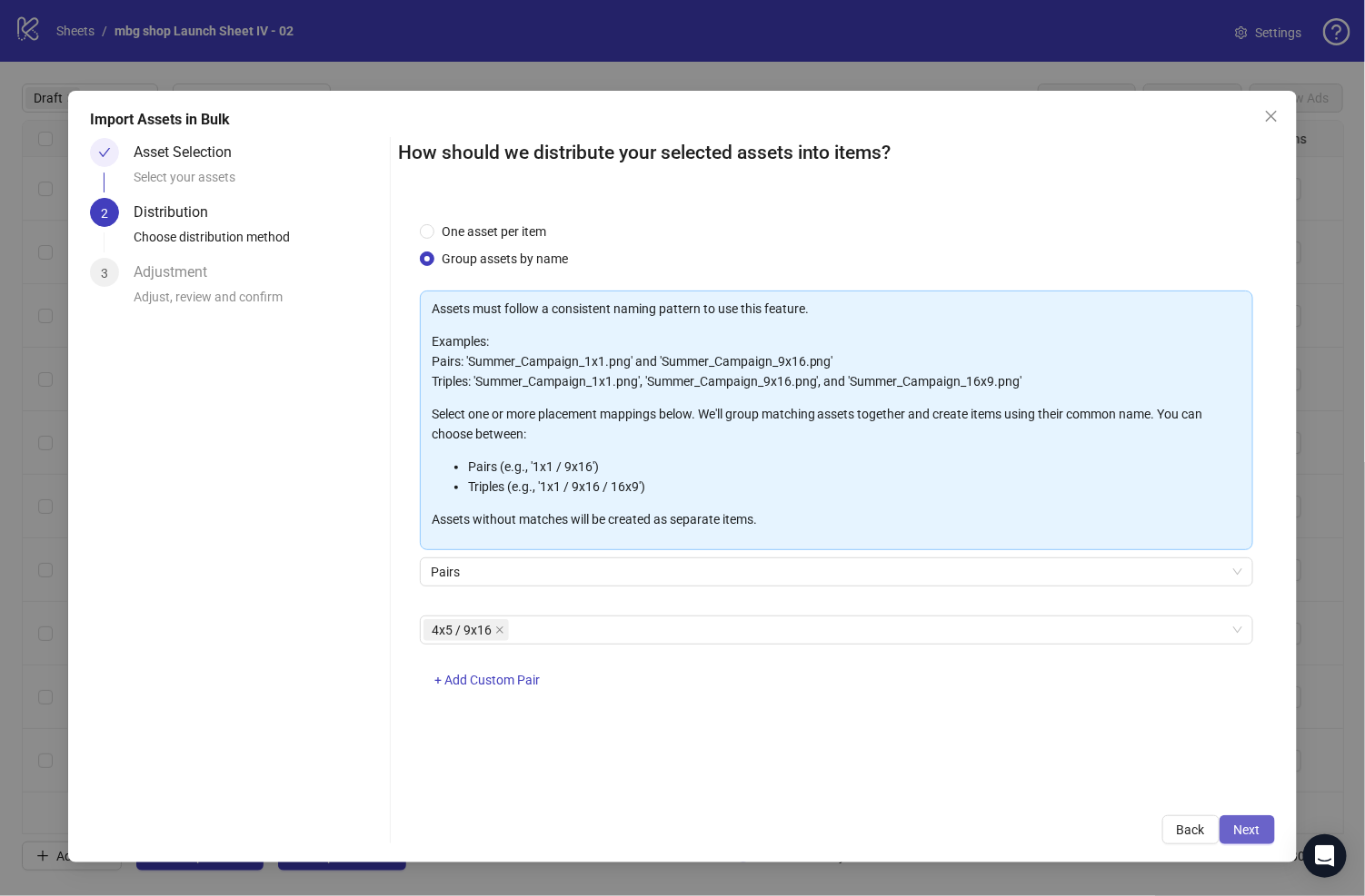
click at [1250, 828] on span "Next" at bounding box center [1247, 830] width 27 height 14
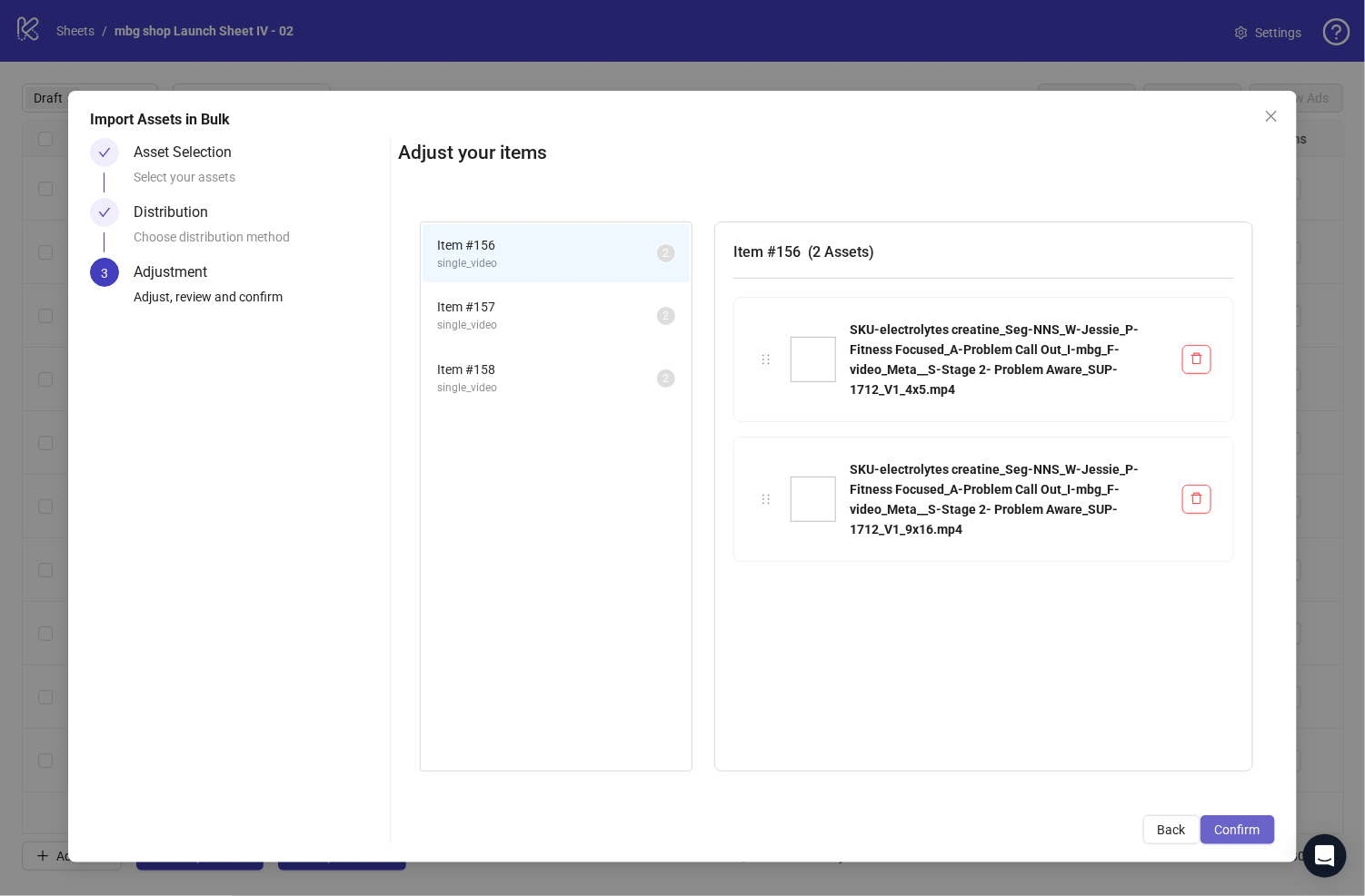
click at [1244, 828] on span "Confirm" at bounding box center [1237, 830] width 45 height 14
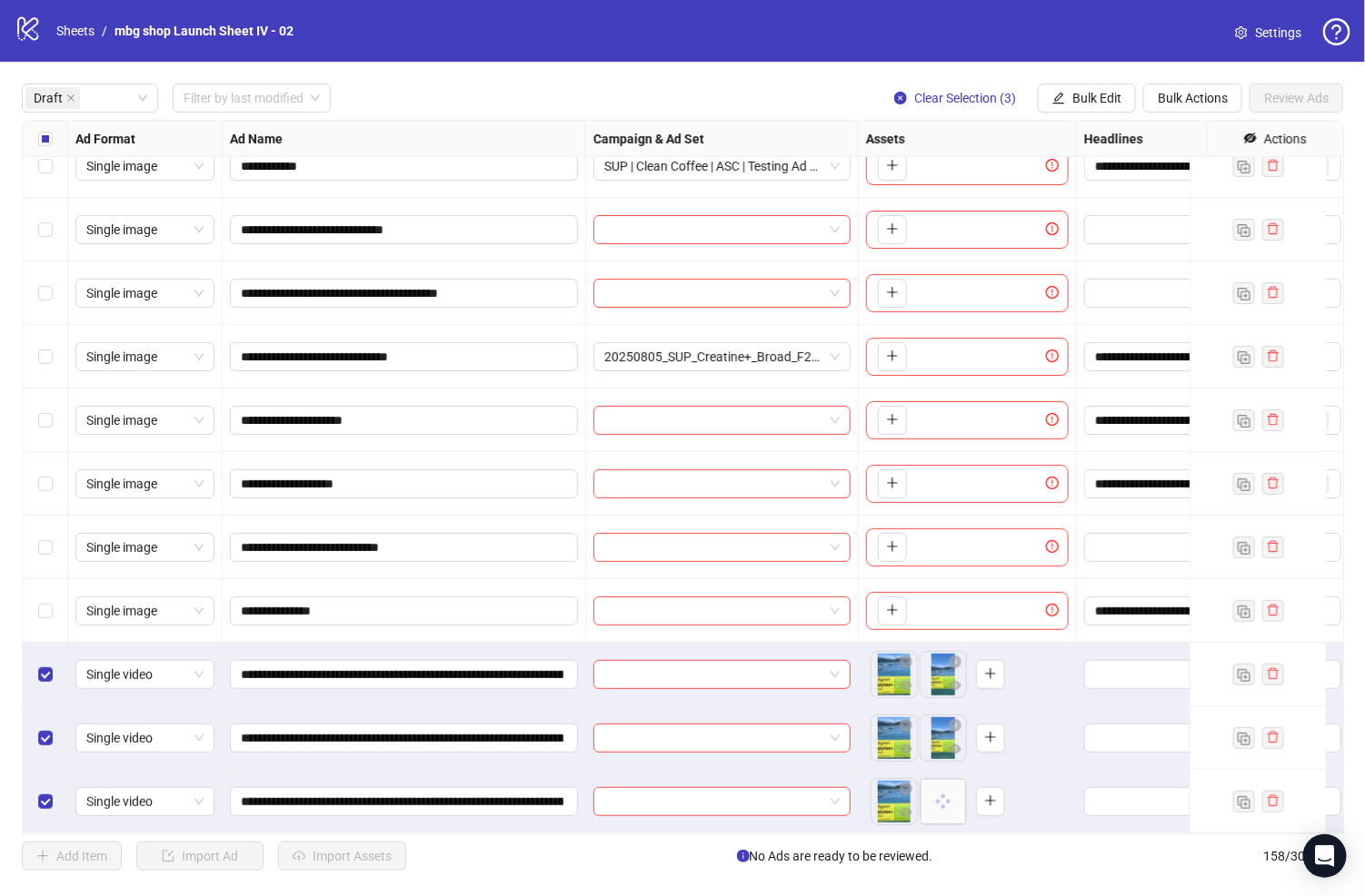
scroll to position [167, 0]
click at [560, 665] on input "**********" at bounding box center [401, 675] width 323 height 20
paste input "***"
type input "**********"
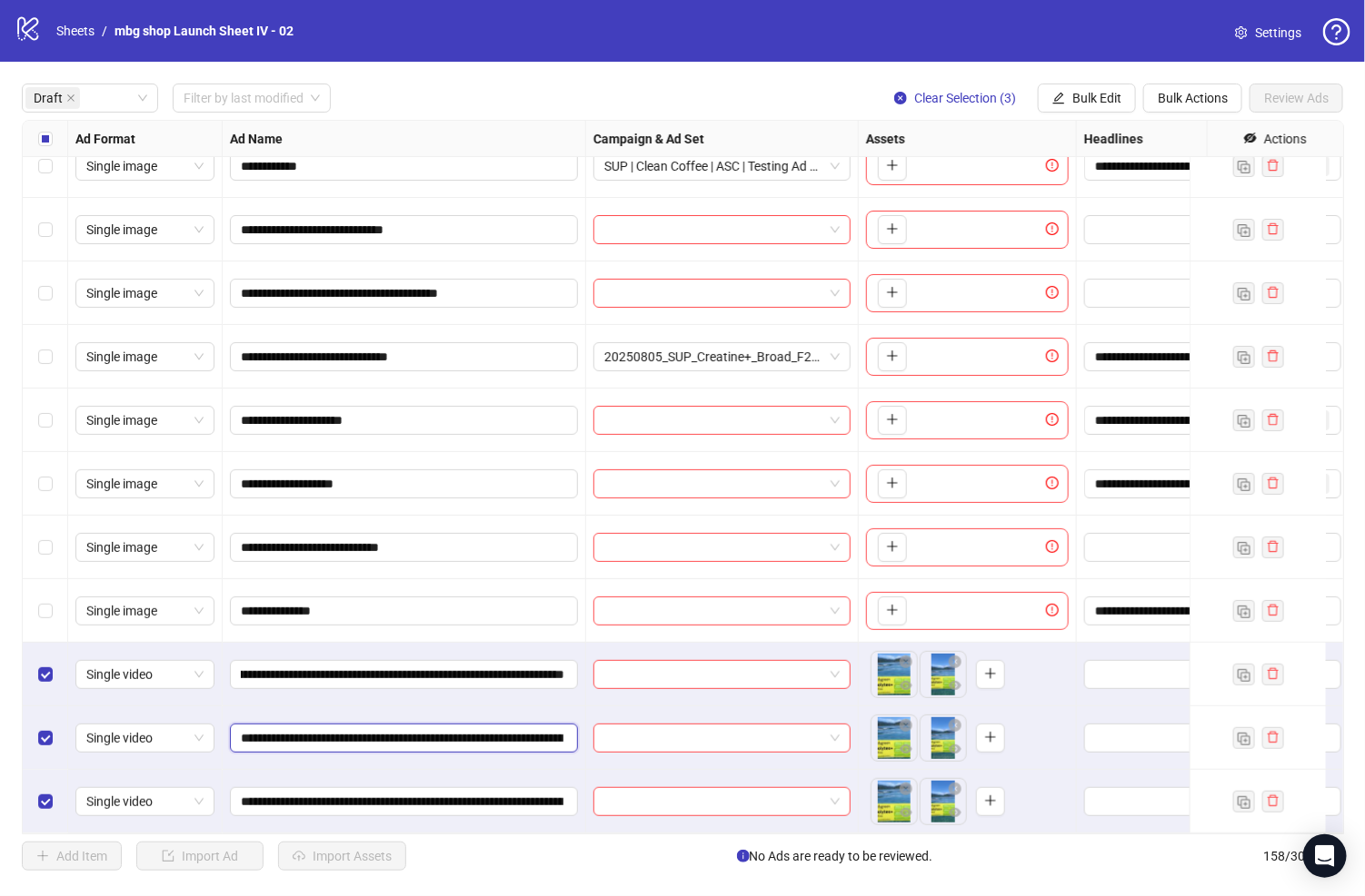
click at [423, 729] on input "**********" at bounding box center [401, 738] width 323 height 20
paste input "***"
type input "**********"
click at [505, 795] on span "**********" at bounding box center [404, 801] width 348 height 29
paste input "***"
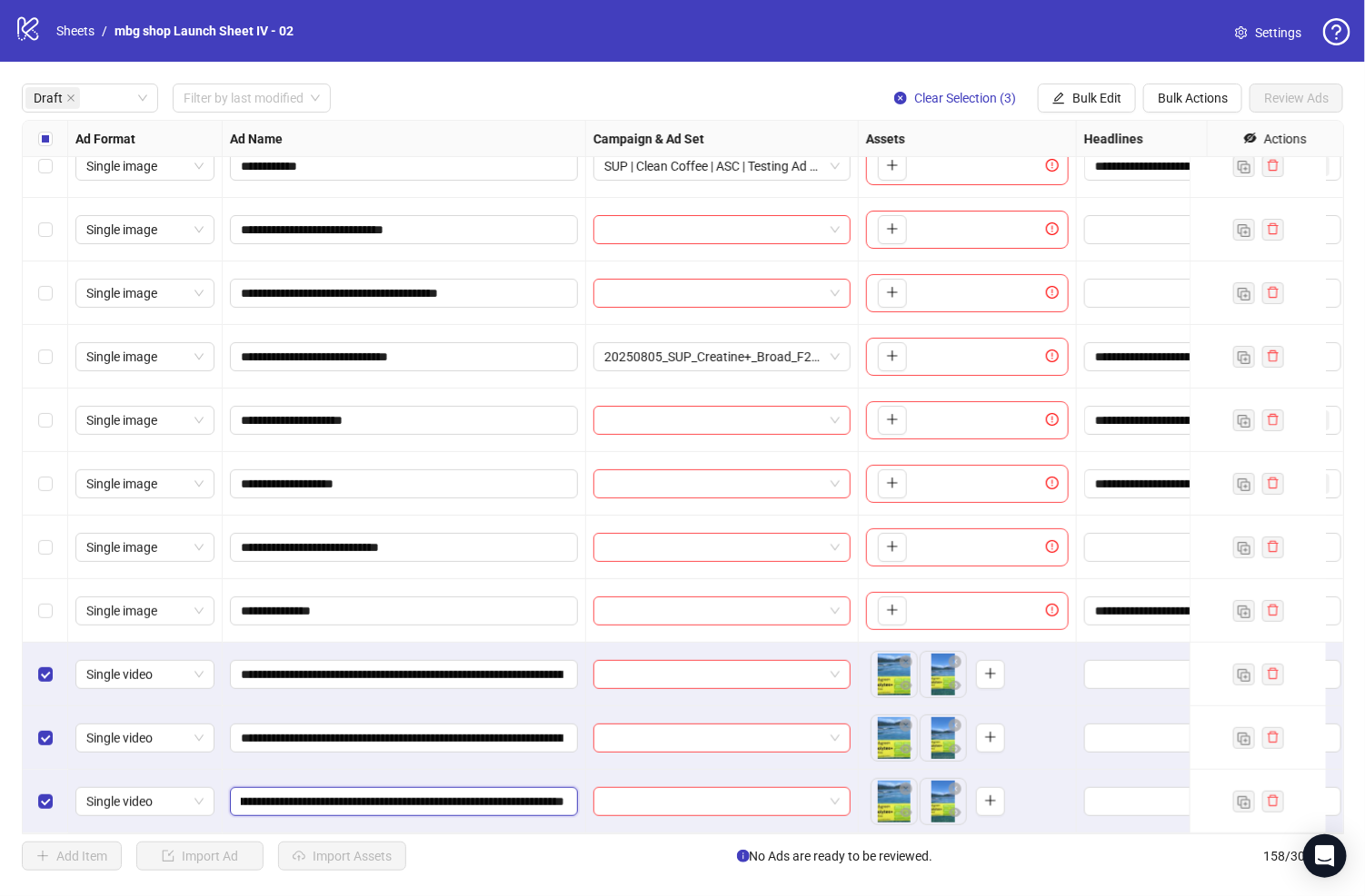
scroll to position [0, 562]
type input "**********"
click at [1064, 87] on button "Bulk Edit" at bounding box center [1087, 97] width 98 height 29
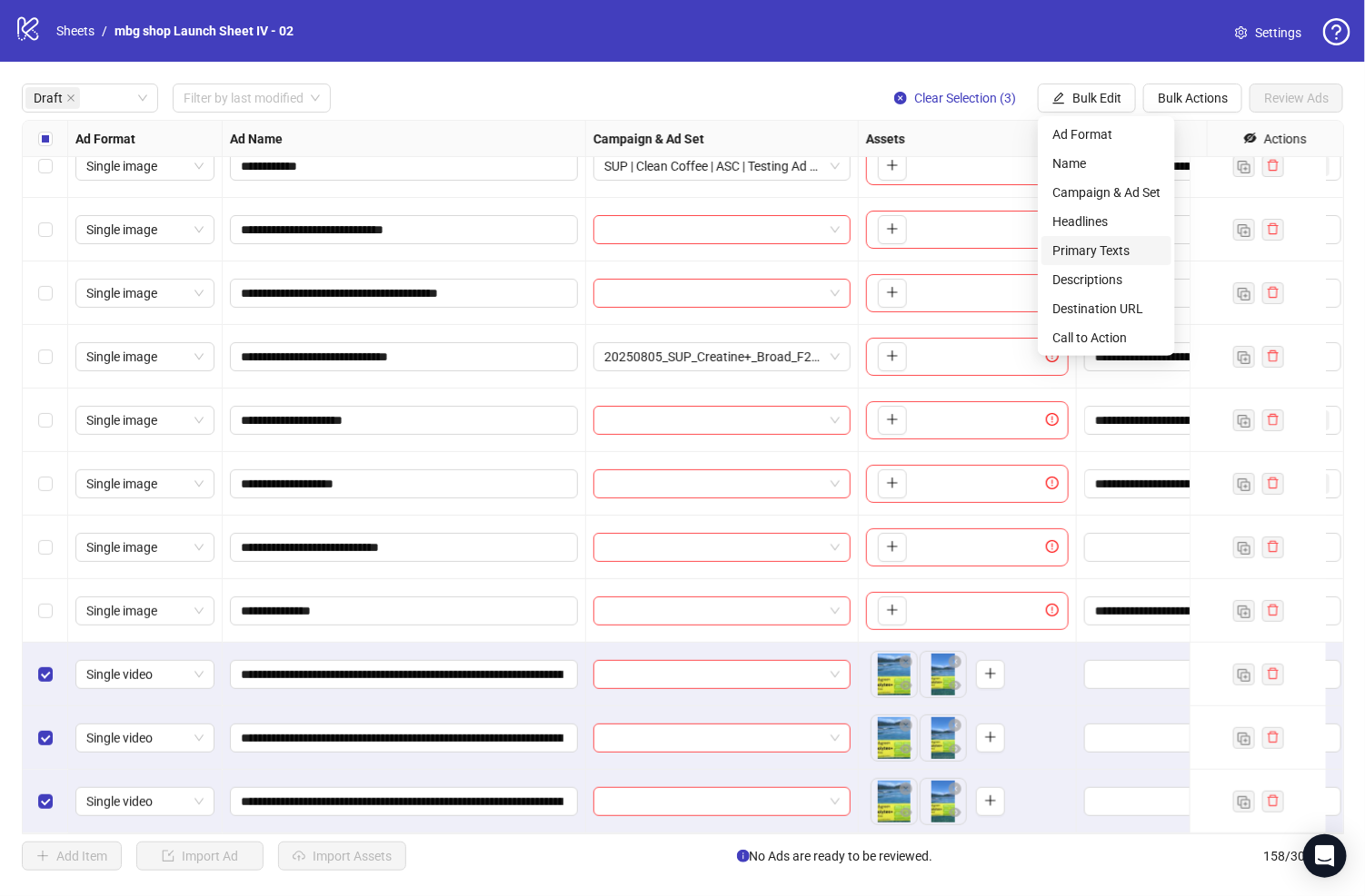
click at [1126, 259] on span "Primary Texts" at bounding box center [1106, 250] width 108 height 20
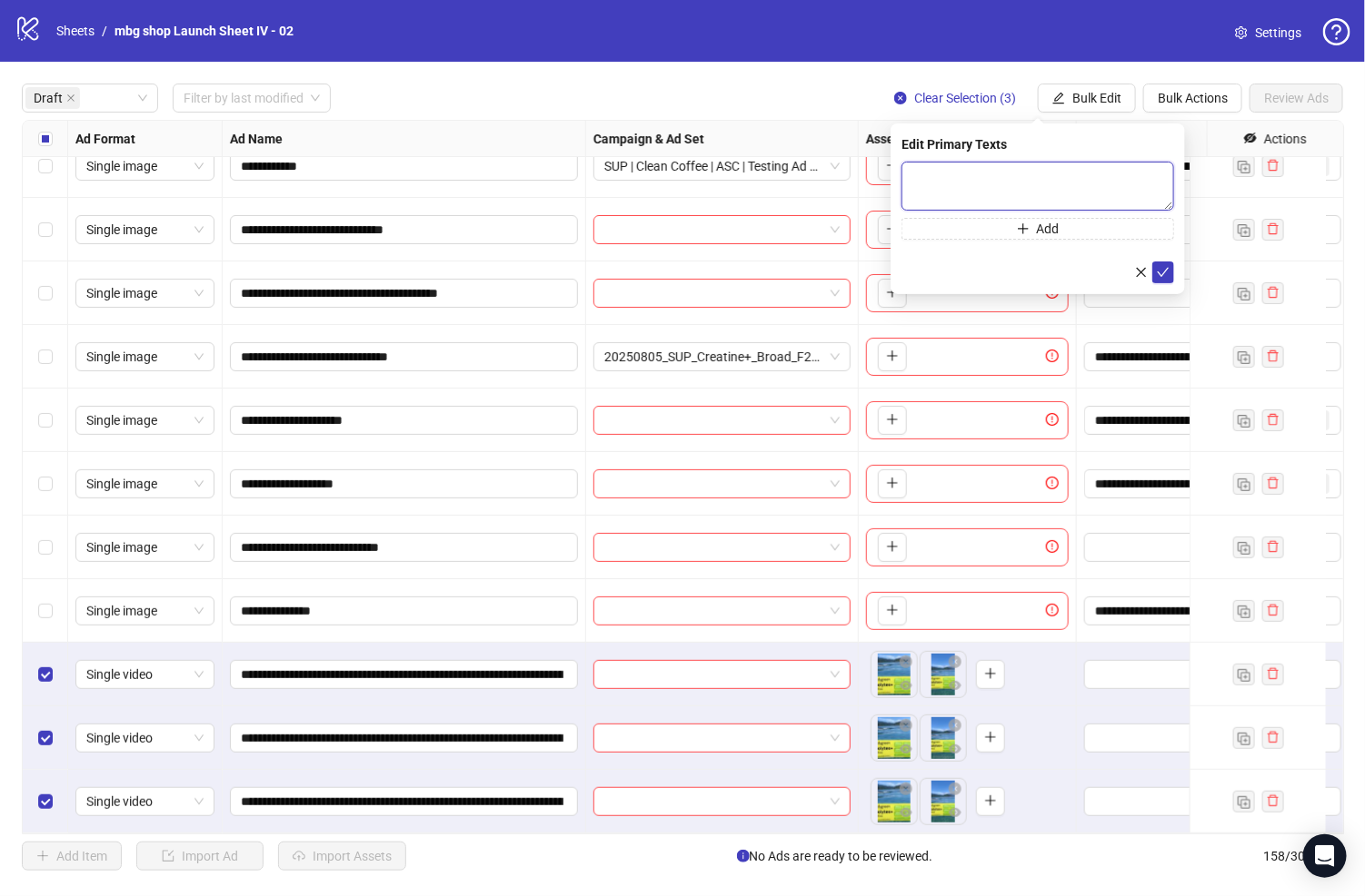
click at [966, 197] on textarea at bounding box center [1037, 186] width 273 height 49
paste textarea "**********"
type textarea "**********"
click at [1161, 277] on icon "check" at bounding box center [1162, 271] width 12 height 12
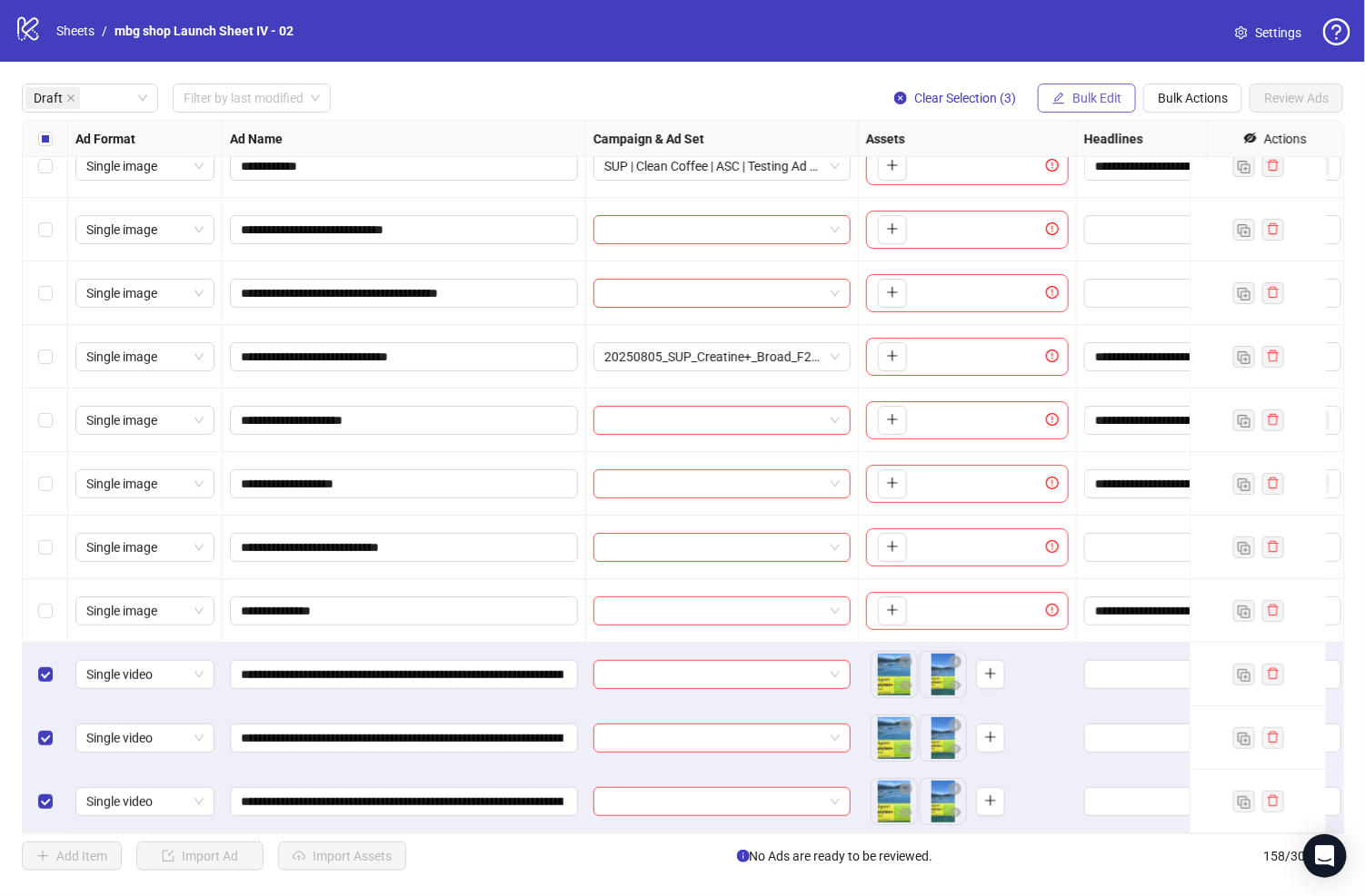
click at [1057, 99] on icon "edit" at bounding box center [1057, 97] width 12 height 12
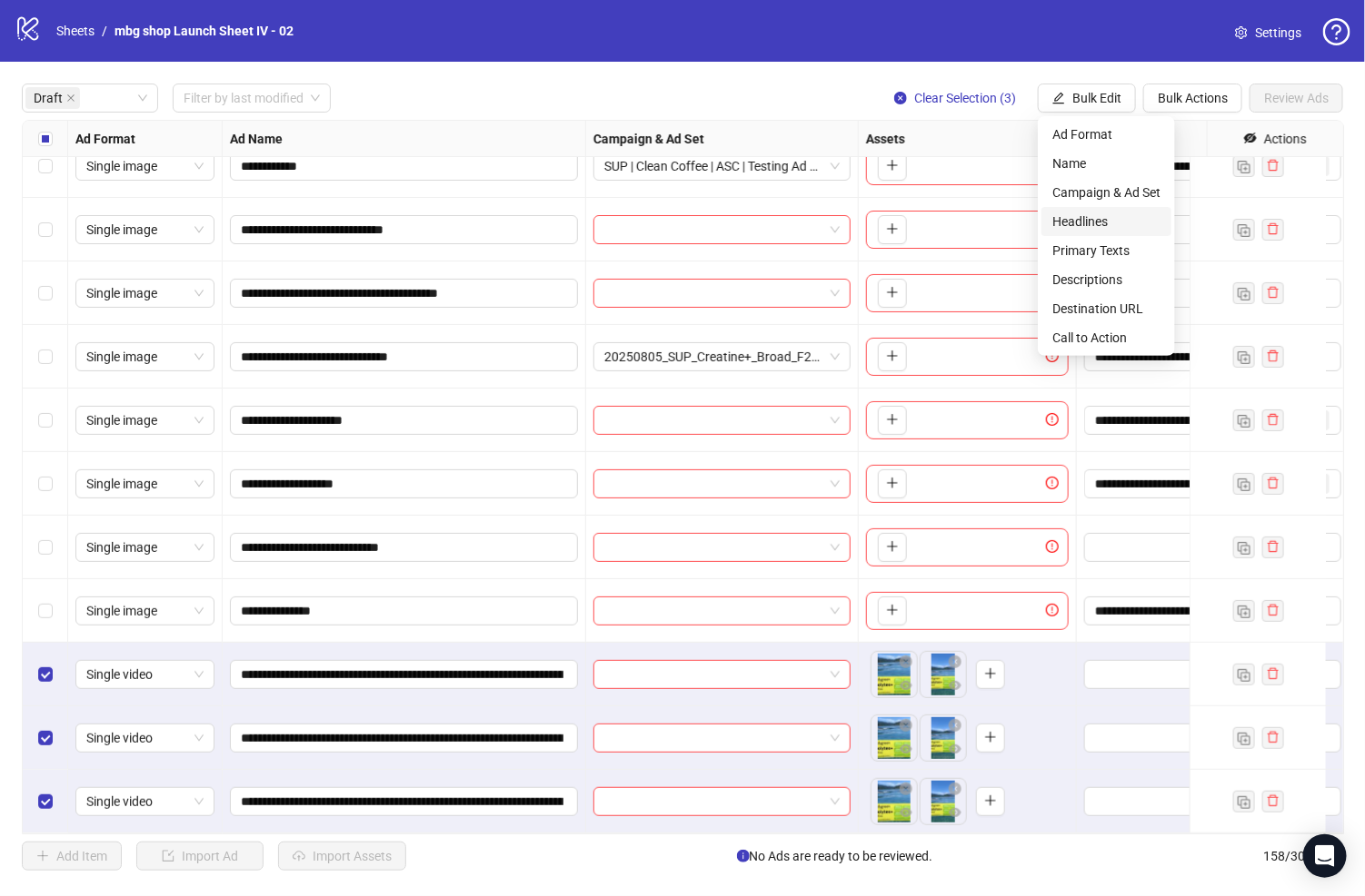
click at [1081, 226] on span "Headlines" at bounding box center [1106, 221] width 108 height 20
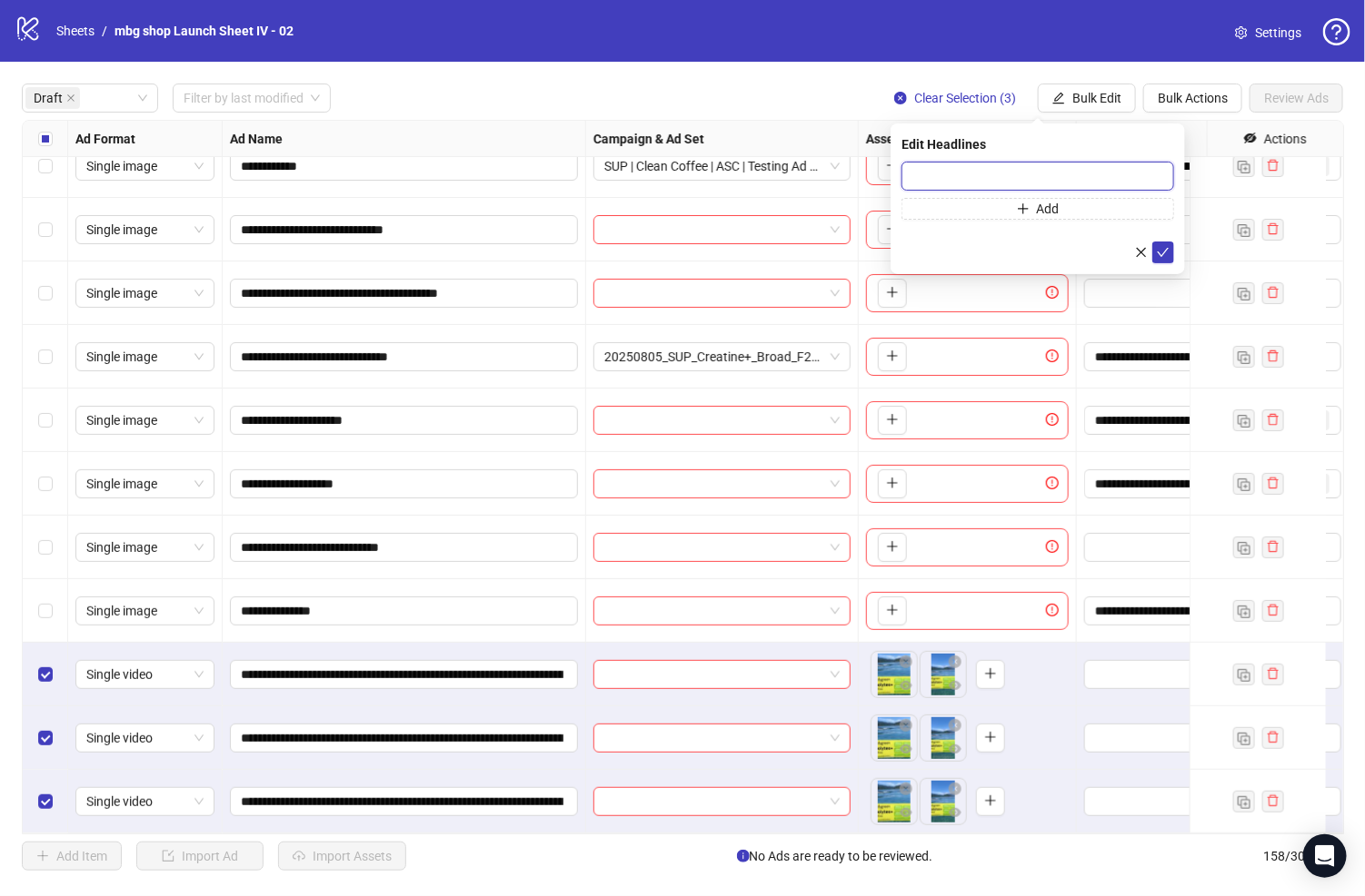
click at [921, 173] on input "text" at bounding box center [1037, 176] width 273 height 29
paste input "**********"
type input "**********"
click at [1165, 260] on button "submit" at bounding box center [1162, 252] width 22 height 22
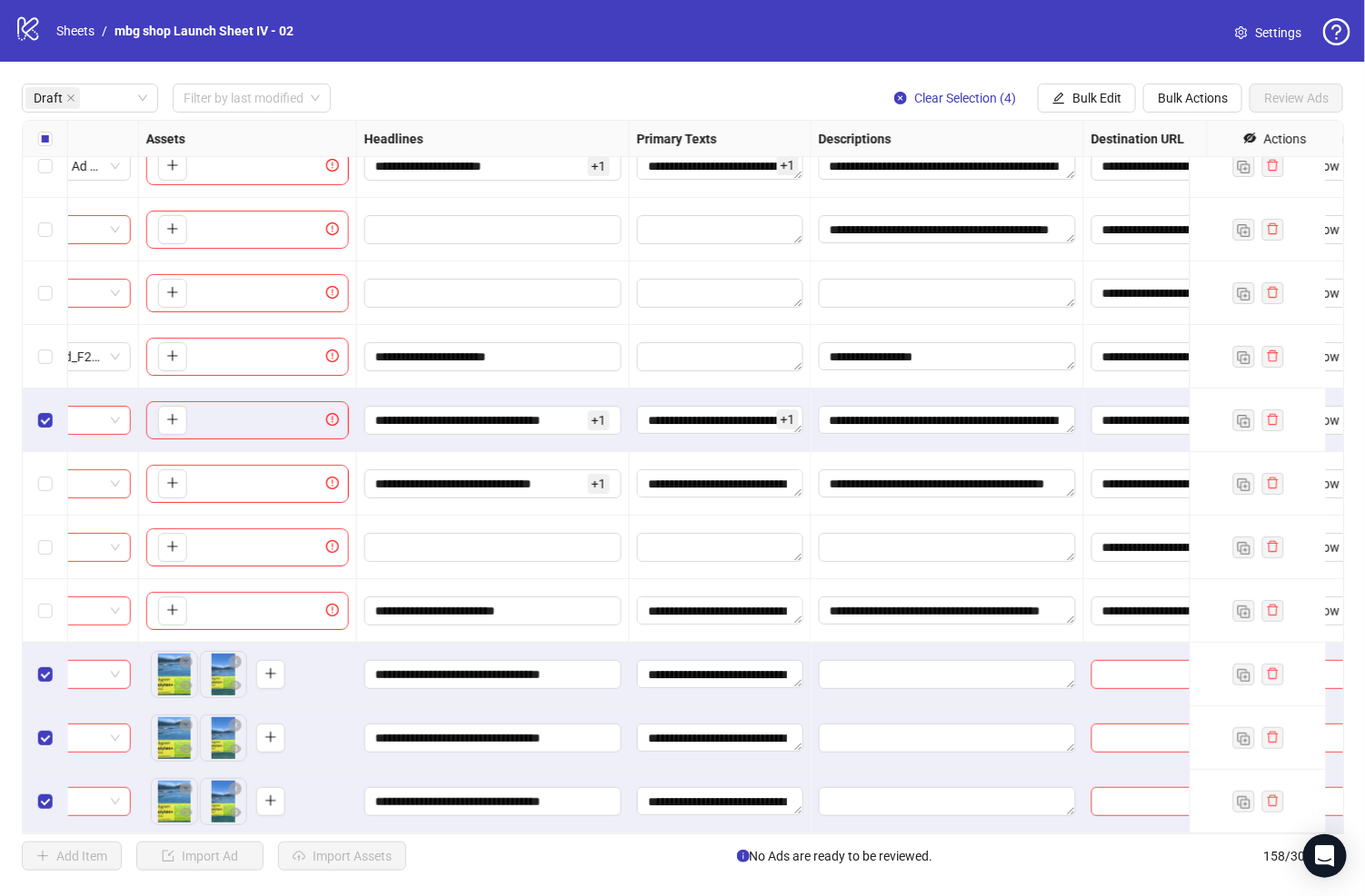
scroll to position [167, 768]
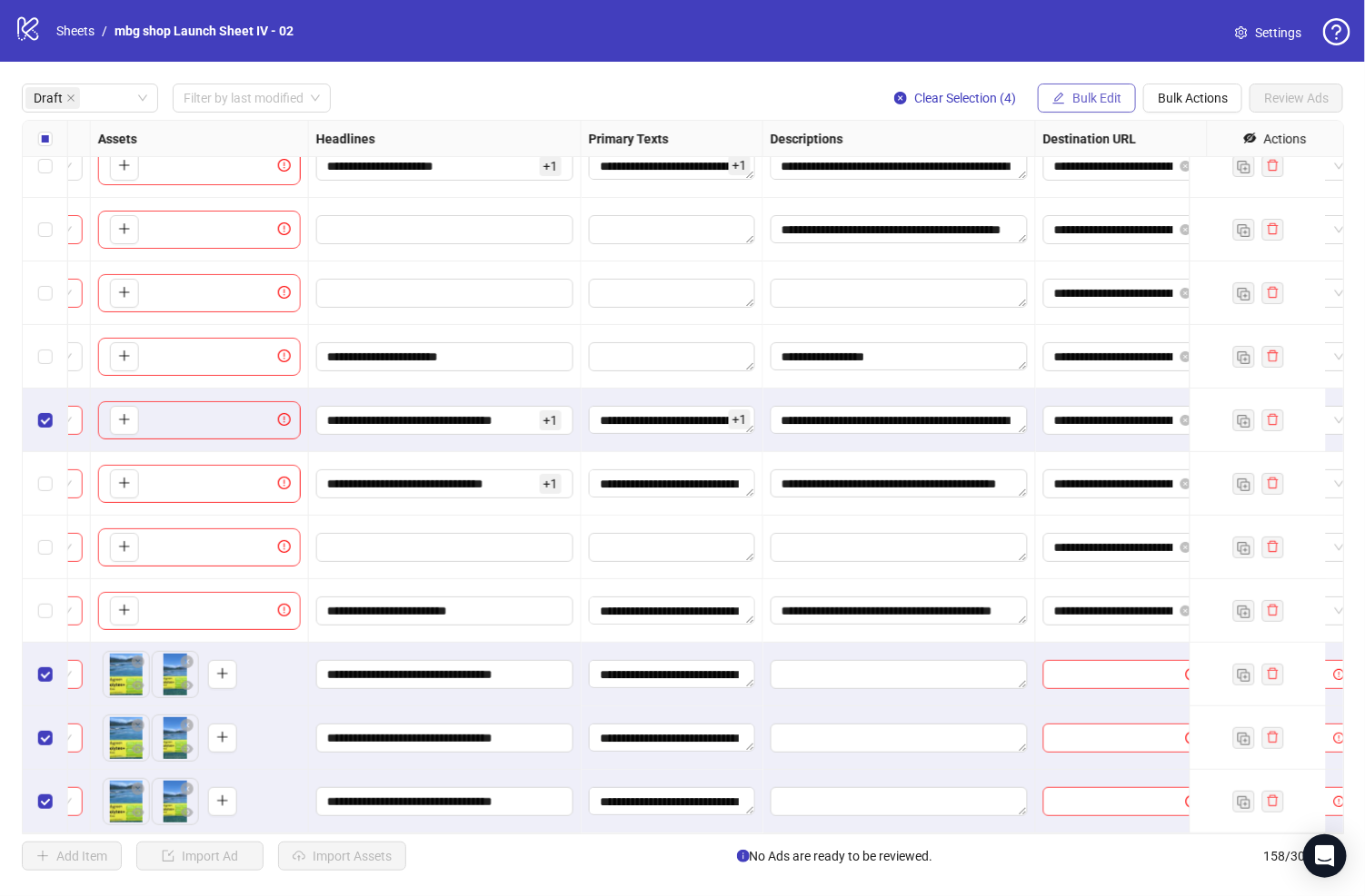
click at [1095, 96] on span "Bulk Edit" at bounding box center [1097, 97] width 49 height 14
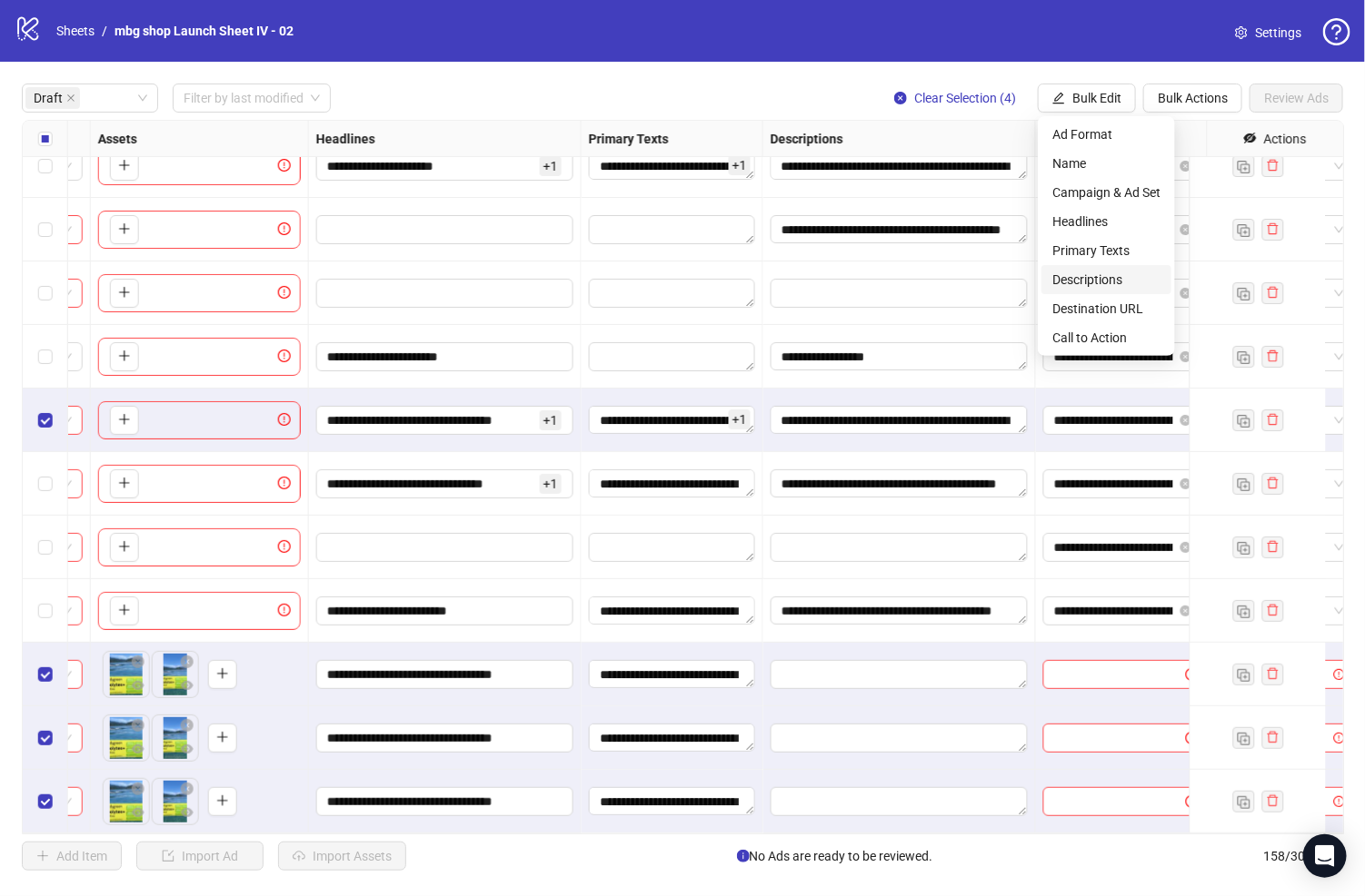
click at [1127, 282] on span "Descriptions" at bounding box center [1106, 279] width 108 height 20
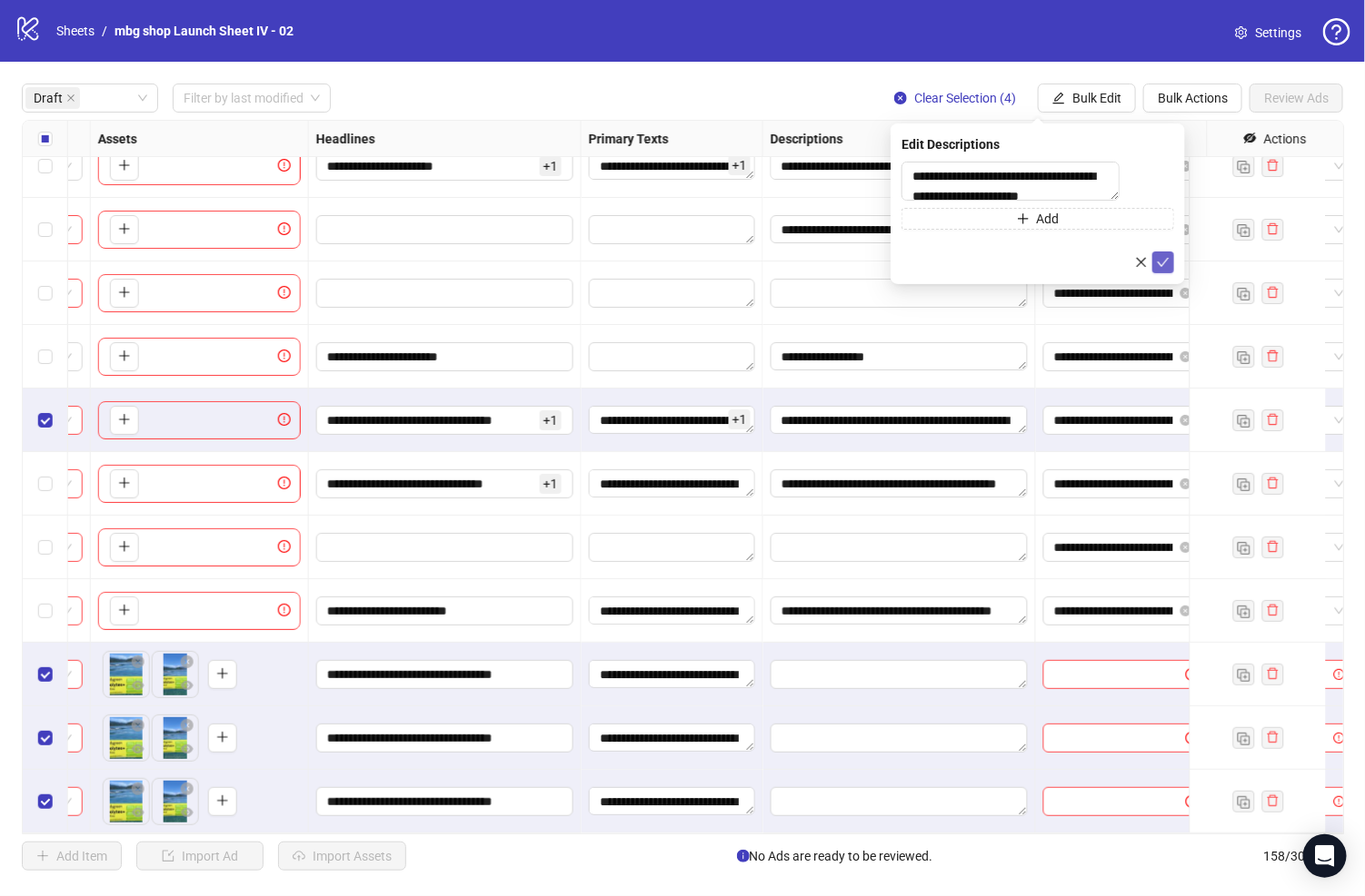
click at [1165, 269] on icon "check" at bounding box center [1162, 262] width 12 height 12
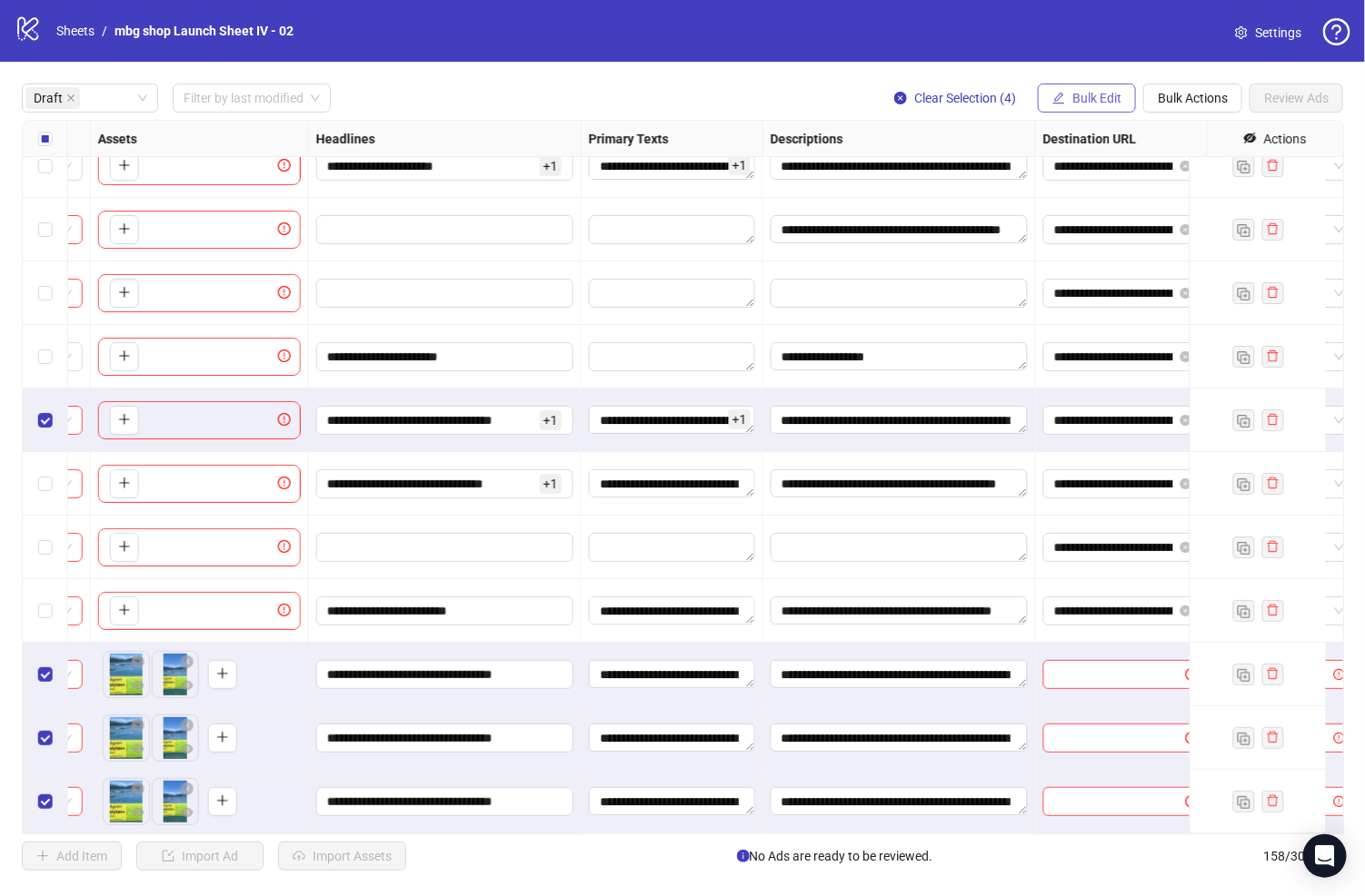
click at [1081, 94] on span "Bulk Edit" at bounding box center [1097, 97] width 49 height 14
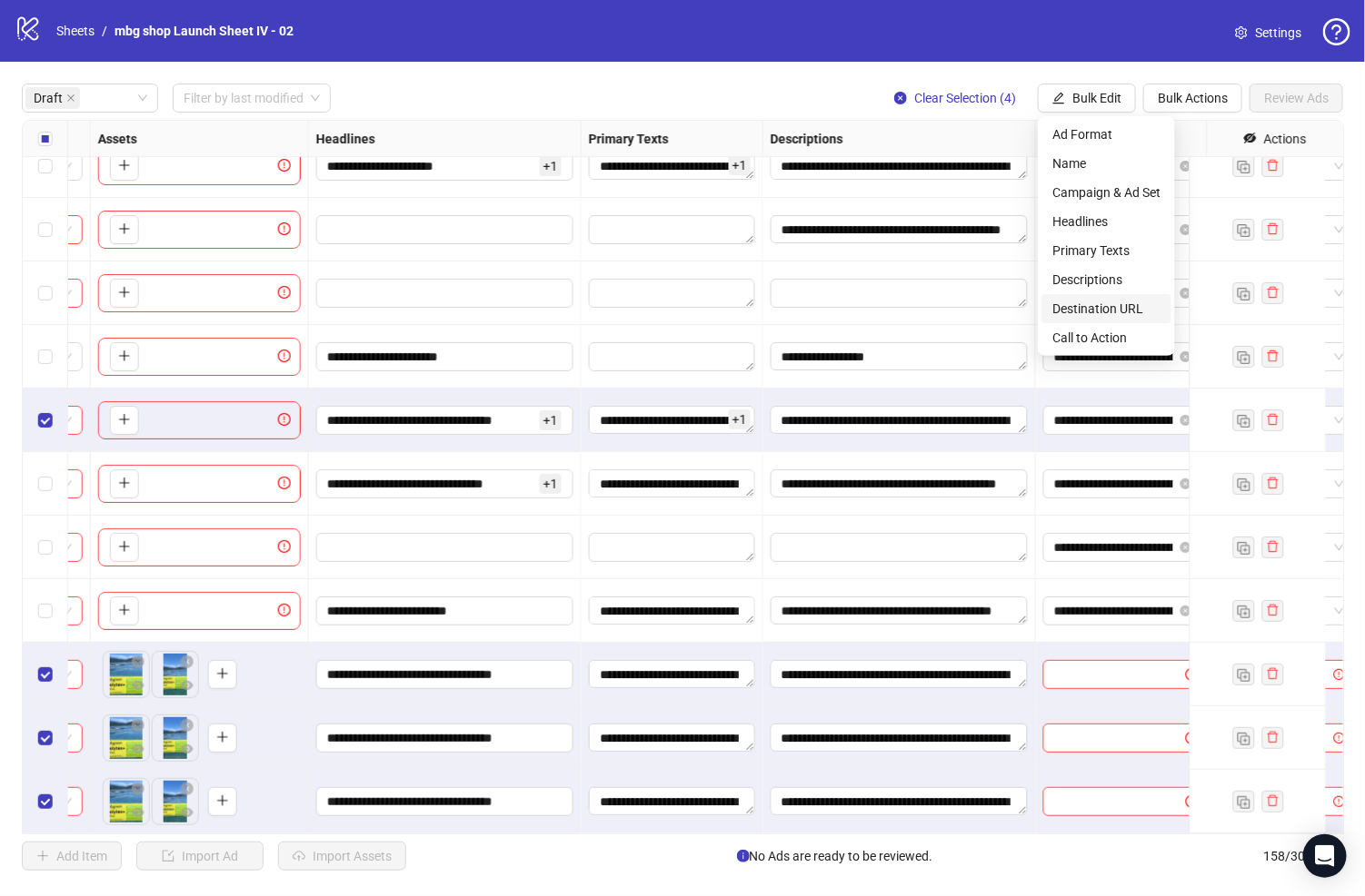
click at [1144, 306] on span "Destination URL" at bounding box center [1106, 308] width 108 height 20
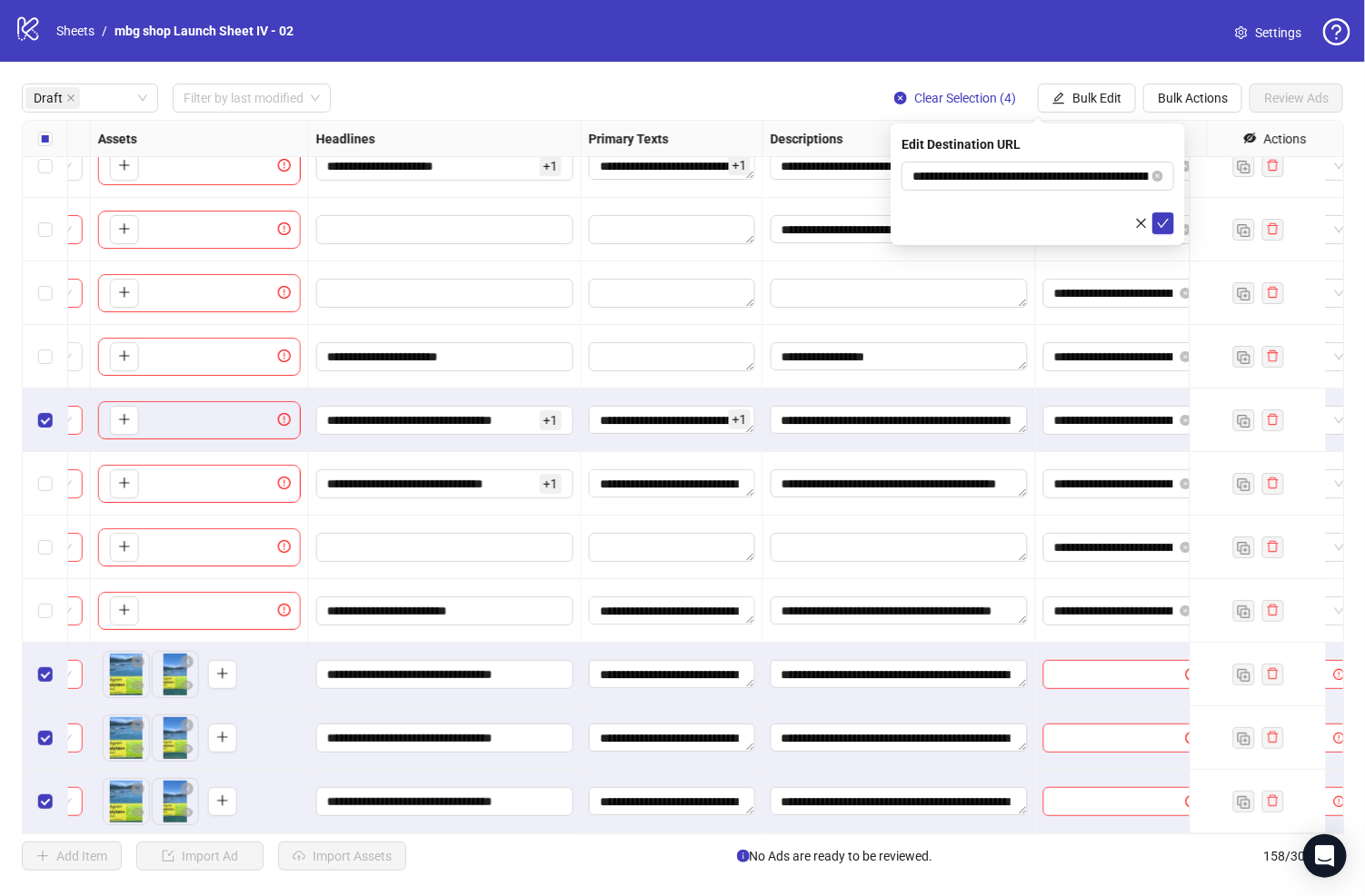
click at [1159, 237] on div "**********" at bounding box center [1037, 184] width 294 height 122
click at [1159, 229] on icon "check" at bounding box center [1162, 222] width 12 height 12
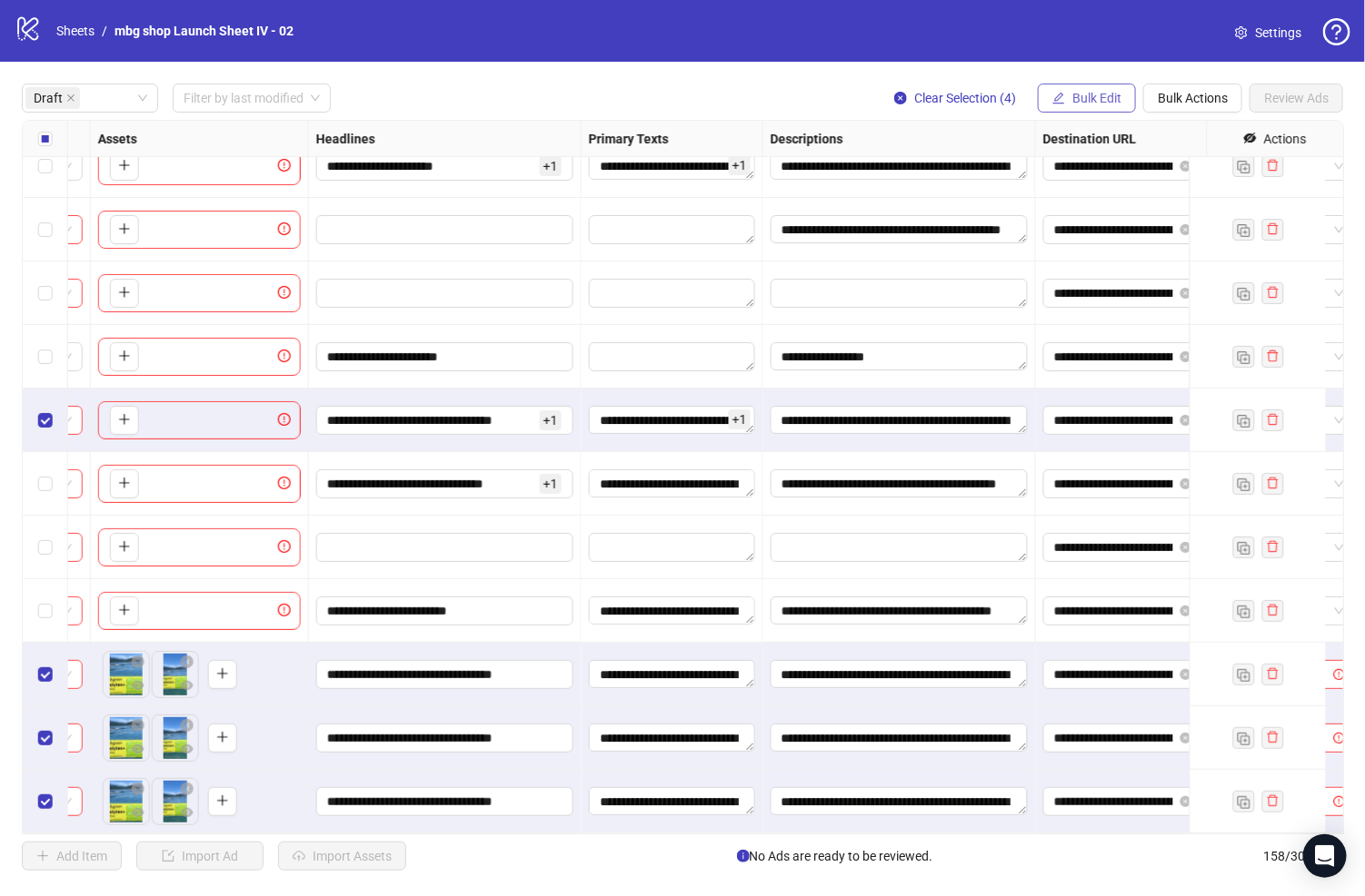
click at [1090, 98] on span "Bulk Edit" at bounding box center [1097, 97] width 49 height 14
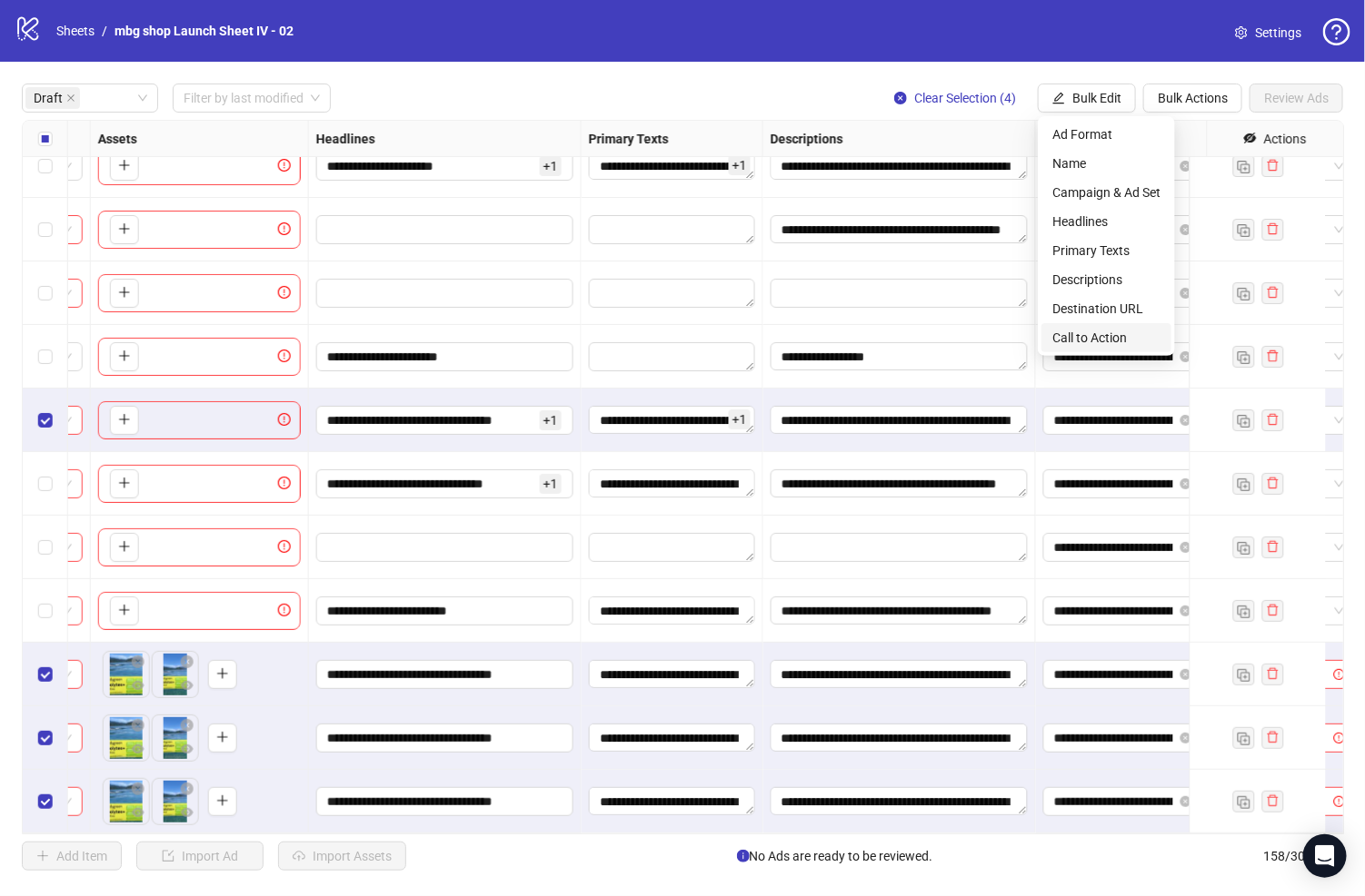
click at [1149, 334] on span "Call to Action" at bounding box center [1106, 337] width 108 height 20
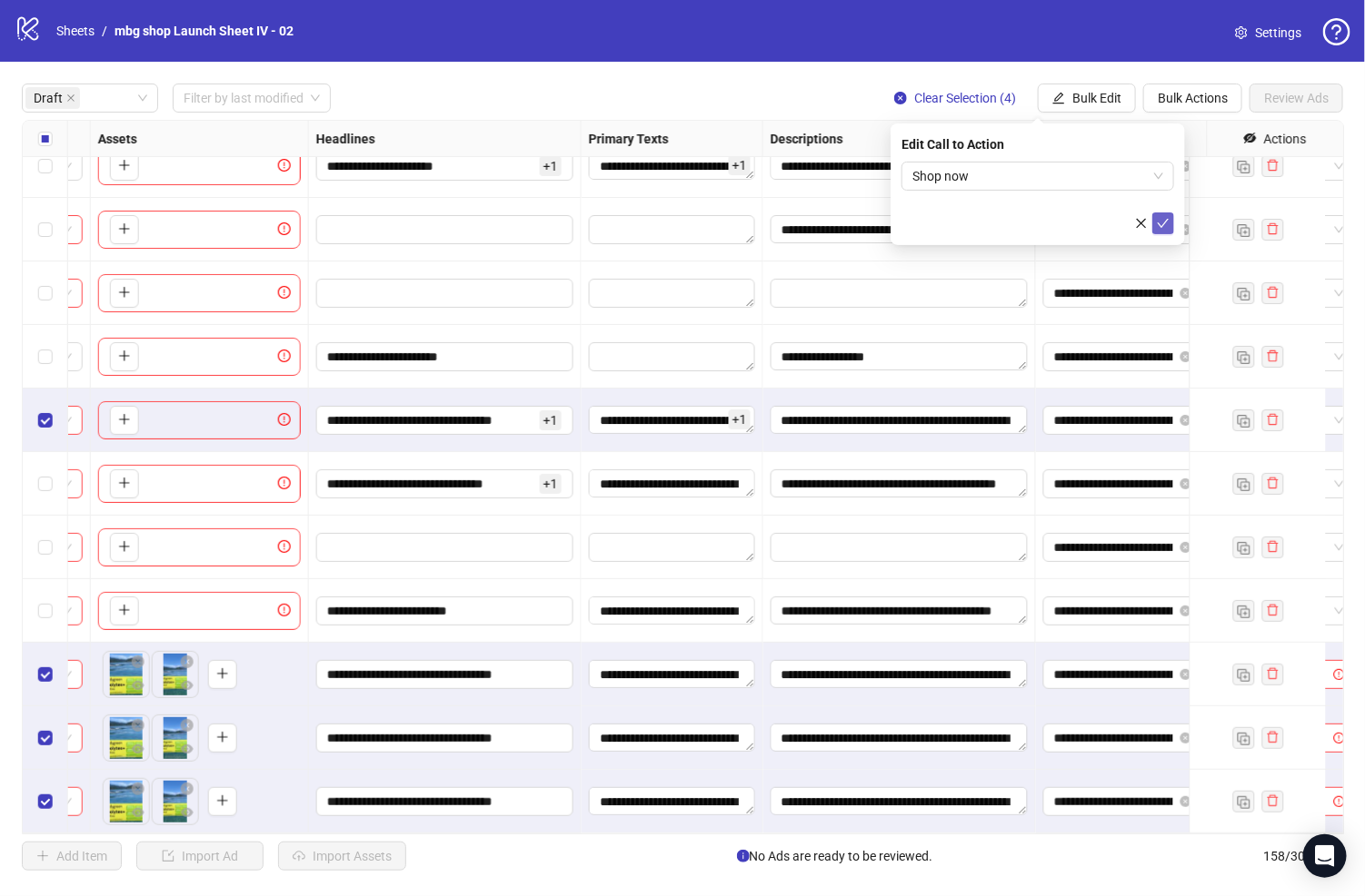
click at [1161, 228] on icon "check" at bounding box center [1162, 222] width 12 height 12
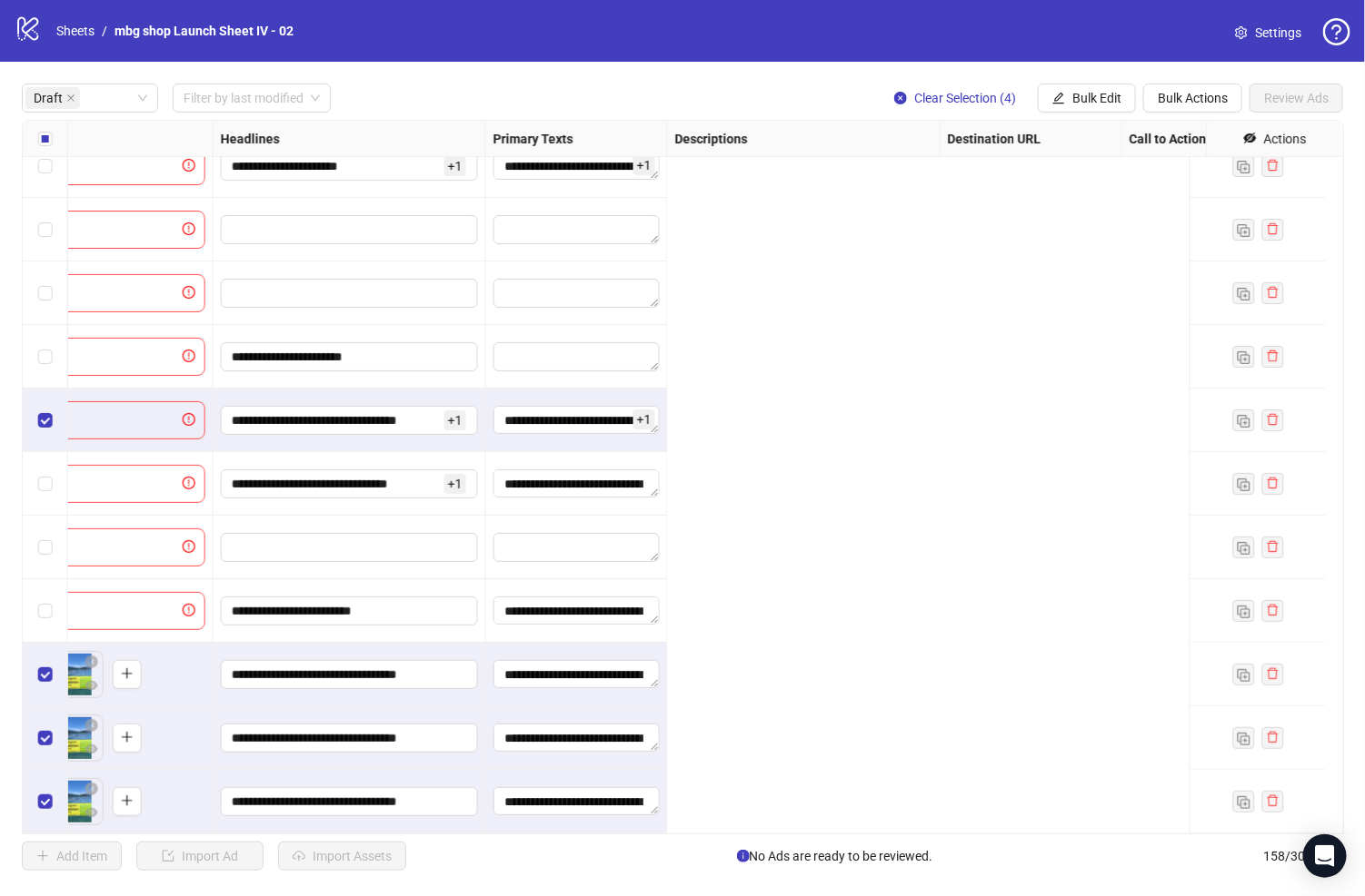
scroll to position [167, 0]
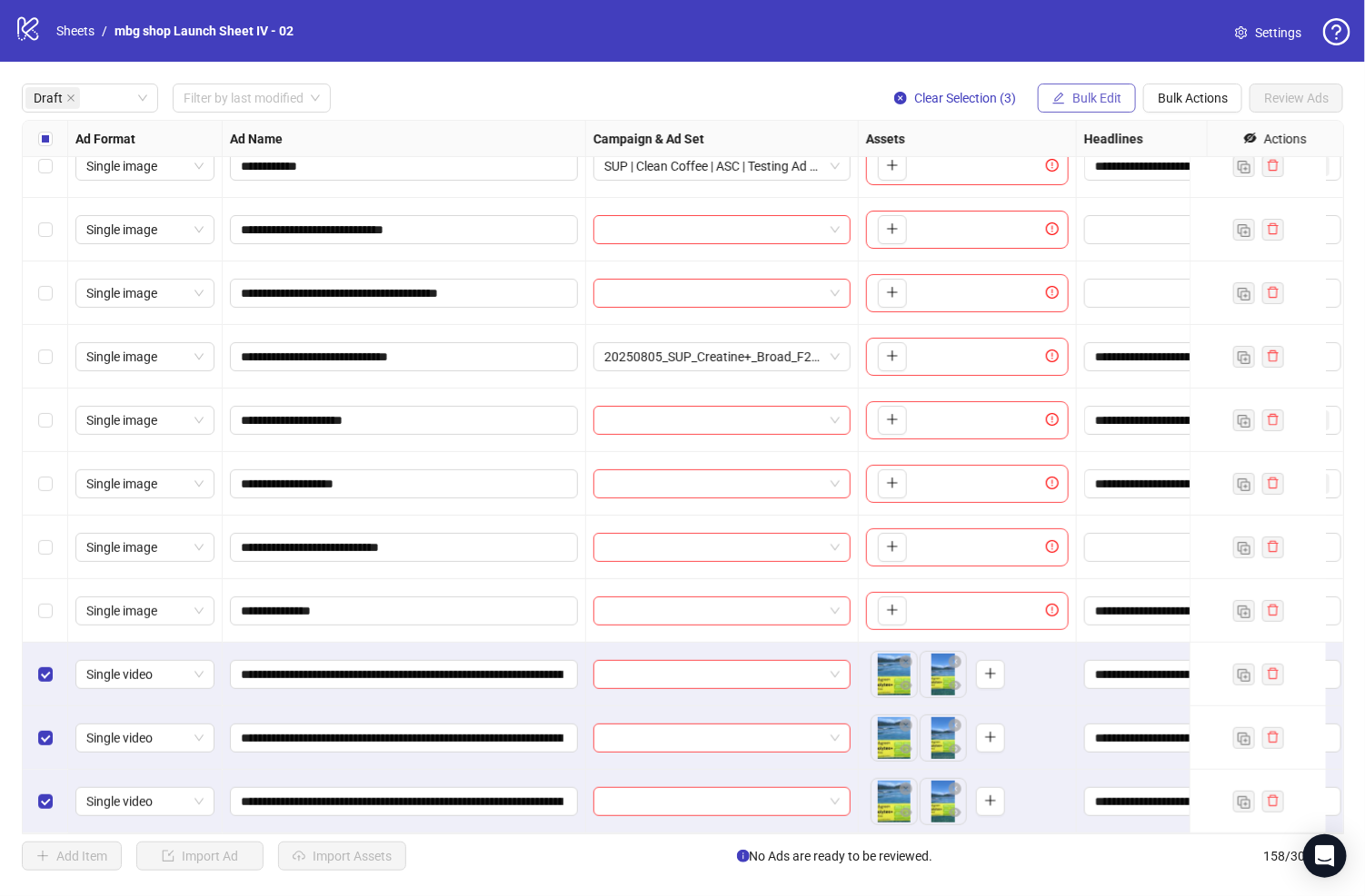
click at [1067, 94] on button "Bulk Edit" at bounding box center [1087, 97] width 98 height 29
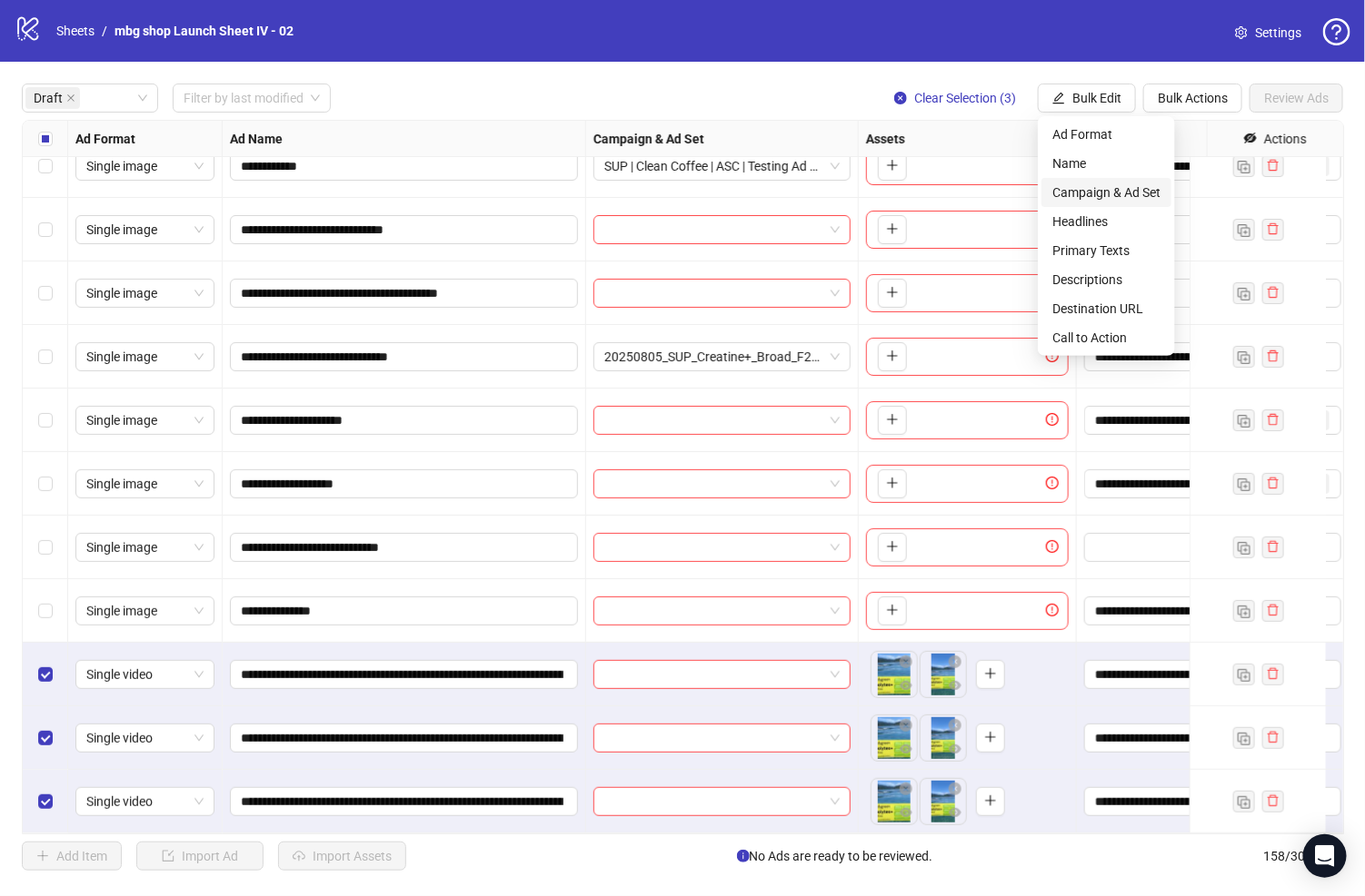
click at [1103, 188] on span "Campaign & Ad Set" at bounding box center [1106, 192] width 108 height 20
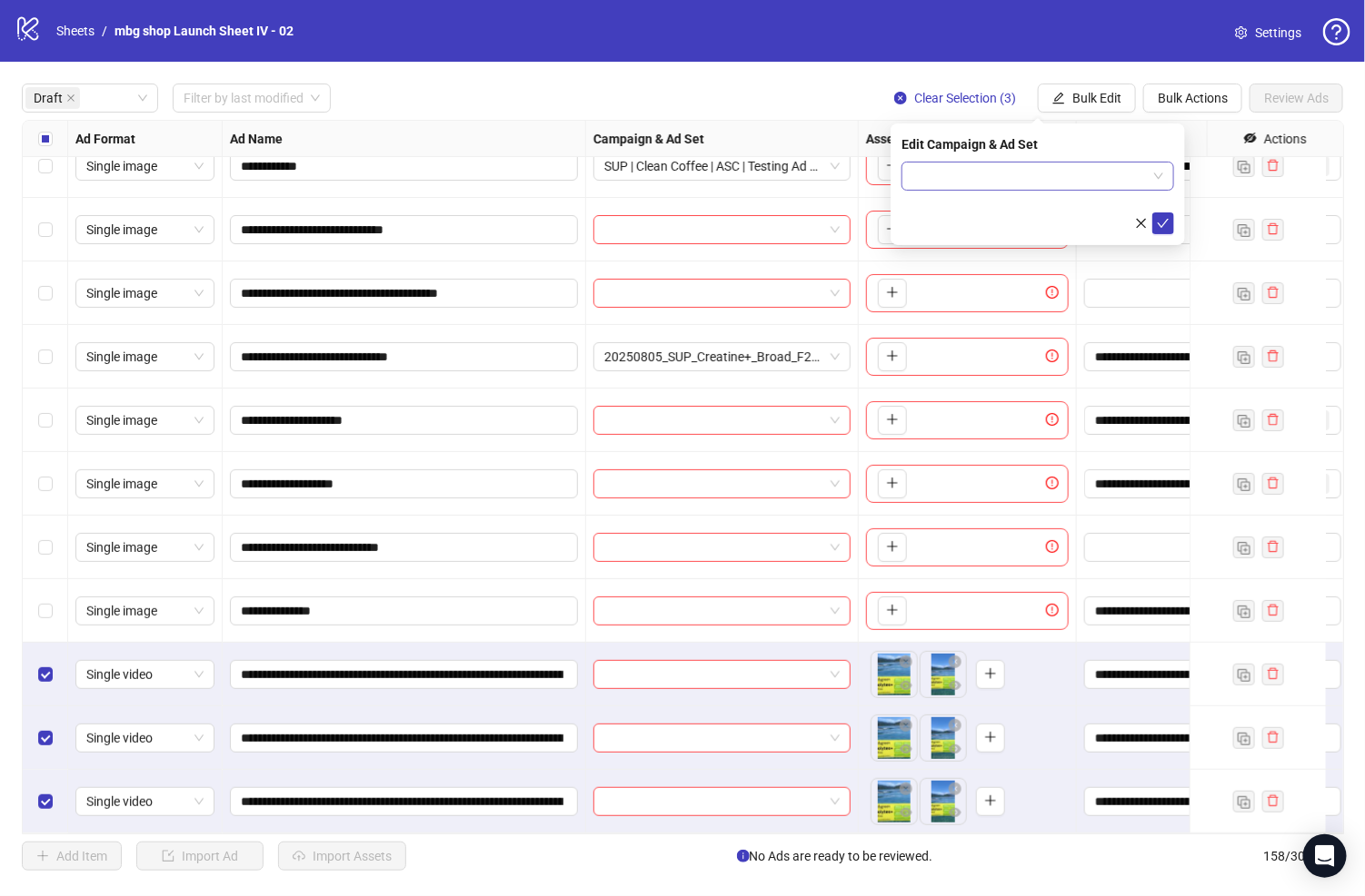
click at [1005, 166] on input "search" at bounding box center [1030, 176] width 235 height 27
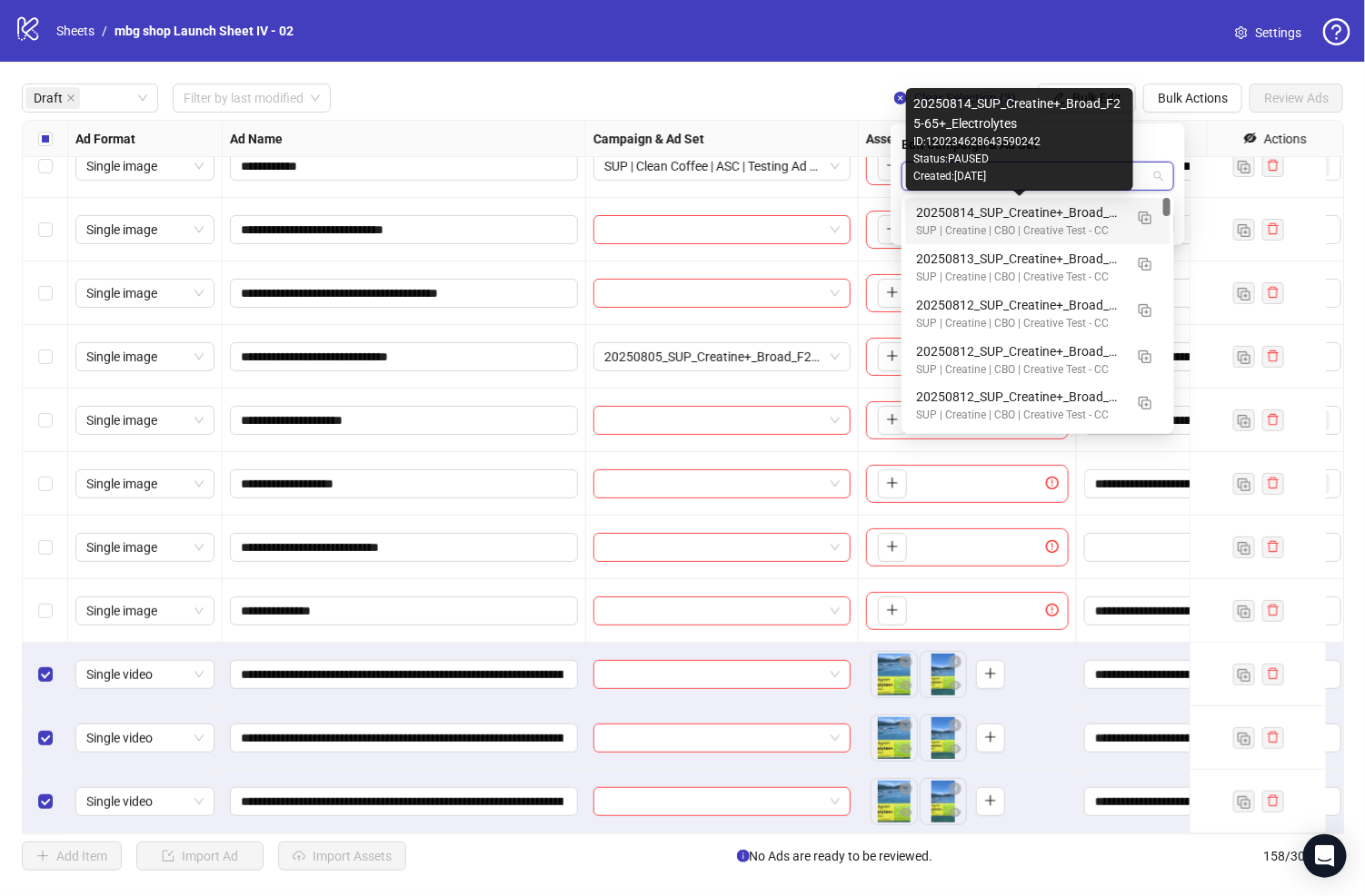
click at [1019, 207] on div "20250814_SUP_Creatine+_Broad_F25-65+_Electrolytes" at bounding box center [1019, 212] width 207 height 20
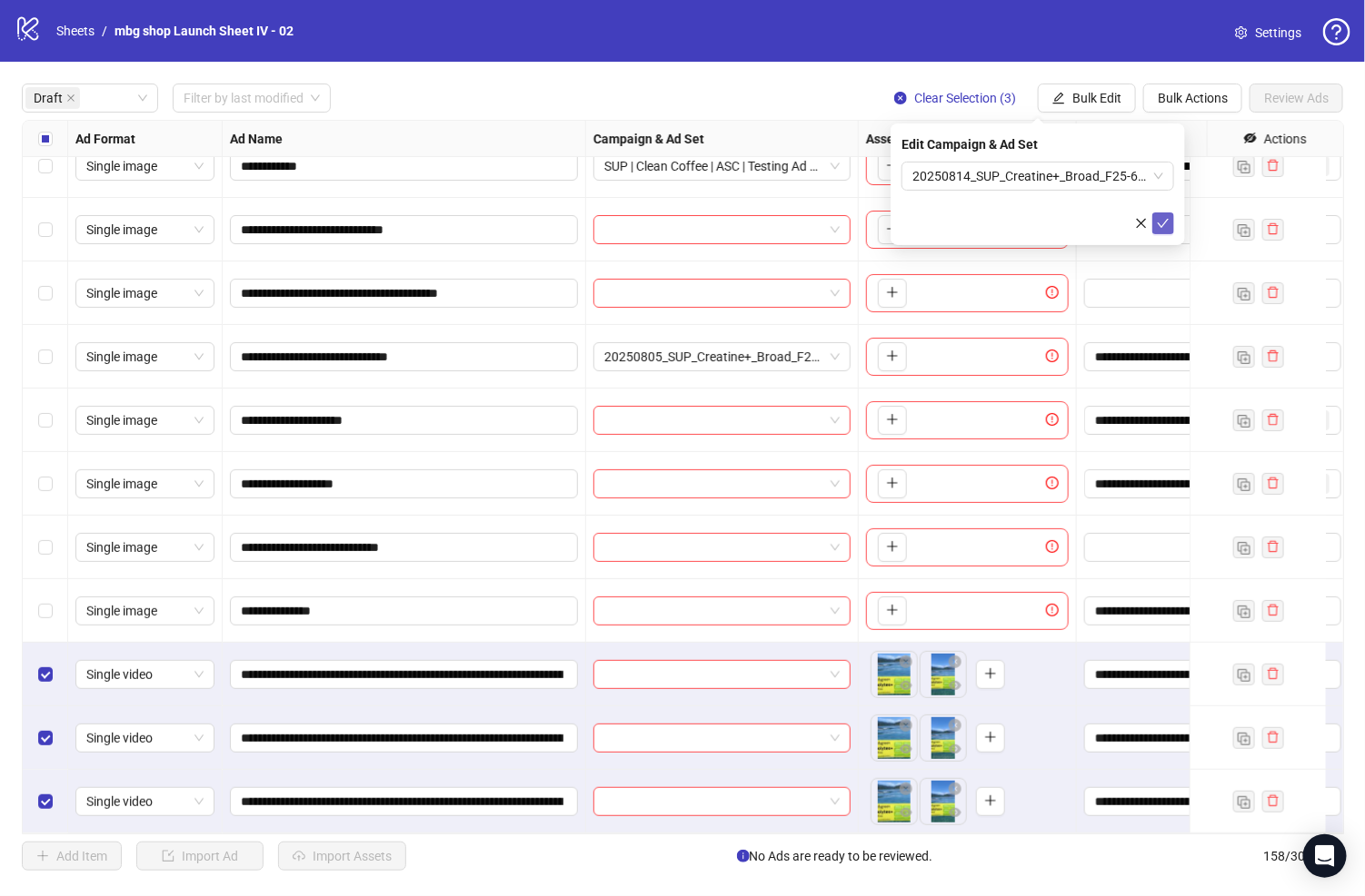
click at [1163, 227] on icon "check" at bounding box center [1162, 222] width 12 height 12
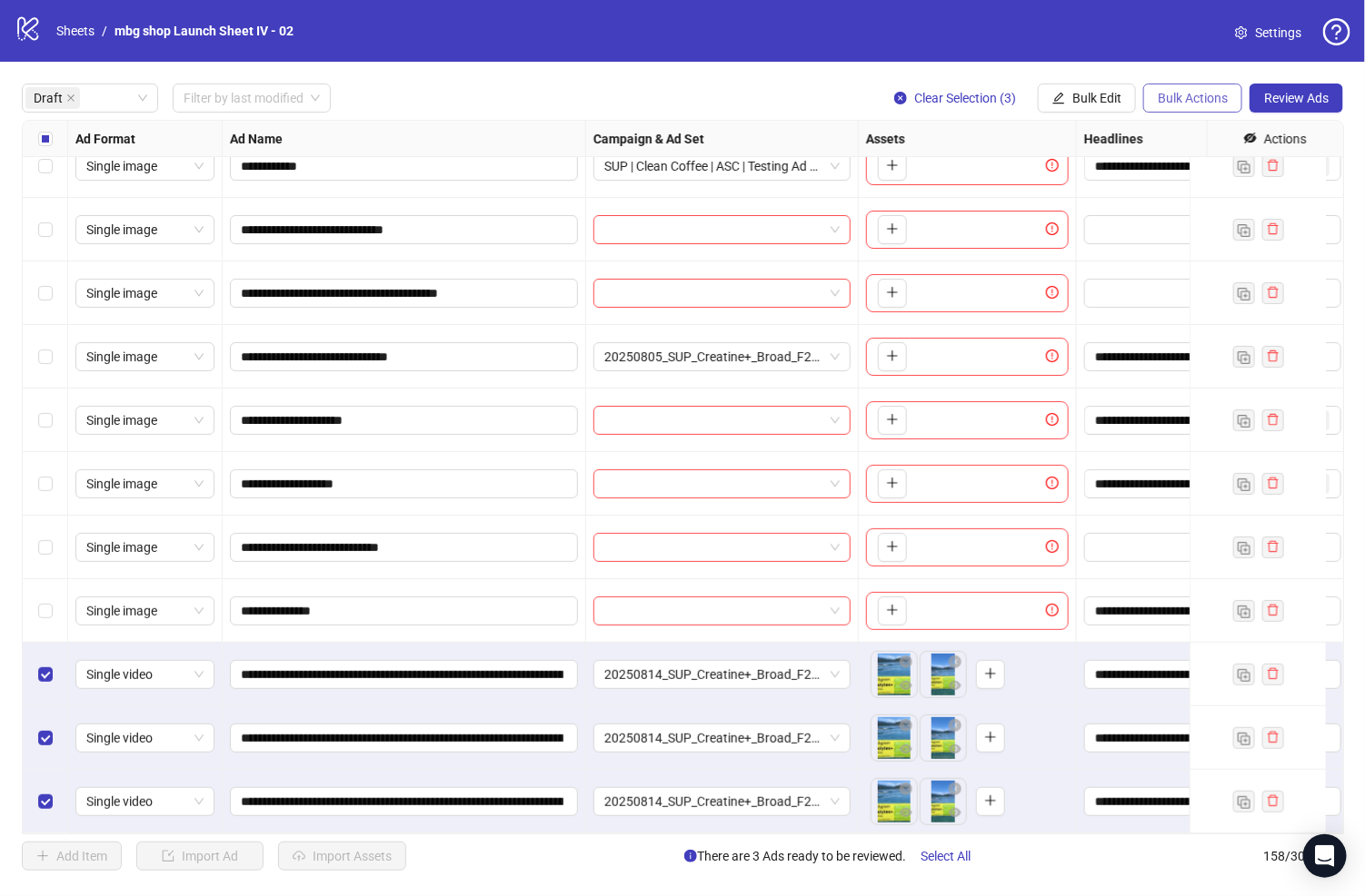
click at [1195, 98] on span "Bulk Actions" at bounding box center [1193, 97] width 70 height 14
click at [1209, 220] on span "Copy to another sheet" at bounding box center [1219, 221] width 124 height 20
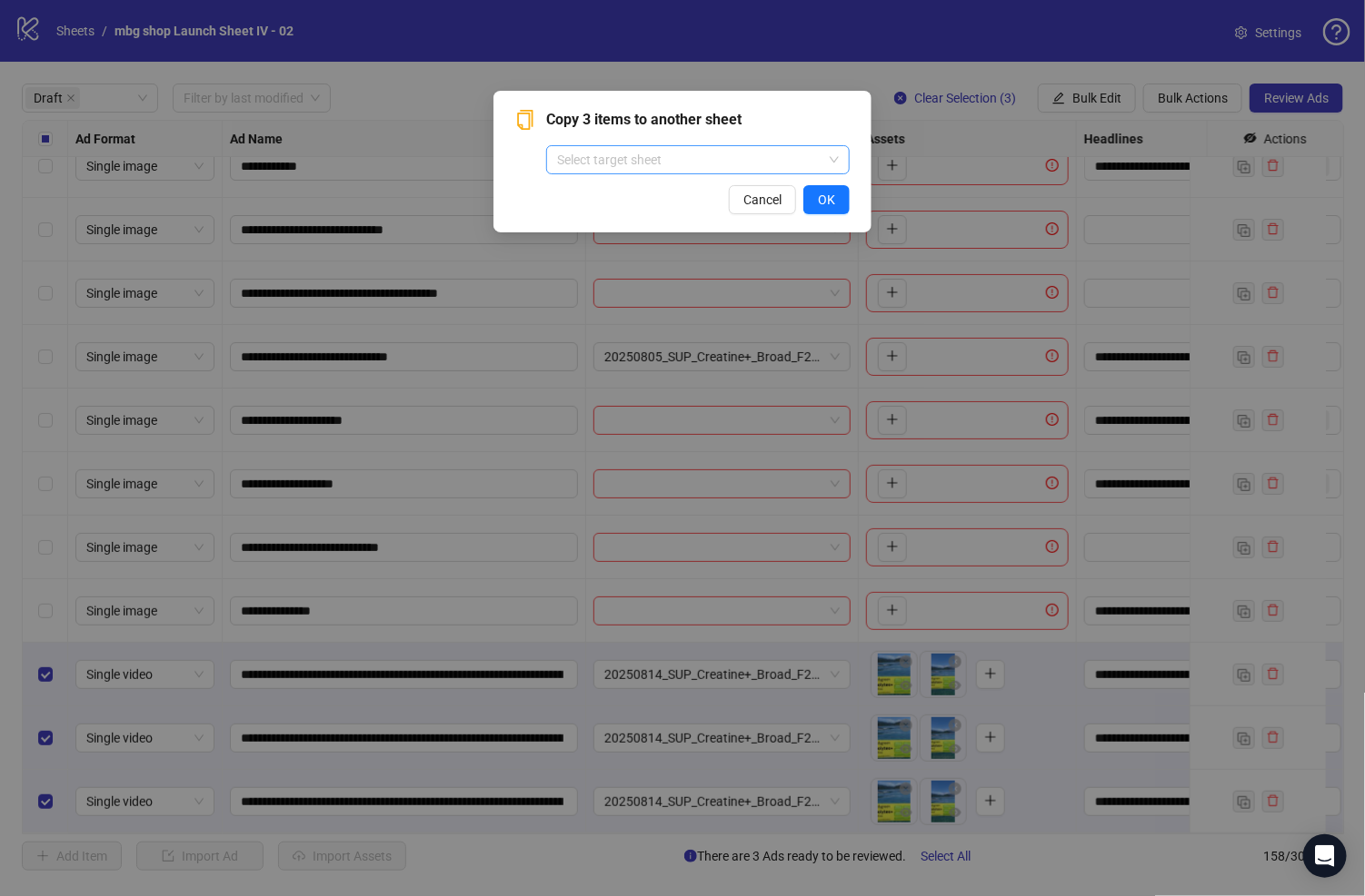
click at [724, 167] on input "search" at bounding box center [689, 160] width 265 height 27
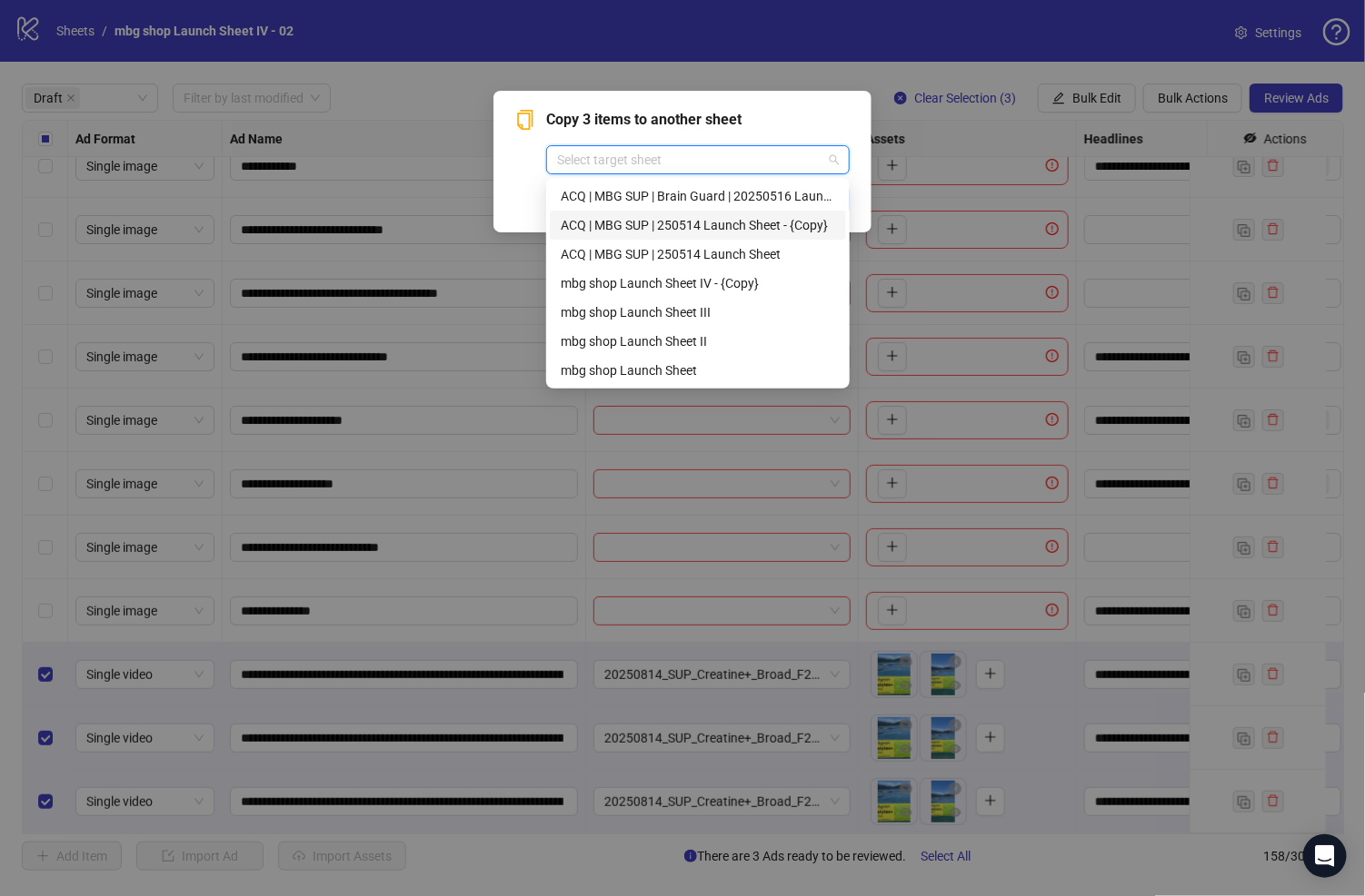
click at [732, 217] on div "ACQ | MBG SUP | 250514 Launch Sheet - {Copy}" at bounding box center [698, 224] width 275 height 20
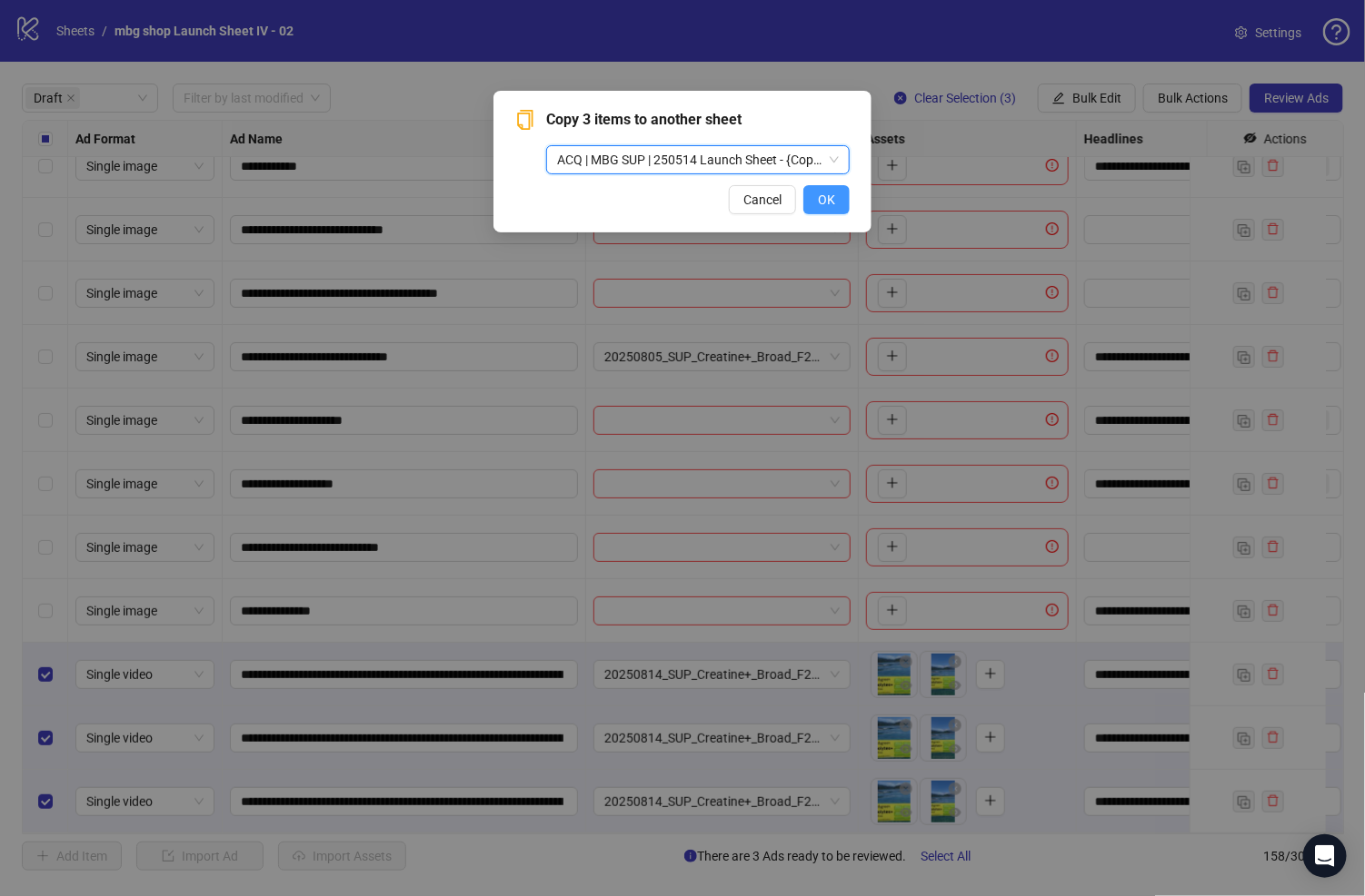
click at [821, 202] on span "OK" at bounding box center [826, 199] width 17 height 14
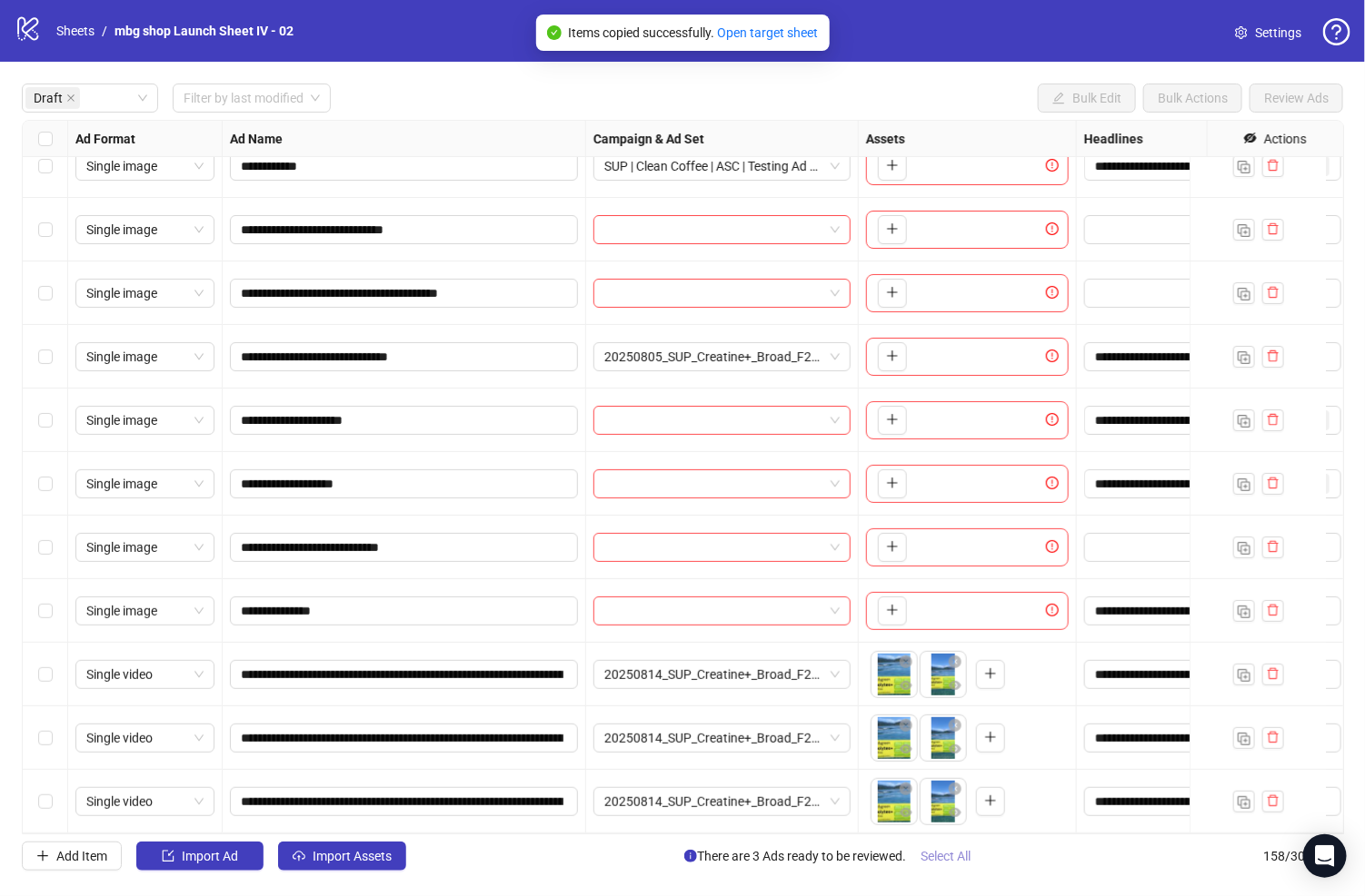
drag, startPoint x: 959, startPoint y: 867, endPoint x: 961, endPoint y: 852, distance: 15.1
click at [958, 866] on button "Select All" at bounding box center [946, 856] width 80 height 29
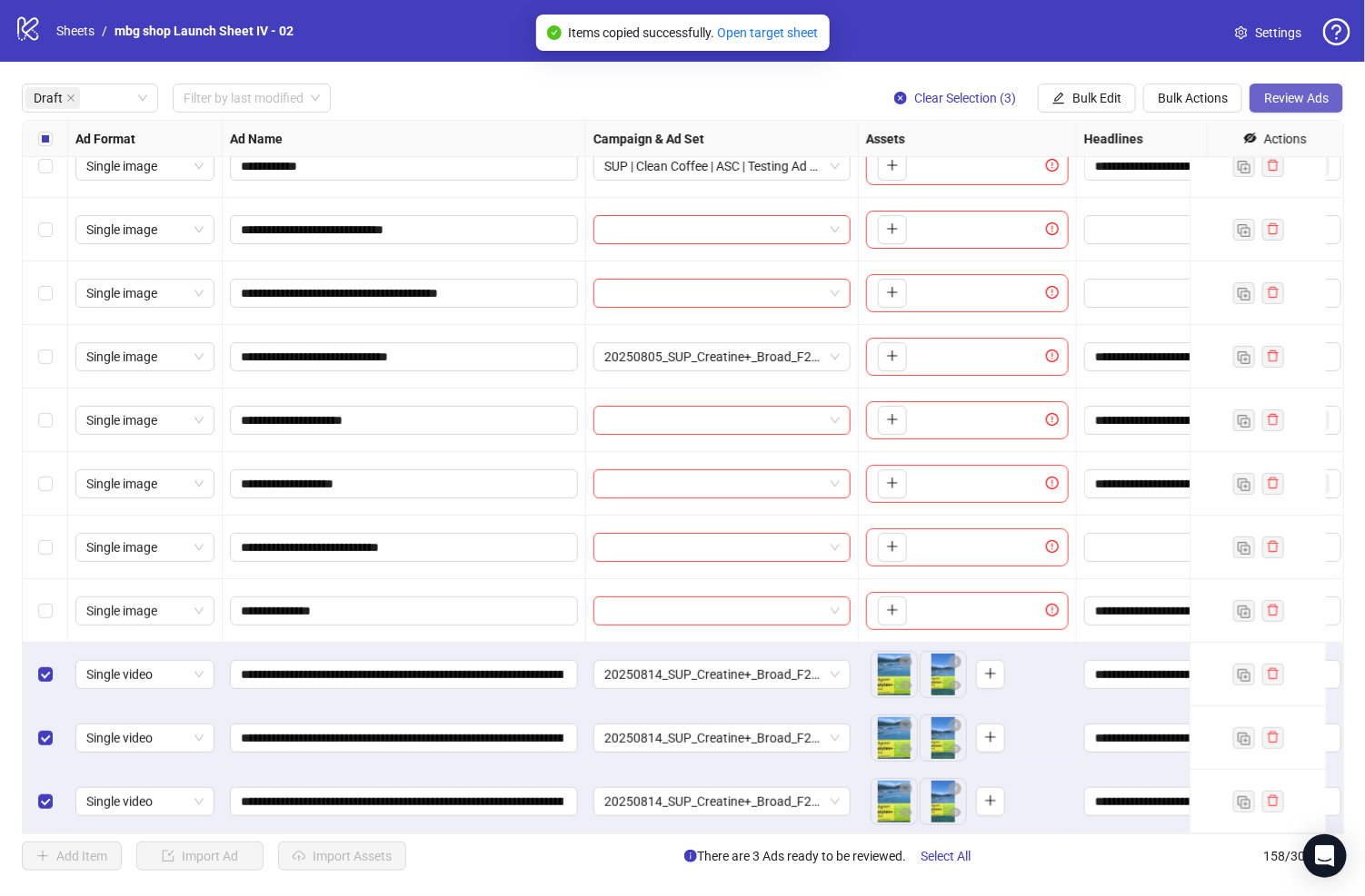
click at [1281, 91] on span "Review Ads" at bounding box center [1296, 97] width 64 height 14
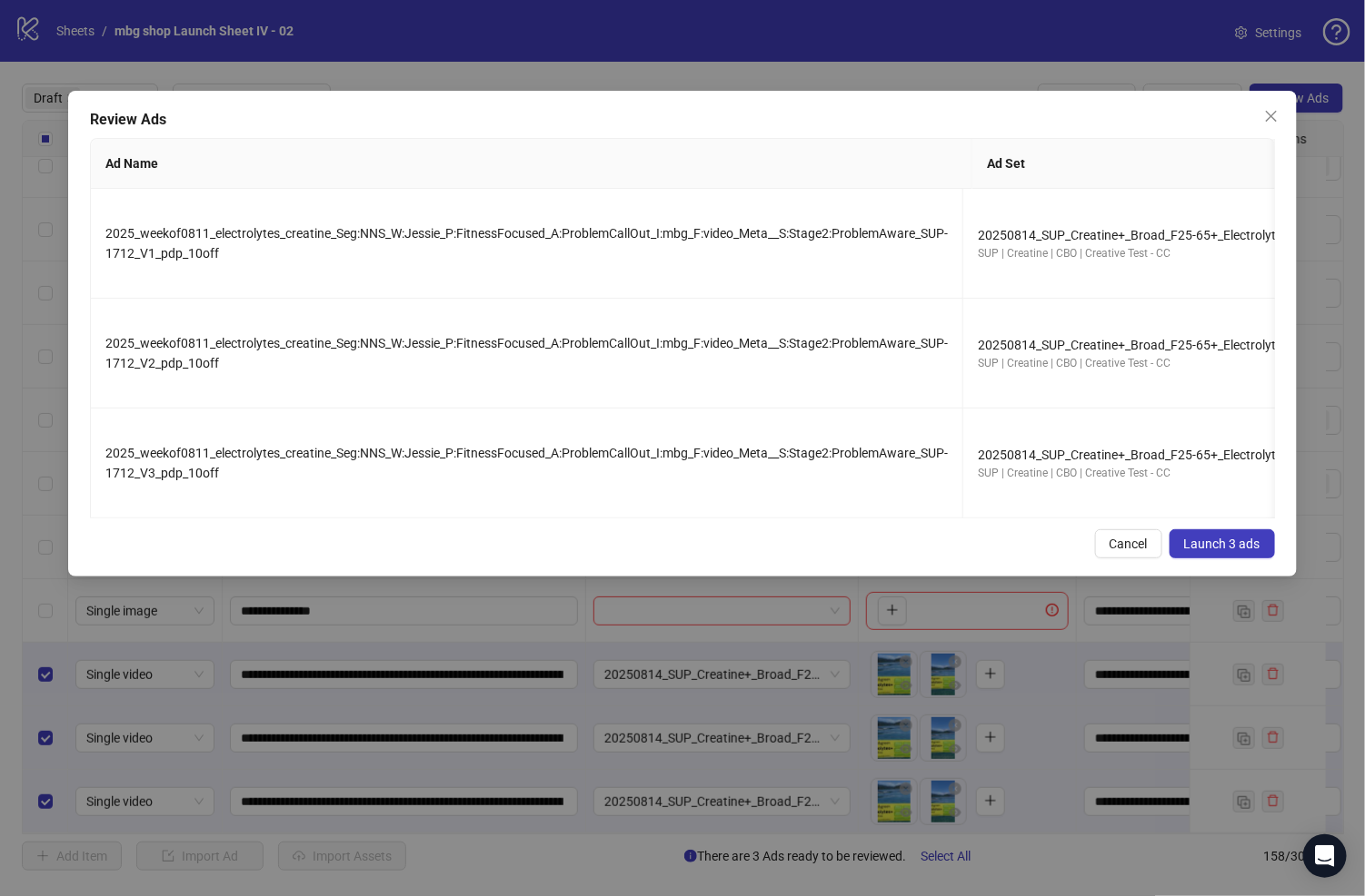
click at [1226, 552] on span "Launch 3 ads" at bounding box center [1222, 543] width 77 height 14
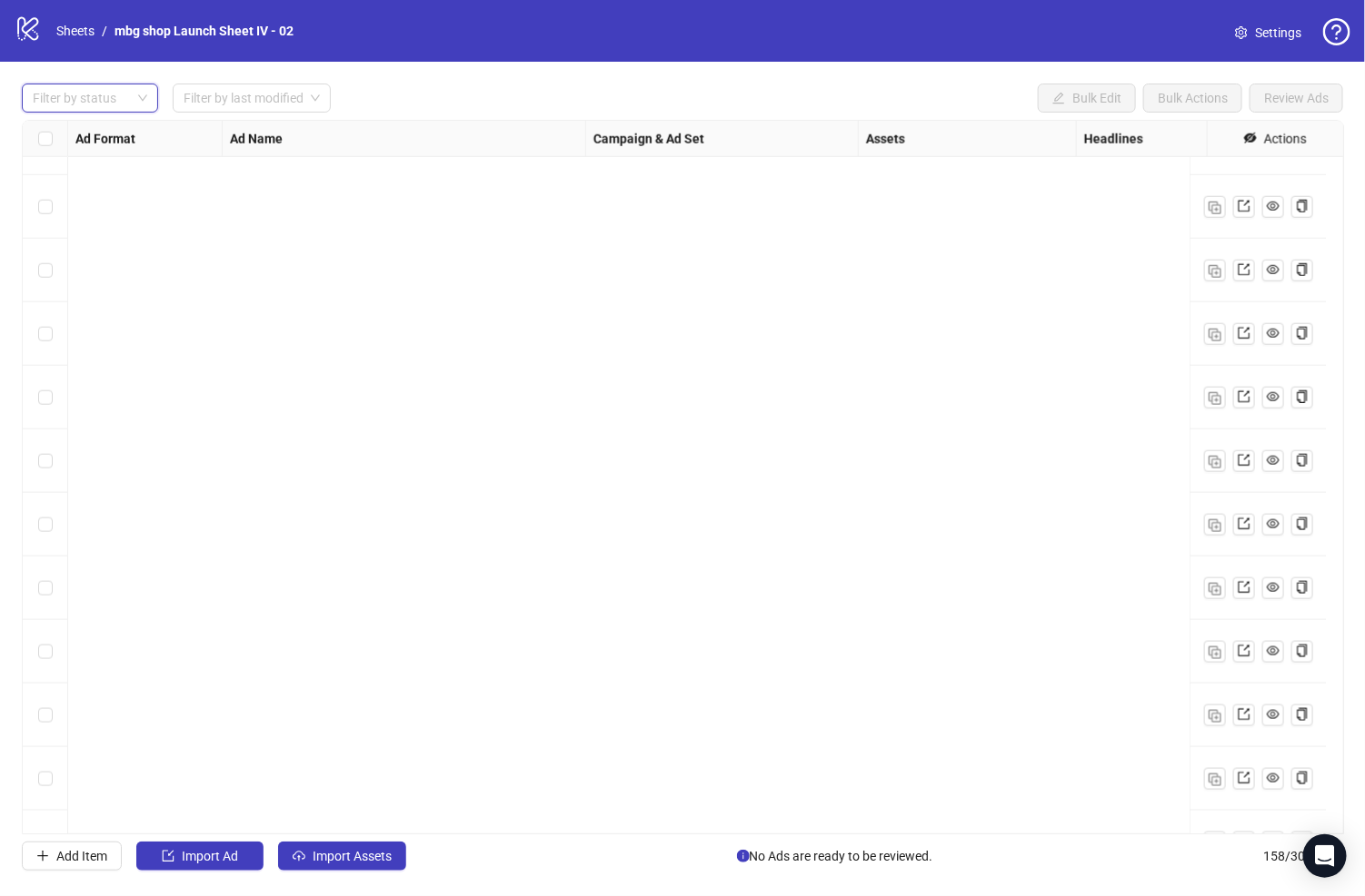
scroll to position [9384, 0]
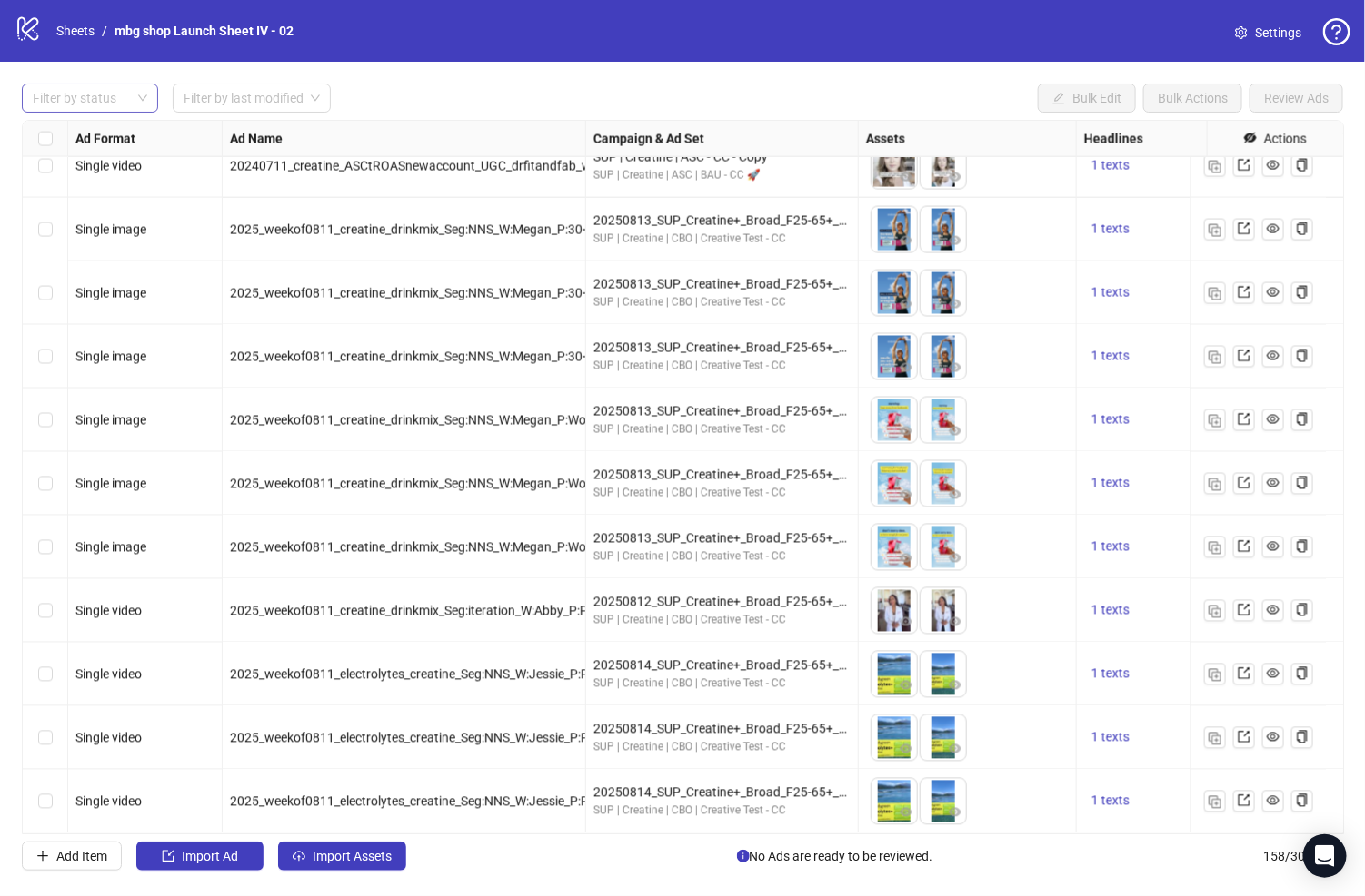
click at [446, 34] on div "logo/logo-mobile Sheets / mbg shop Launch Sheet IV - 02 Settings" at bounding box center [682, 30] width 1336 height 33
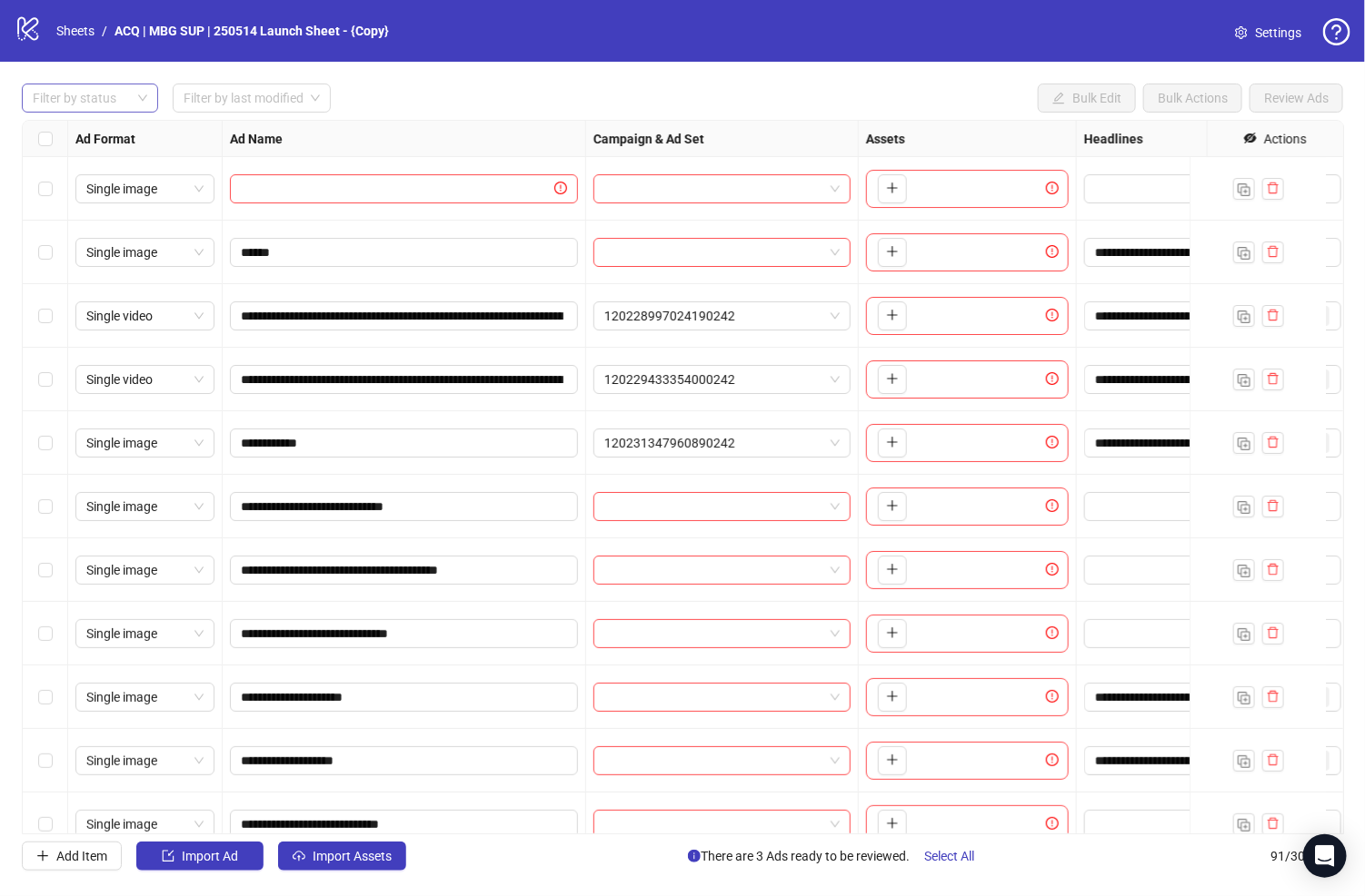
click at [110, 97] on div at bounding box center [80, 97] width 110 height 26
click at [125, 138] on div "Draft" at bounding box center [89, 133] width 107 height 20
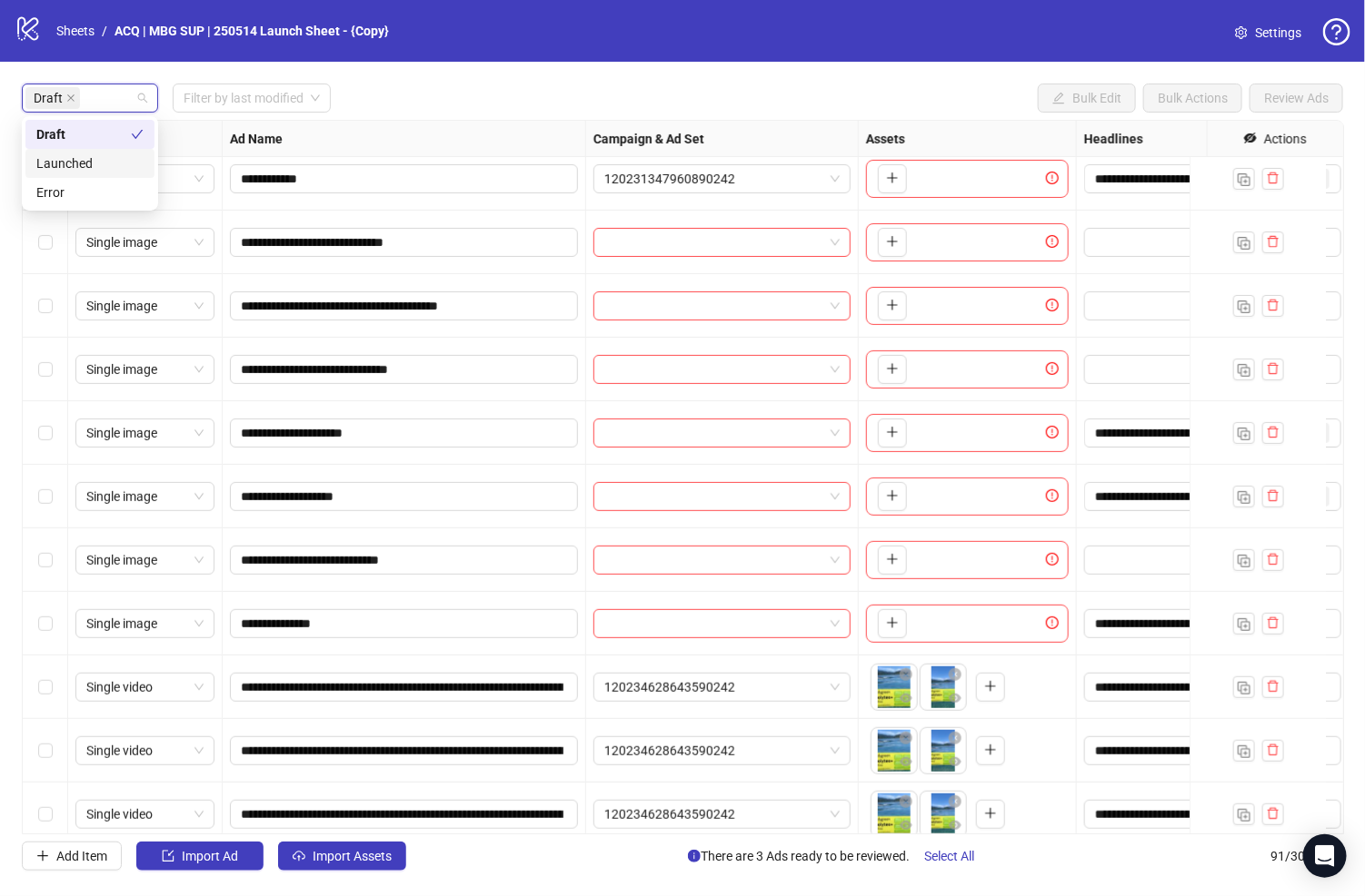
scroll to position [294, 0]
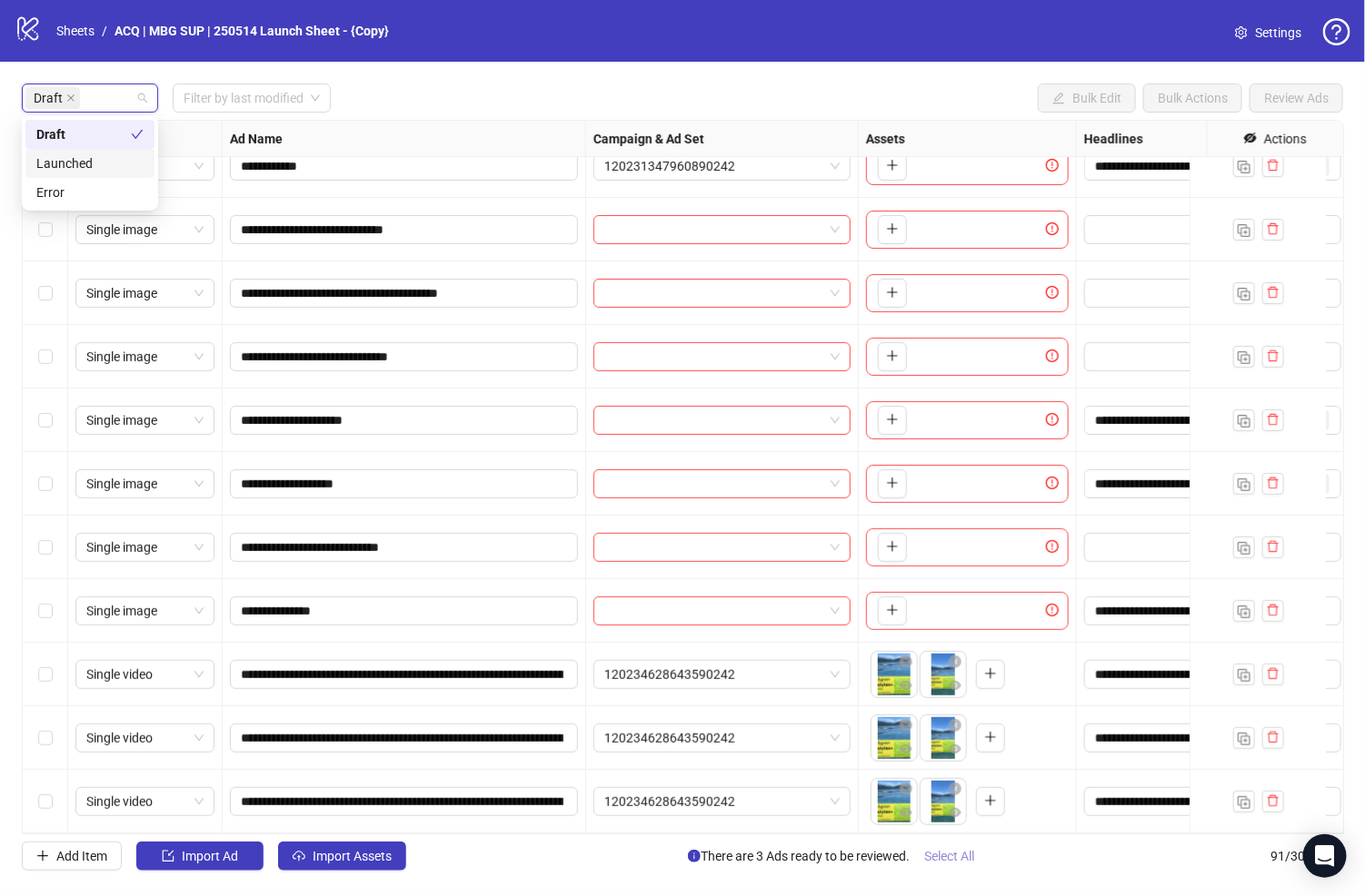
click at [954, 860] on span "Select All" at bounding box center [948, 855] width 50 height 14
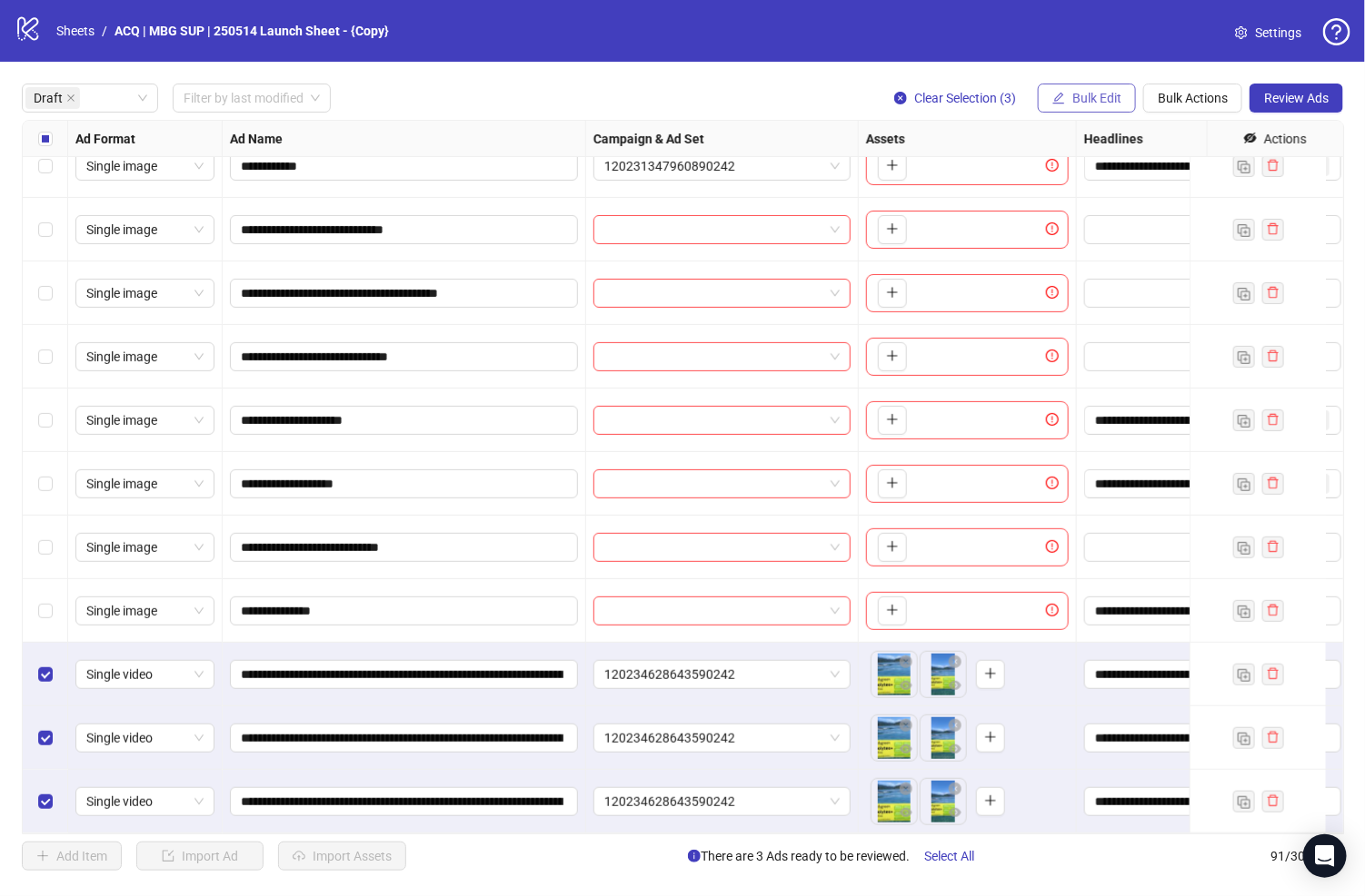
click at [1114, 97] on span "Bulk Edit" at bounding box center [1097, 97] width 49 height 14
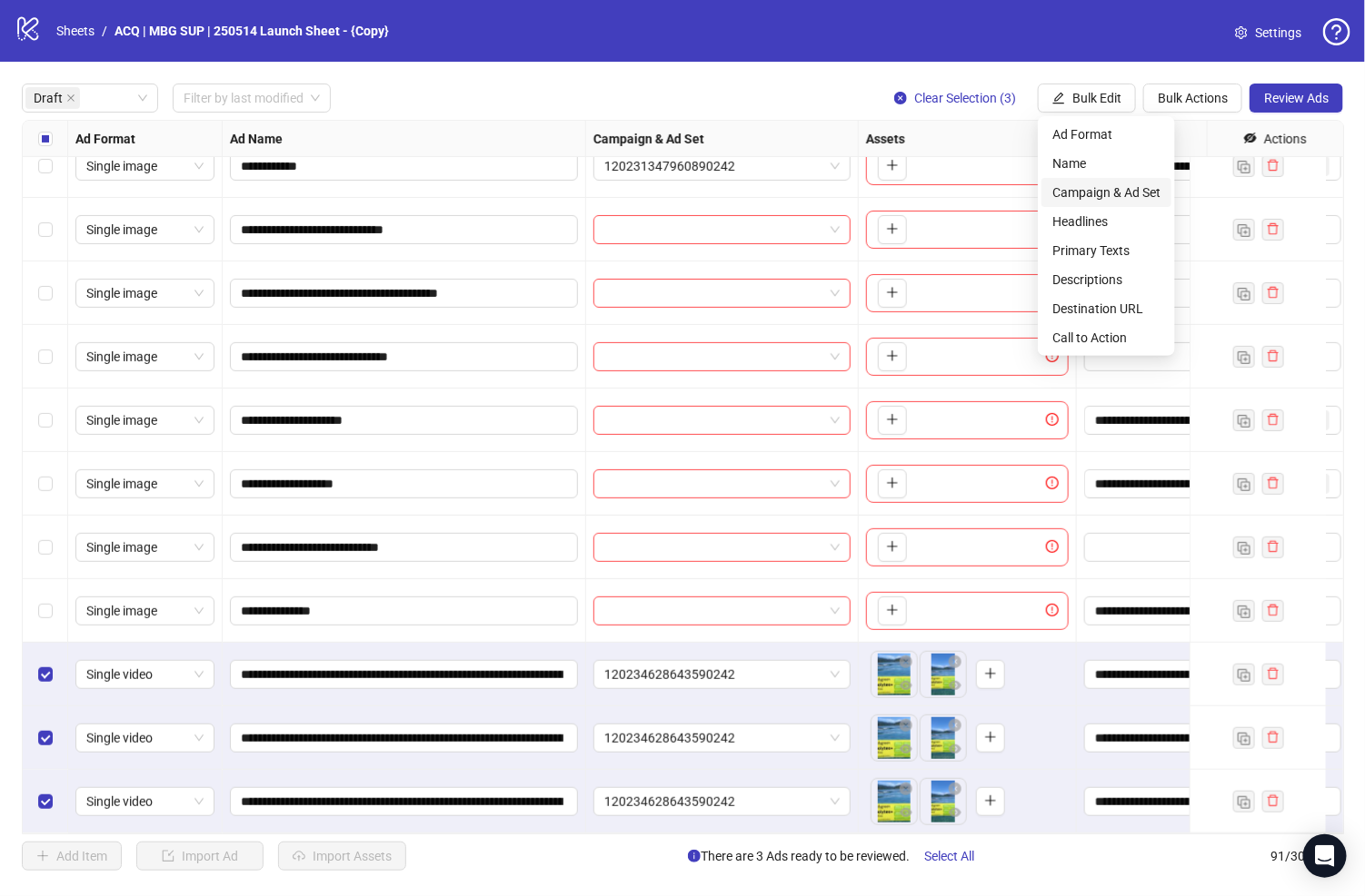
click at [1129, 192] on span "Campaign & Ad Set" at bounding box center [1106, 192] width 108 height 20
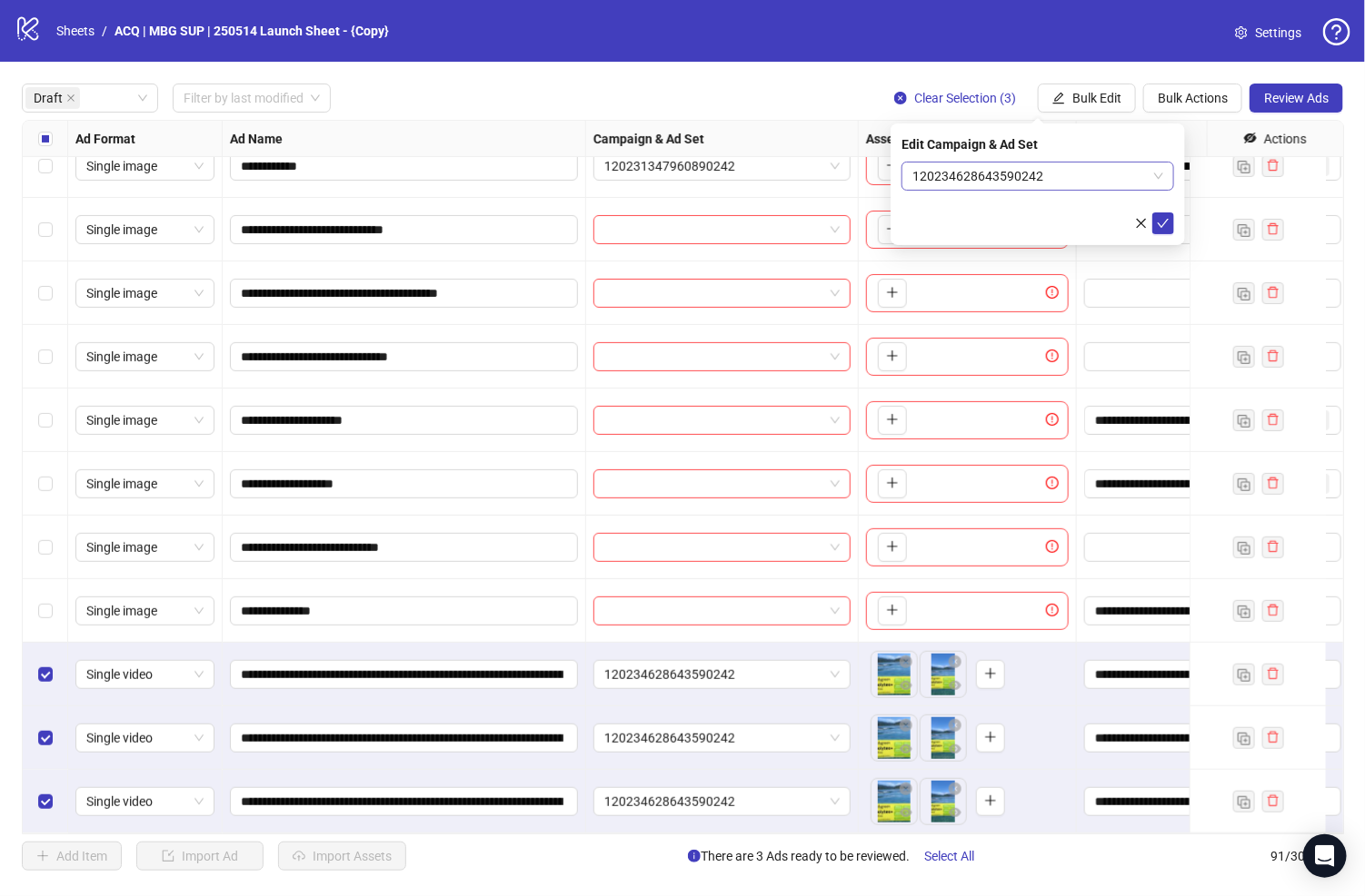
click at [936, 170] on span "120234628643590242" at bounding box center [1037, 176] width 251 height 27
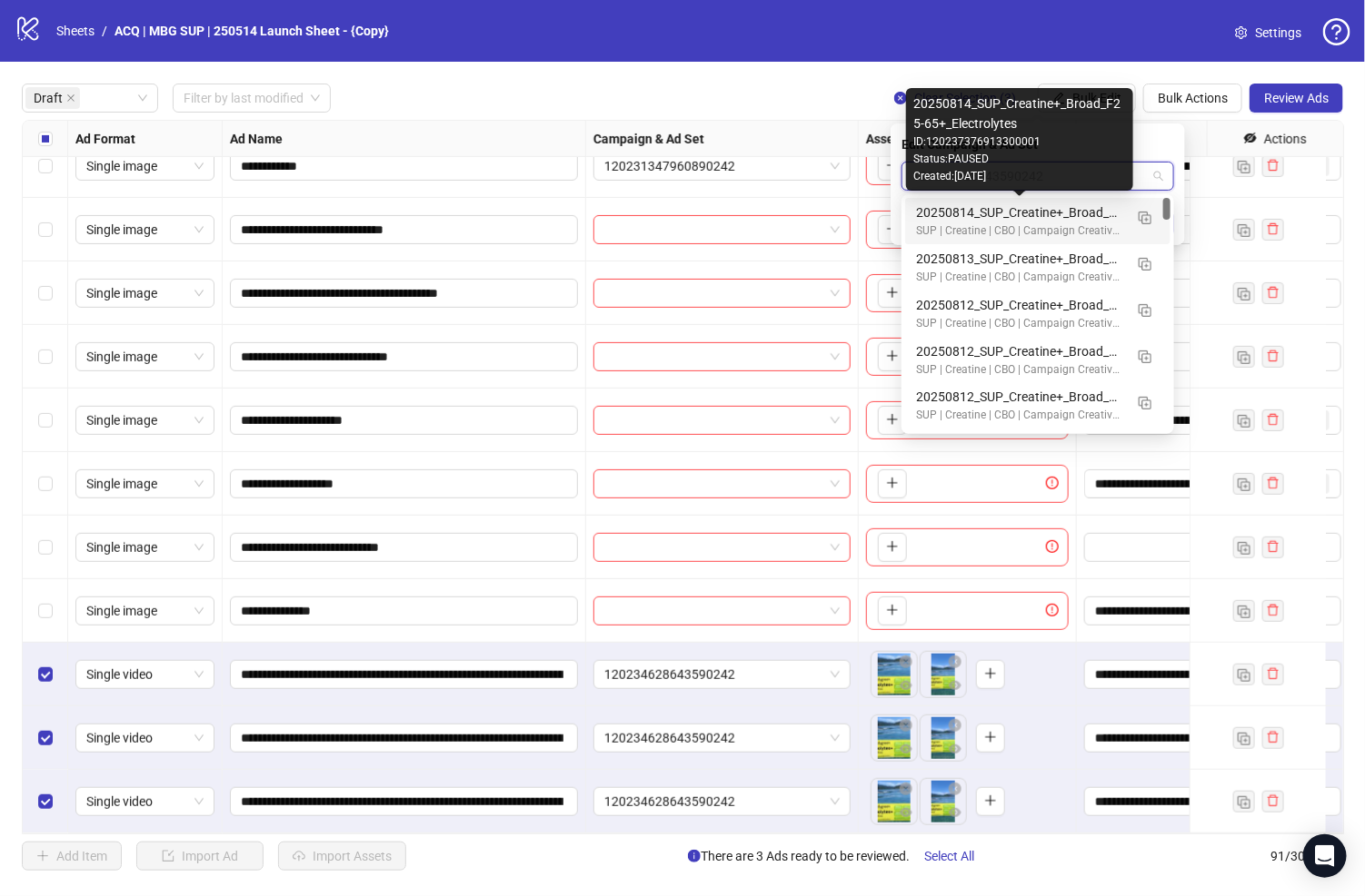
click at [974, 211] on div "20250814_SUP_Creatine+_Broad_F25-65+_Electrolytes" at bounding box center [1019, 212] width 207 height 20
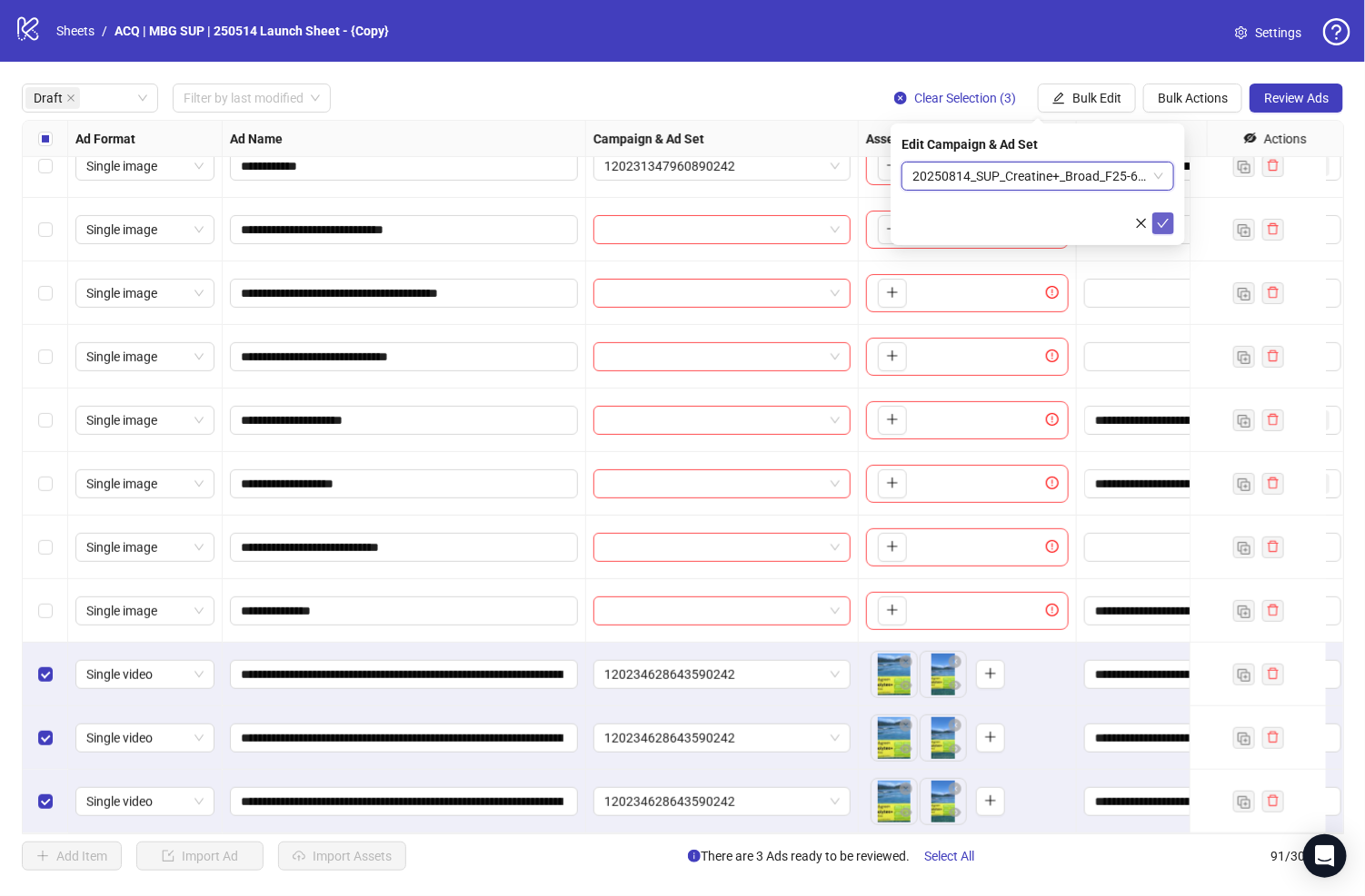
click at [1160, 217] on icon "check" at bounding box center [1162, 222] width 12 height 12
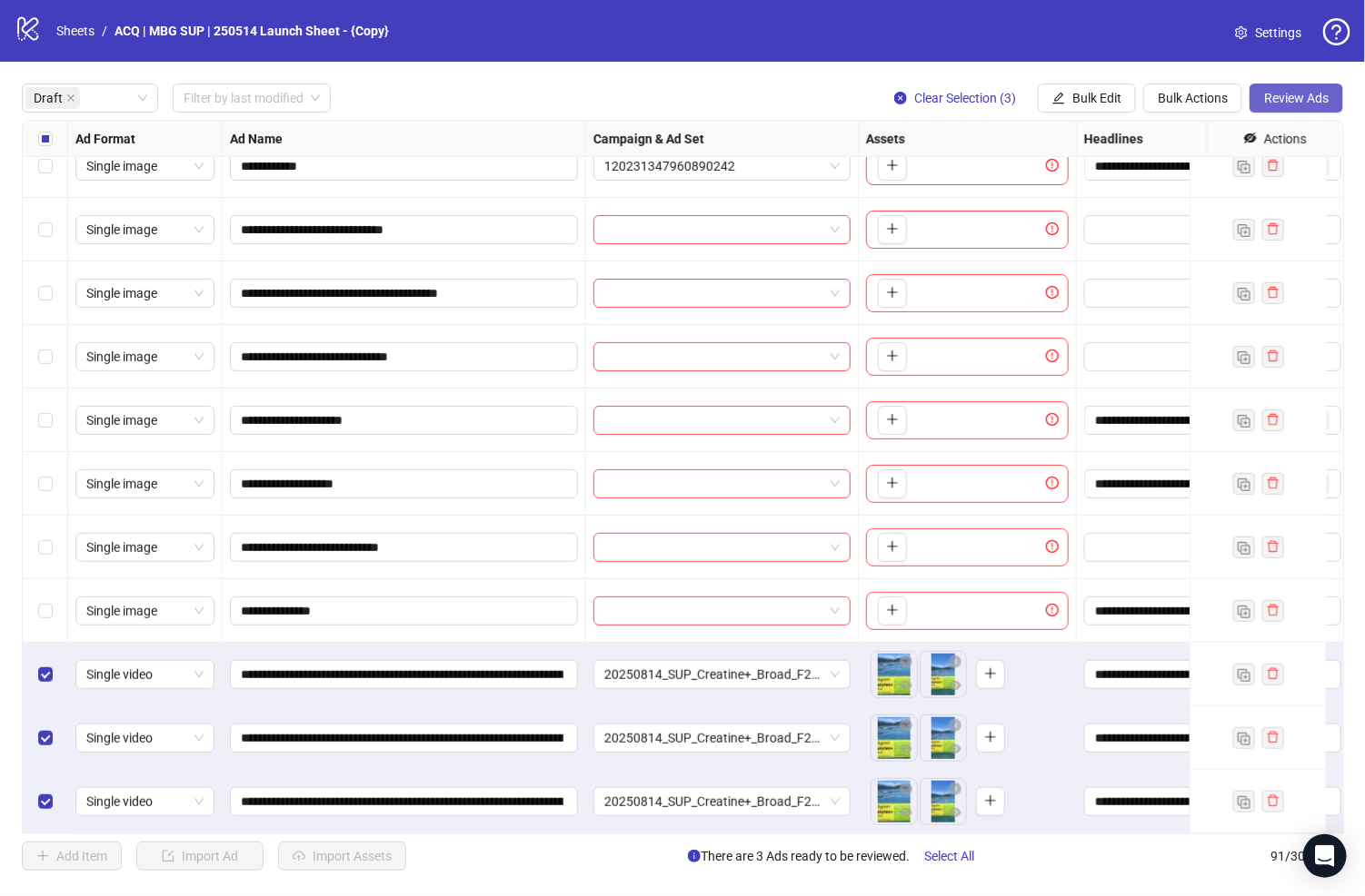
click at [1294, 108] on button "Review Ads" at bounding box center [1296, 97] width 94 height 29
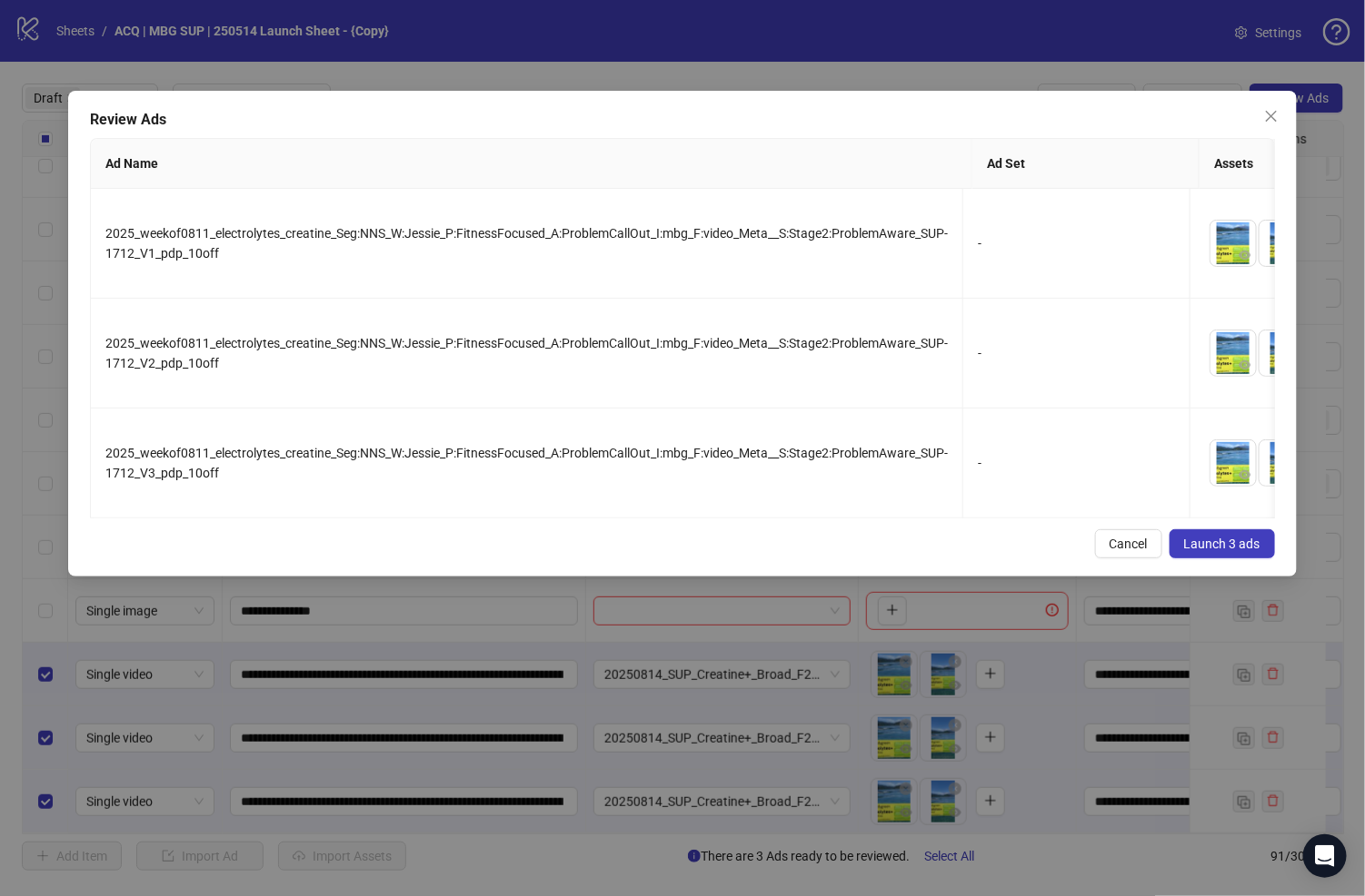
click at [1184, 549] on button "Launch 3 ads" at bounding box center [1221, 544] width 105 height 29
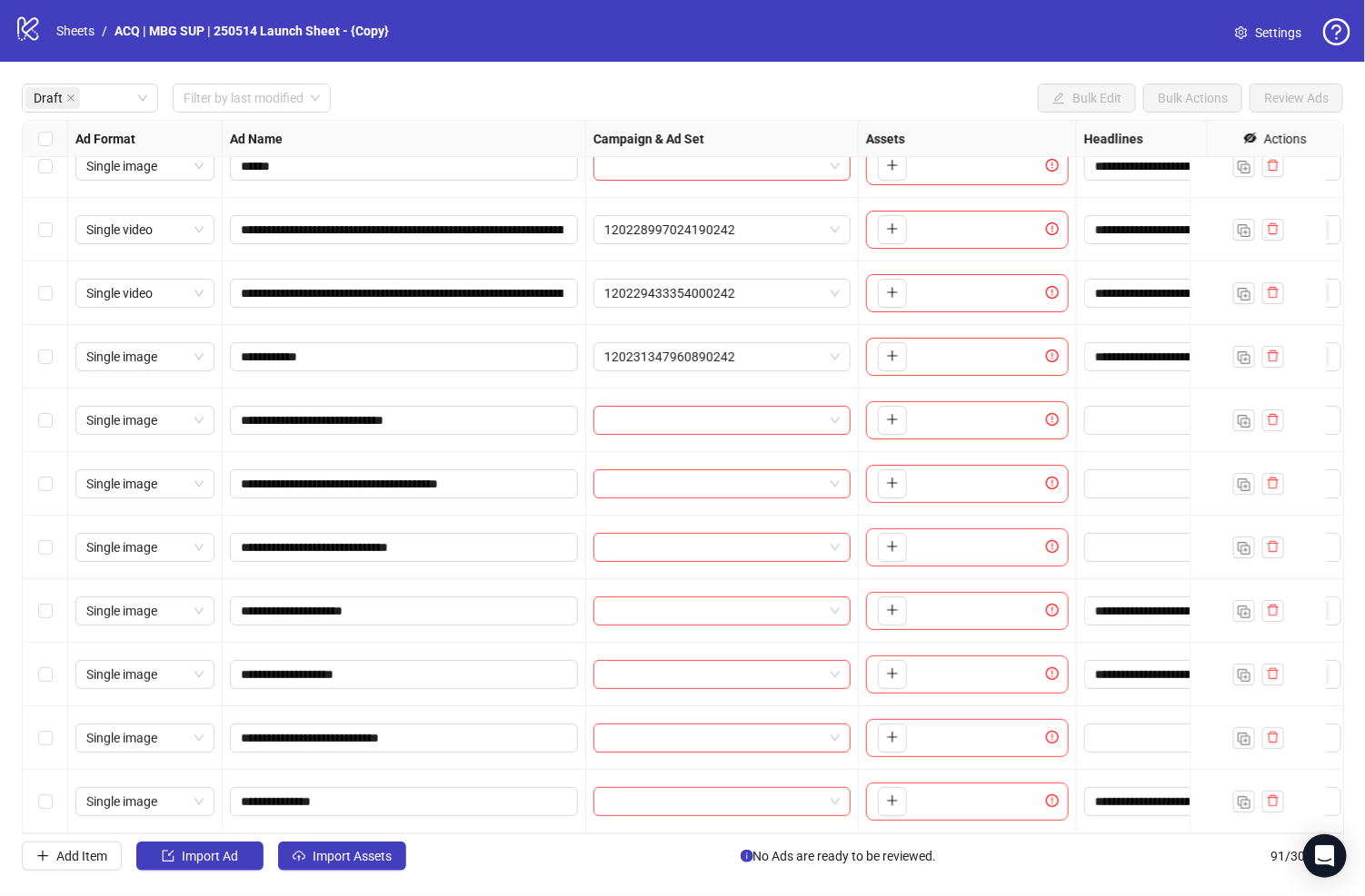
scroll to position [103, 0]
